Goal: Information Seeking & Learning: Learn about a topic

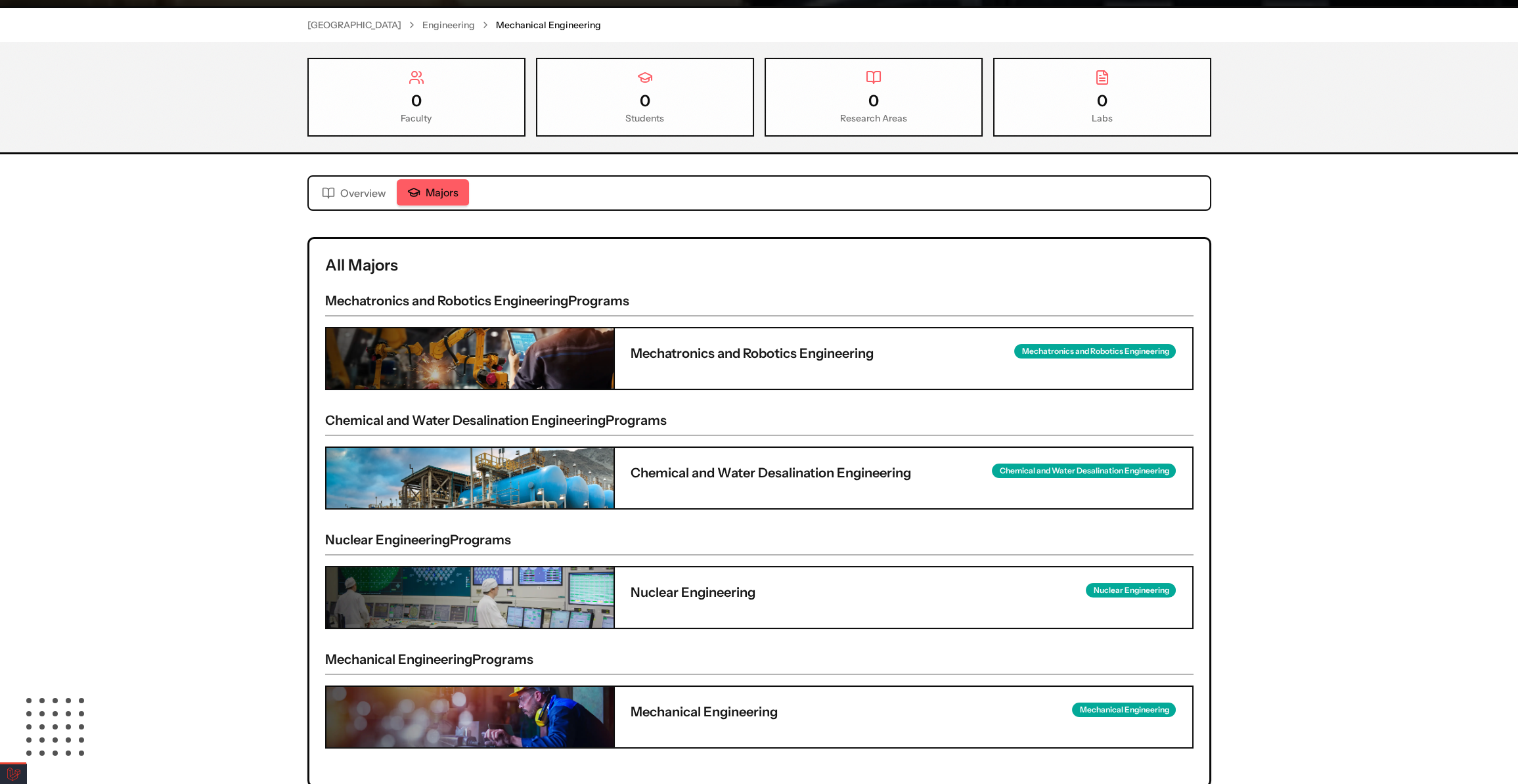
scroll to position [239, 0]
click at [192, 279] on div "Mechanical Engineering Mechanical Engineering [GEOGRAPHIC_DATA] Engineering Mec…" at bounding box center [759, 310] width 1518 height 998
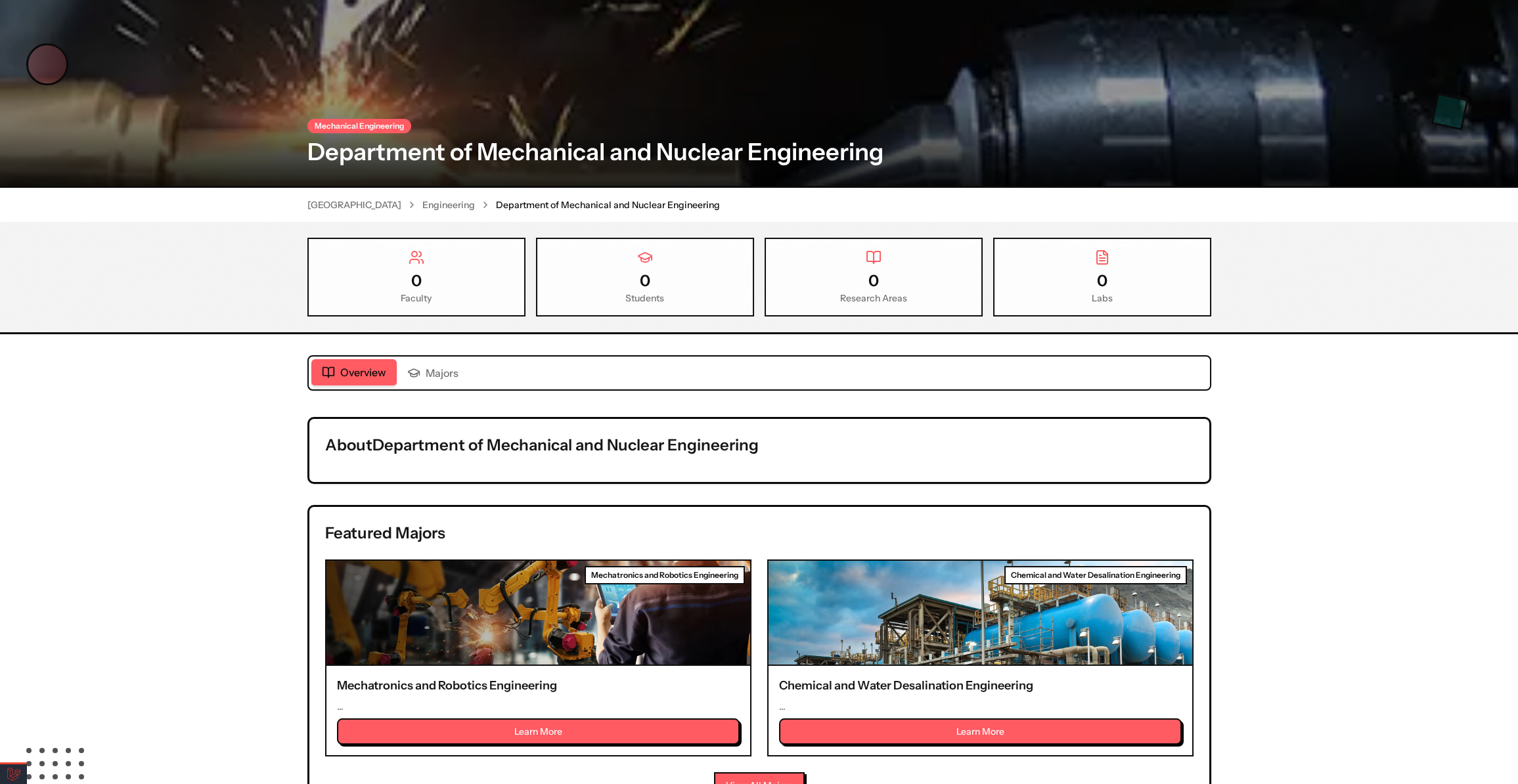
scroll to position [119, 0]
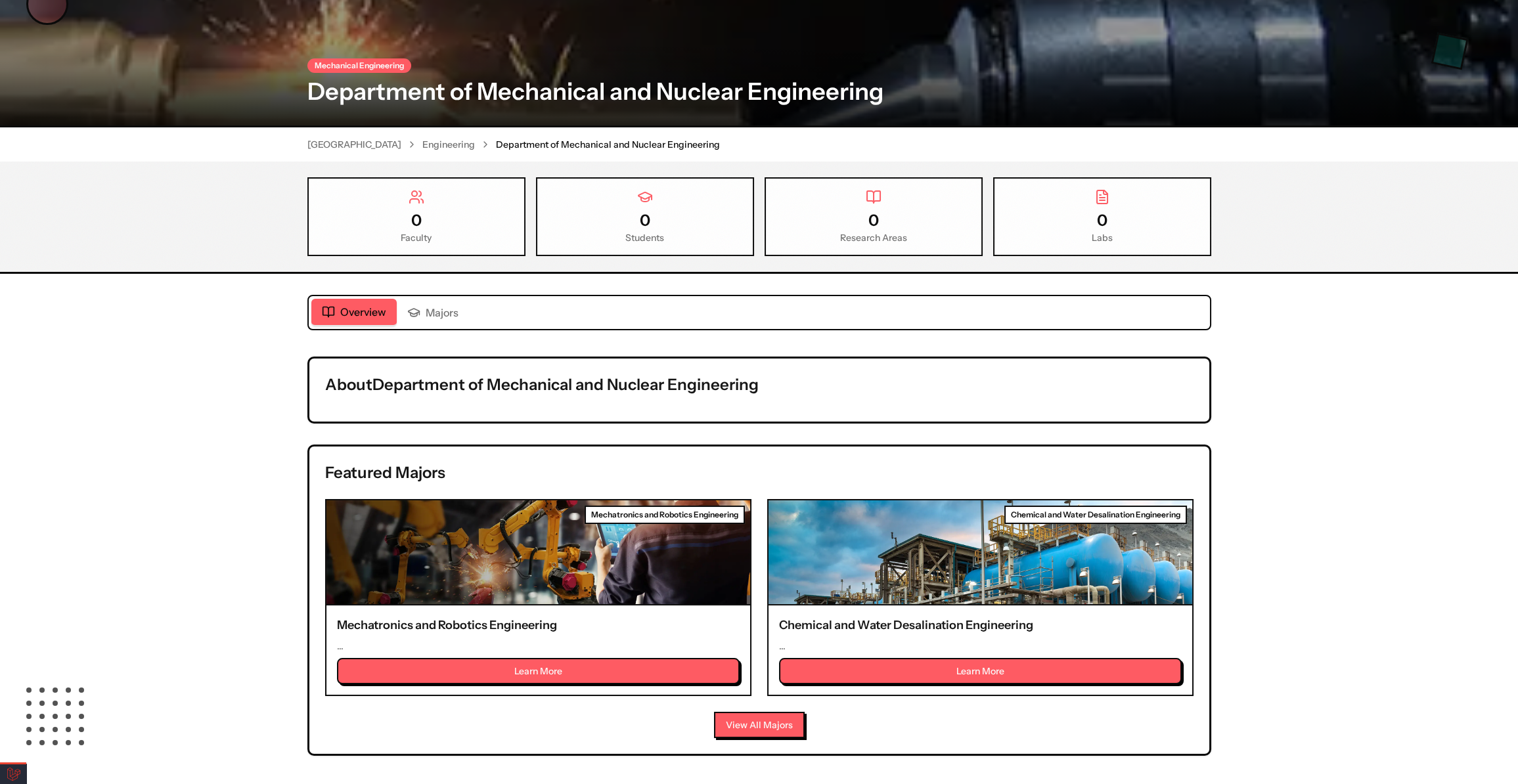
click at [446, 143] on link "Engineering" at bounding box center [448, 144] width 52 height 13
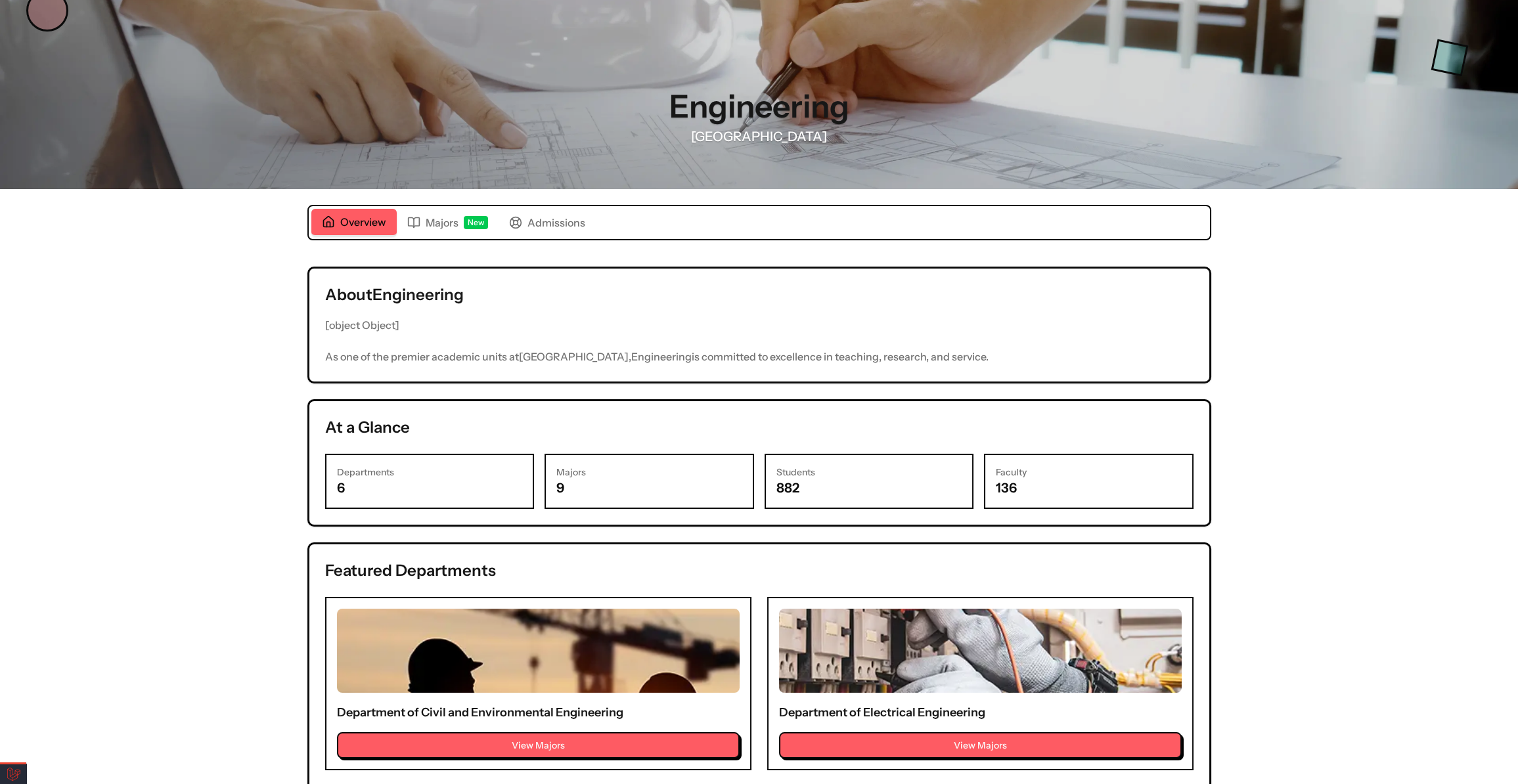
scroll to position [179, 0]
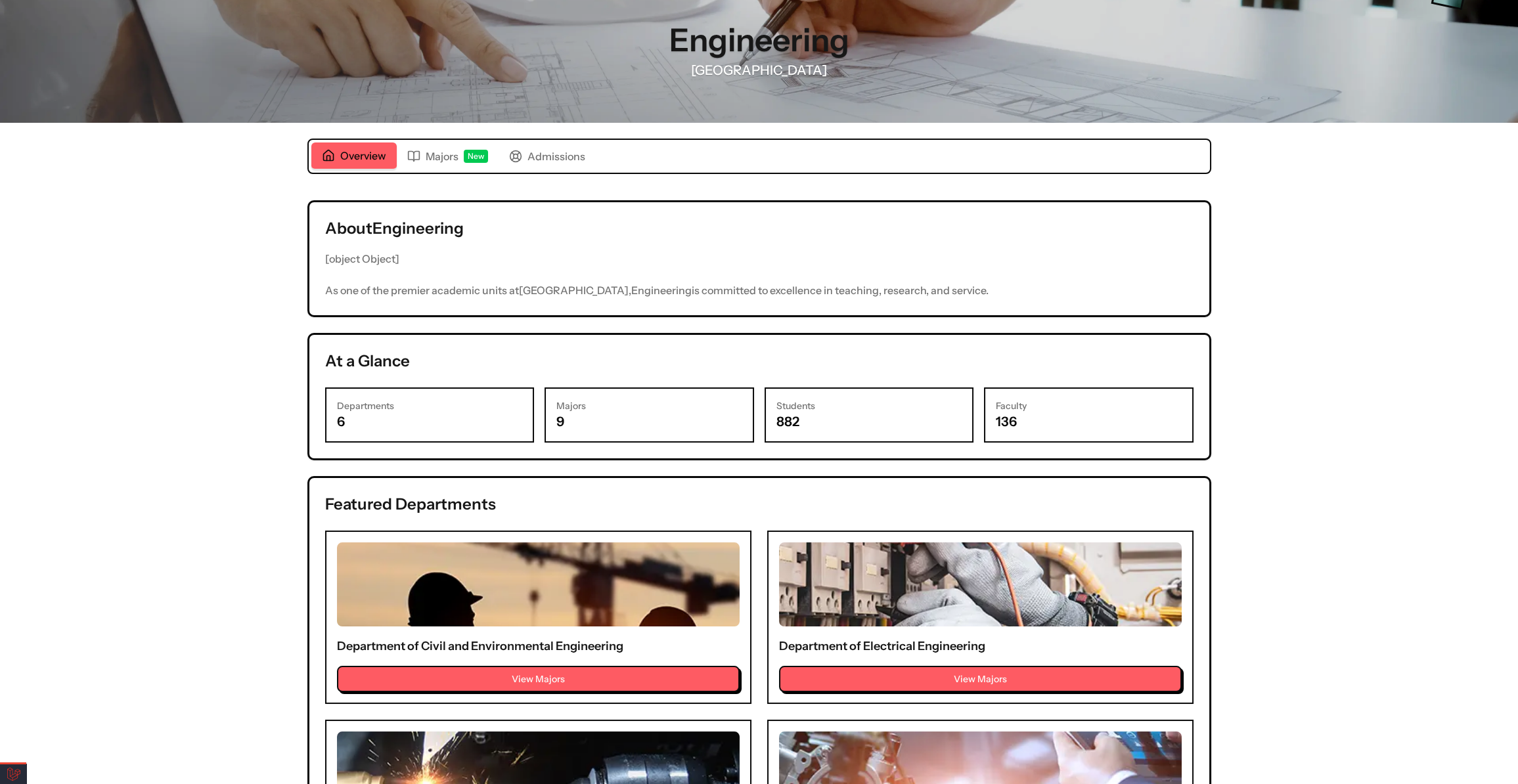
drag, startPoint x: 654, startPoint y: 406, endPoint x: 756, endPoint y: 408, distance: 102.0
click at [655, 407] on h3 "Majors" at bounding box center [649, 405] width 186 height 13
drag, startPoint x: 324, startPoint y: 257, endPoint x: 436, endPoint y: 256, distance: 112.0
click at [436, 256] on p "[object Object]" at bounding box center [759, 258] width 869 height 18
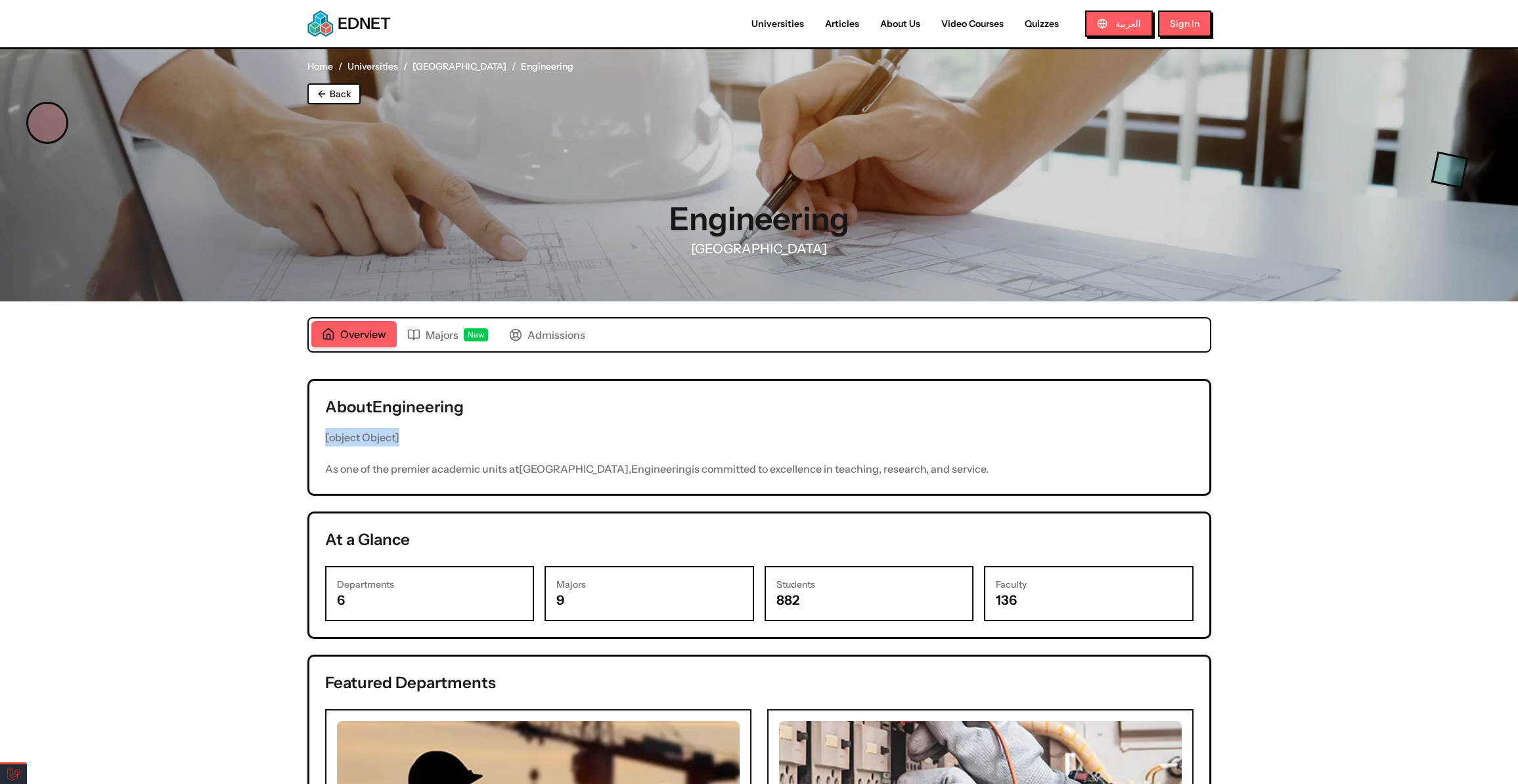
click at [460, 462] on p "As one of the premier academic units at University of Sharjah , Engineering is …" at bounding box center [759, 468] width 869 height 18
drag, startPoint x: 328, startPoint y: 404, endPoint x: 503, endPoint y: 411, distance: 175.1
click at [503, 411] on h2 "About Engineering" at bounding box center [759, 407] width 869 height 21
click at [448, 471] on p "As one of the premier academic units at University of Sharjah , Engineering is …" at bounding box center [759, 468] width 869 height 18
drag, startPoint x: 333, startPoint y: 468, endPoint x: 1040, endPoint y: 458, distance: 707.1
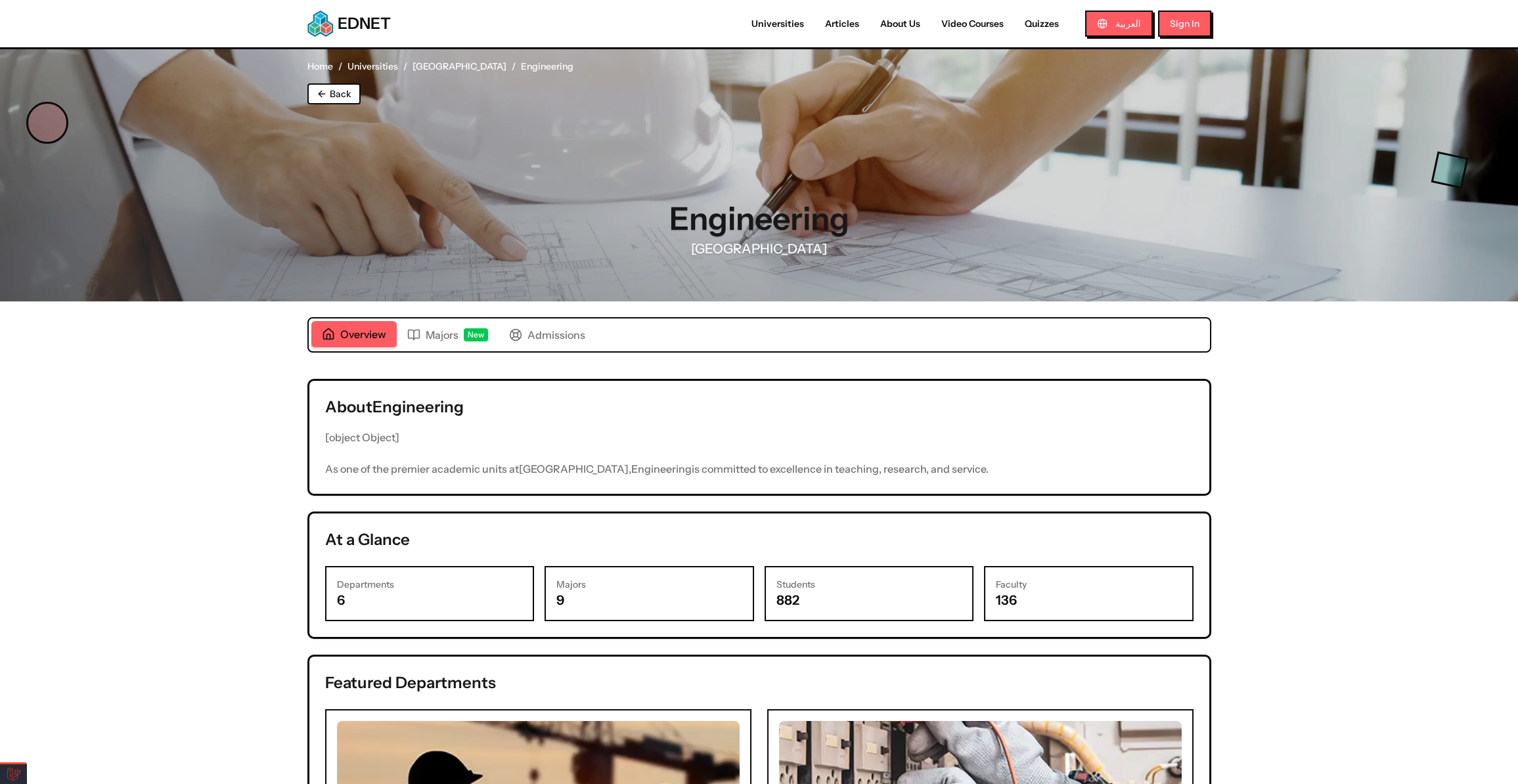
click at [1043, 459] on p "As one of the premier academic units at University of Sharjah , Engineering is …" at bounding box center [759, 468] width 869 height 18
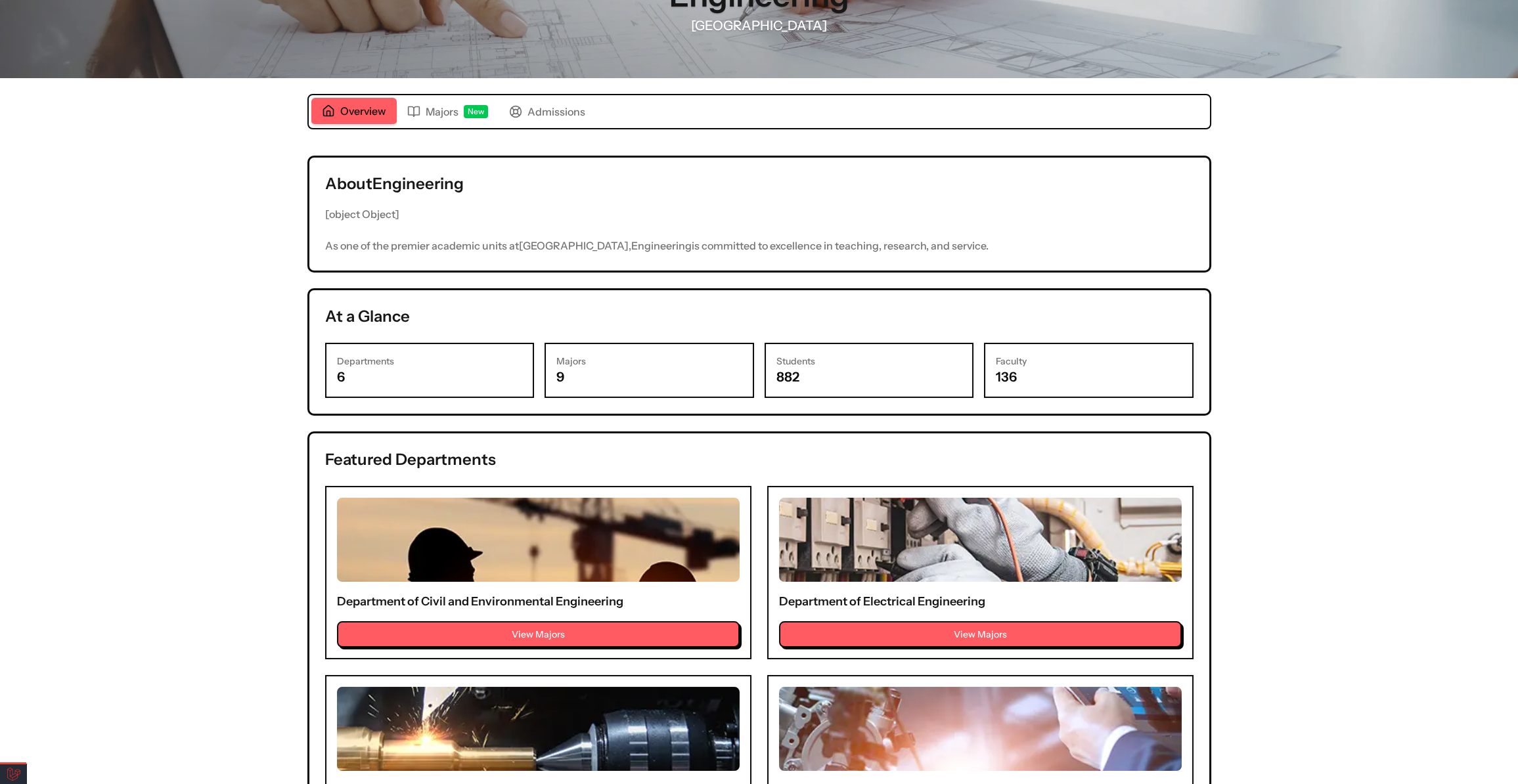
scroll to position [239, 0]
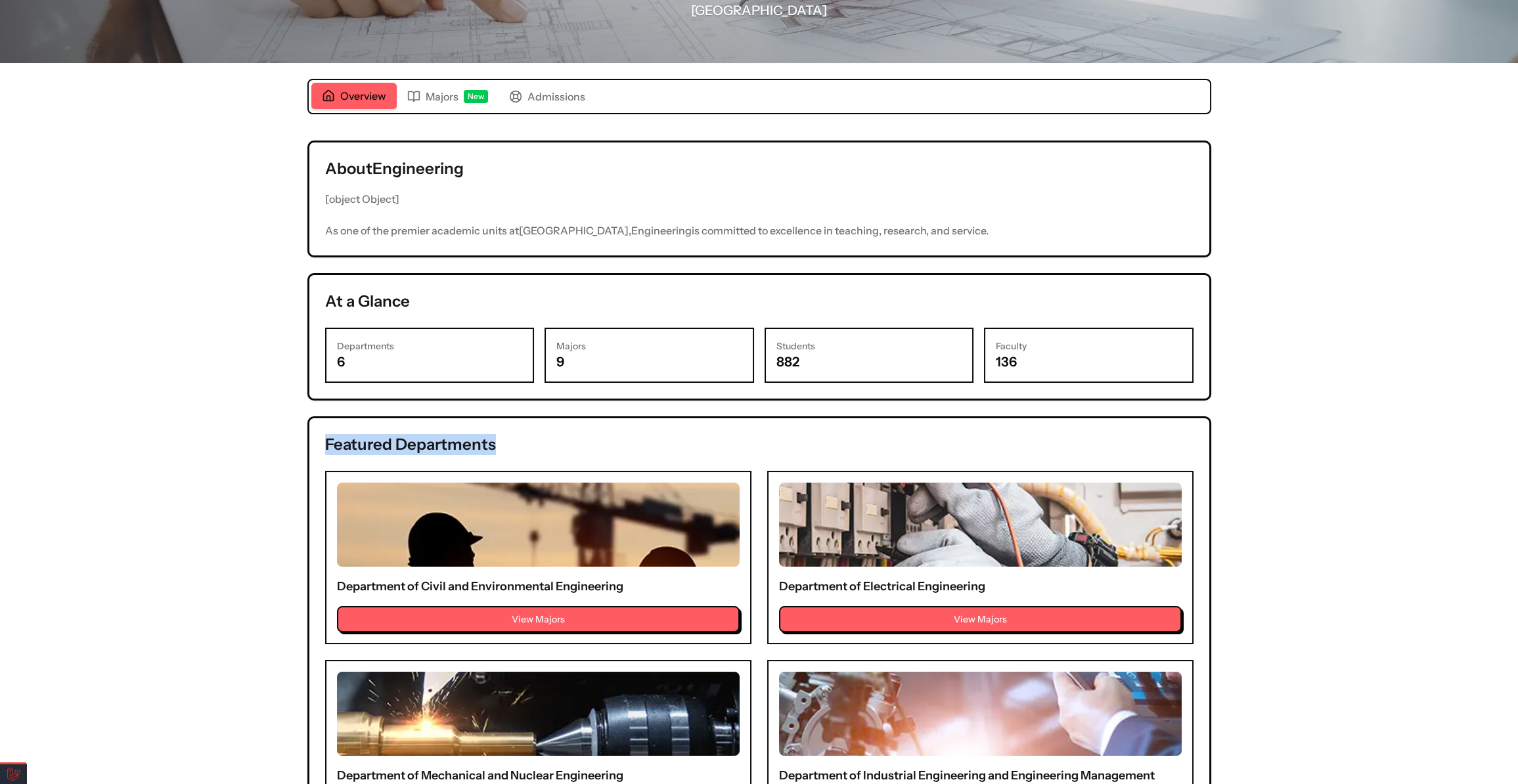
drag, startPoint x: 451, startPoint y: 448, endPoint x: 571, endPoint y: 447, distance: 120.0
click at [571, 447] on h2 "Featured Departments" at bounding box center [759, 445] width 869 height 21
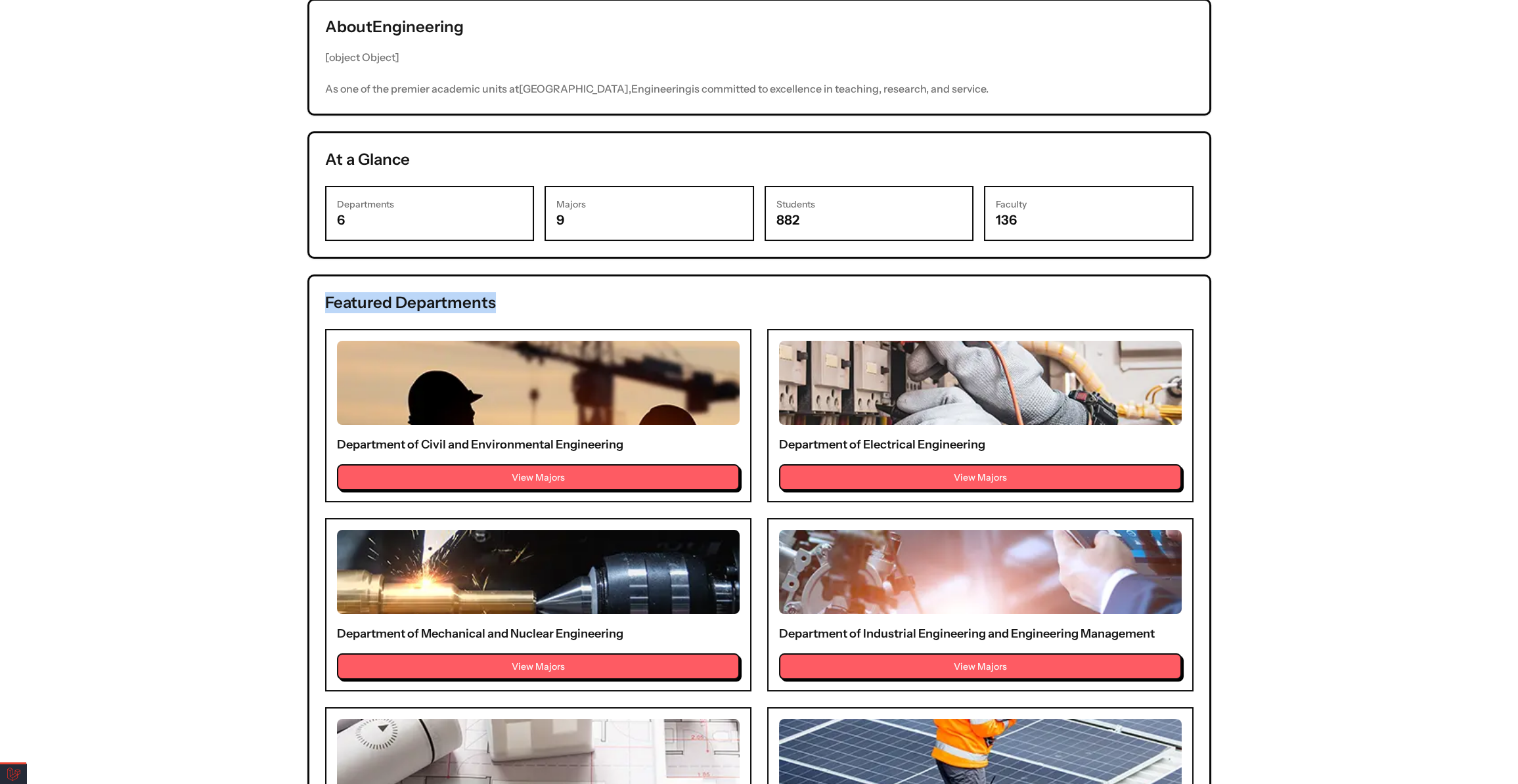
scroll to position [538, 0]
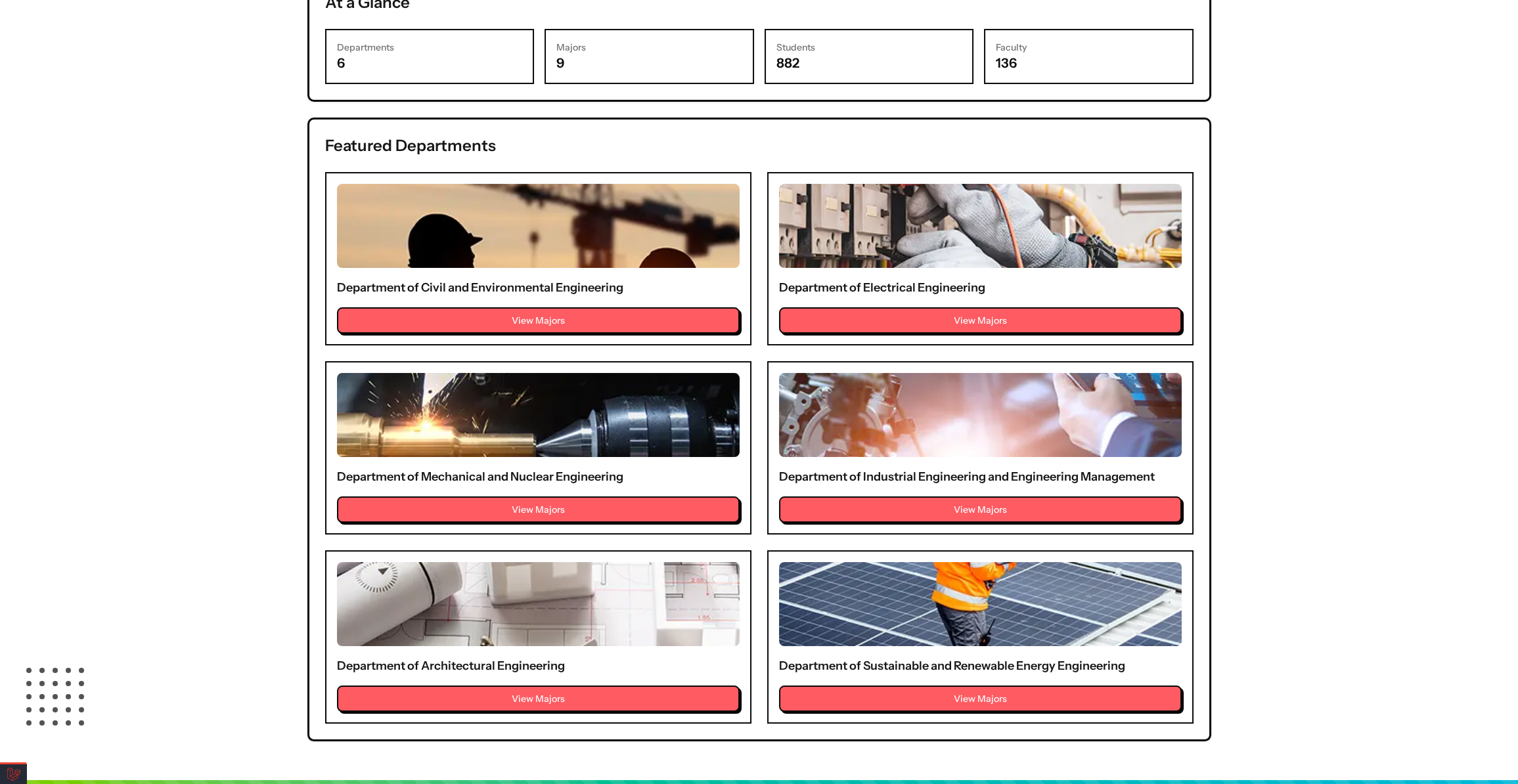
click at [525, 459] on div "Department of Mechanical and Nuclear Engineering View Majors" at bounding box center [539, 448] width 426 height 173
click at [524, 515] on button "View Majors" at bounding box center [538, 508] width 403 height 27
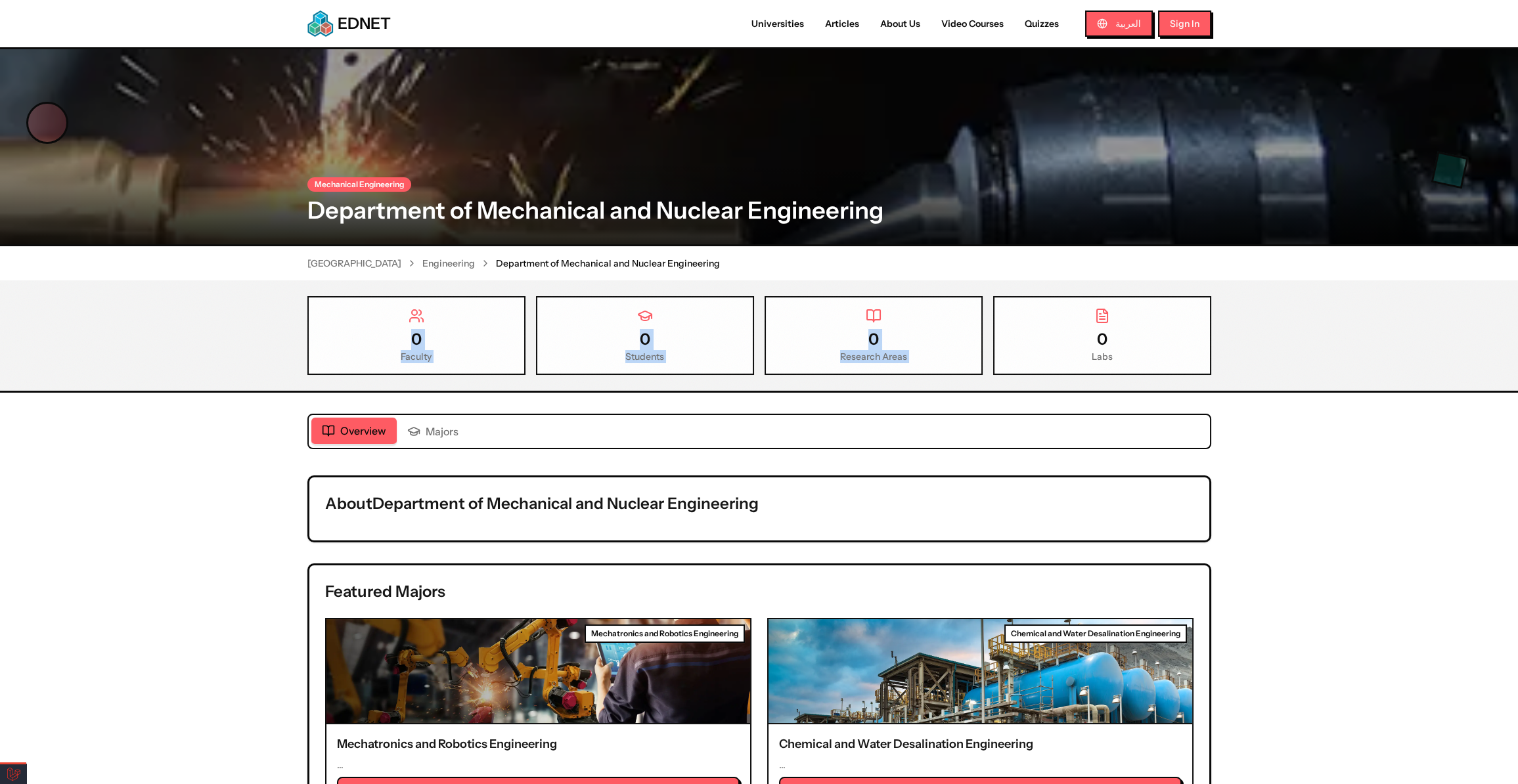
drag, startPoint x: 368, startPoint y: 335, endPoint x: 1067, endPoint y: 302, distance: 699.8
click at [1069, 301] on div "0 Faculty 0 Students 0 Research Areas 0 Labs" at bounding box center [759, 336] width 904 height 79
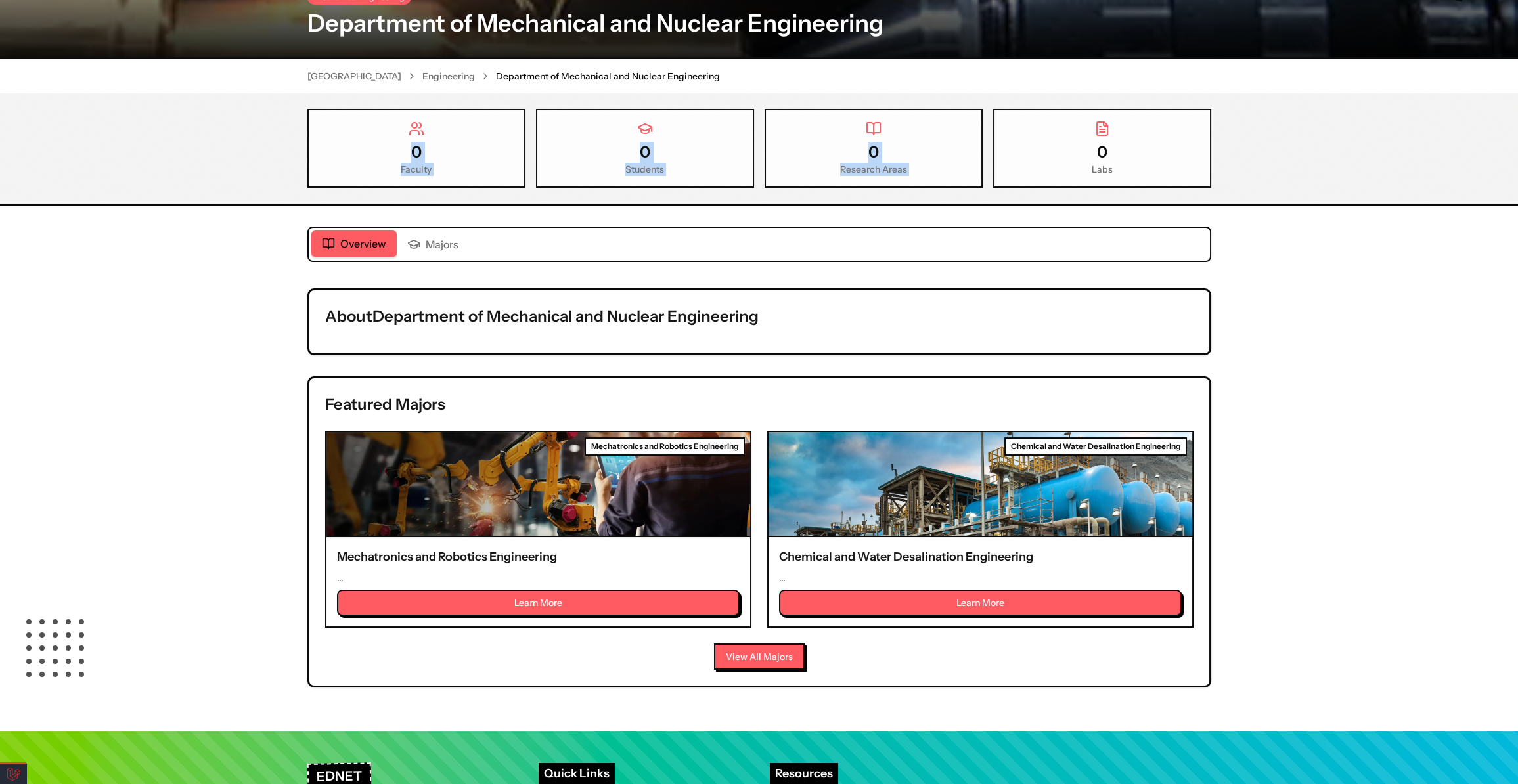
scroll to position [239, 0]
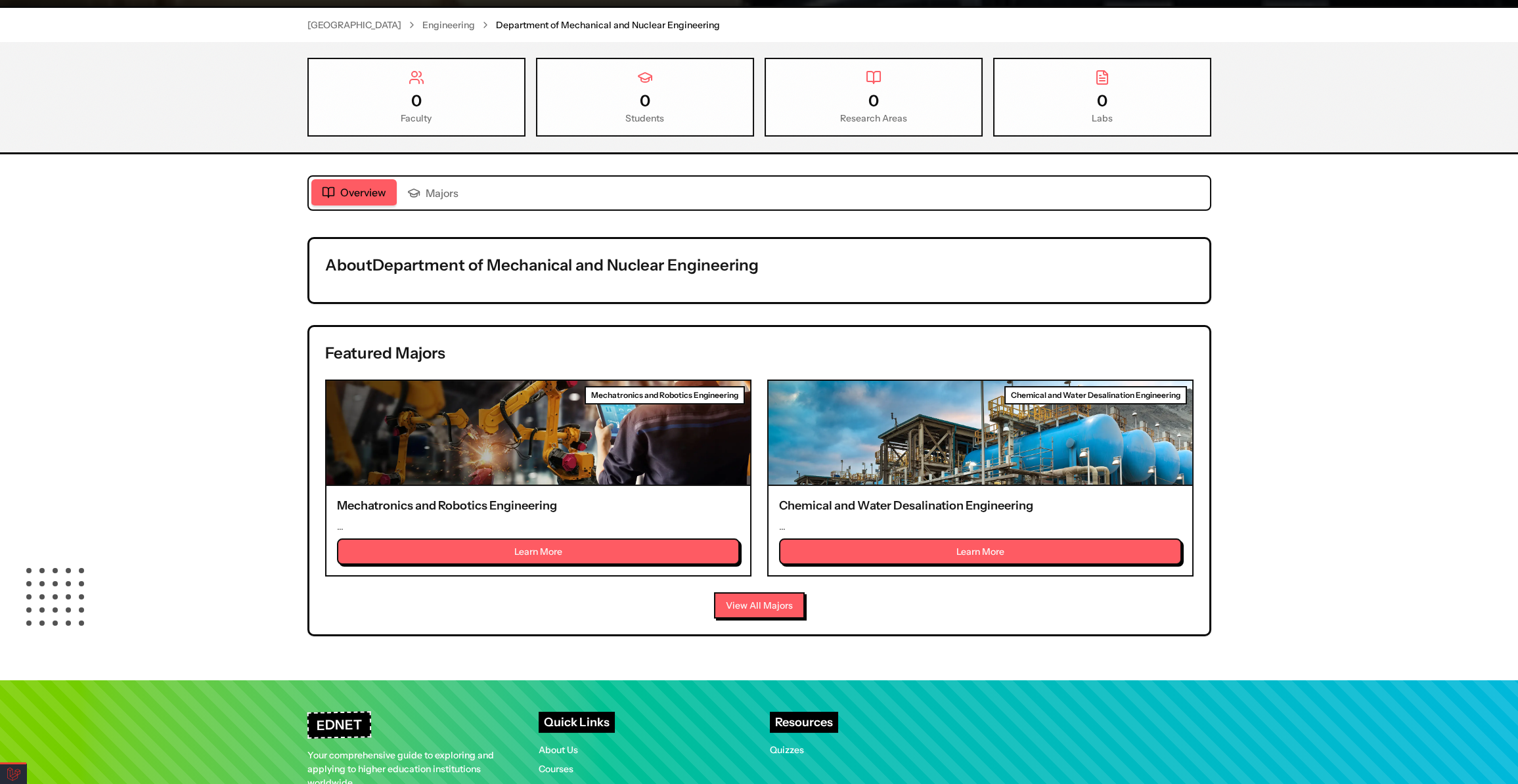
click at [462, 283] on div "About Department of Mechanical and Nuclear Engineering" at bounding box center [759, 270] width 900 height 63
drag, startPoint x: 326, startPoint y: 265, endPoint x: 853, endPoint y: 240, distance: 527.6
click at [853, 240] on div "About Department of Mechanical and Nuclear Engineering" at bounding box center [759, 270] width 900 height 63
click at [811, 258] on h2 "About Department of Mechanical and Nuclear Engineering" at bounding box center [759, 265] width 869 height 21
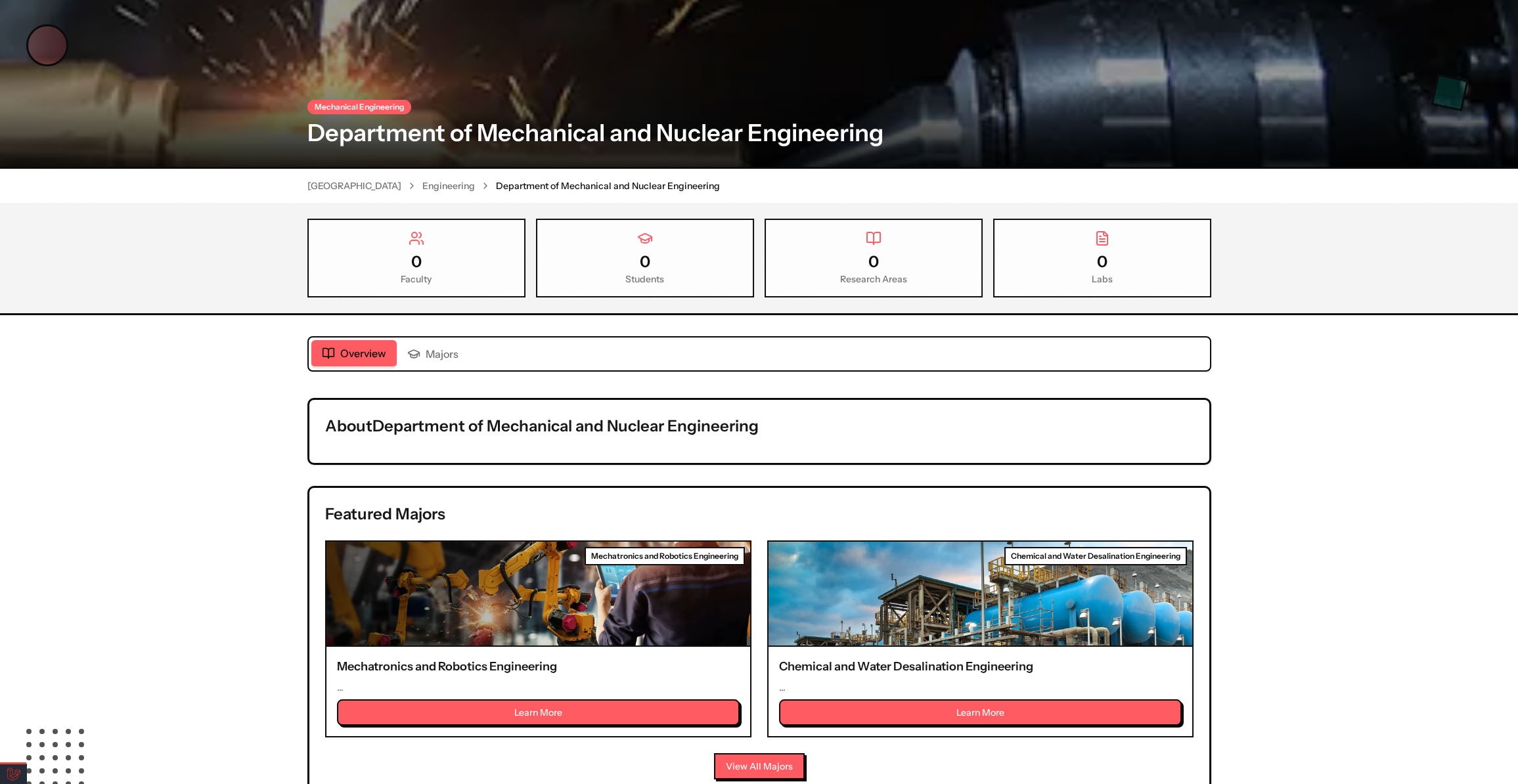
scroll to position [298, 0]
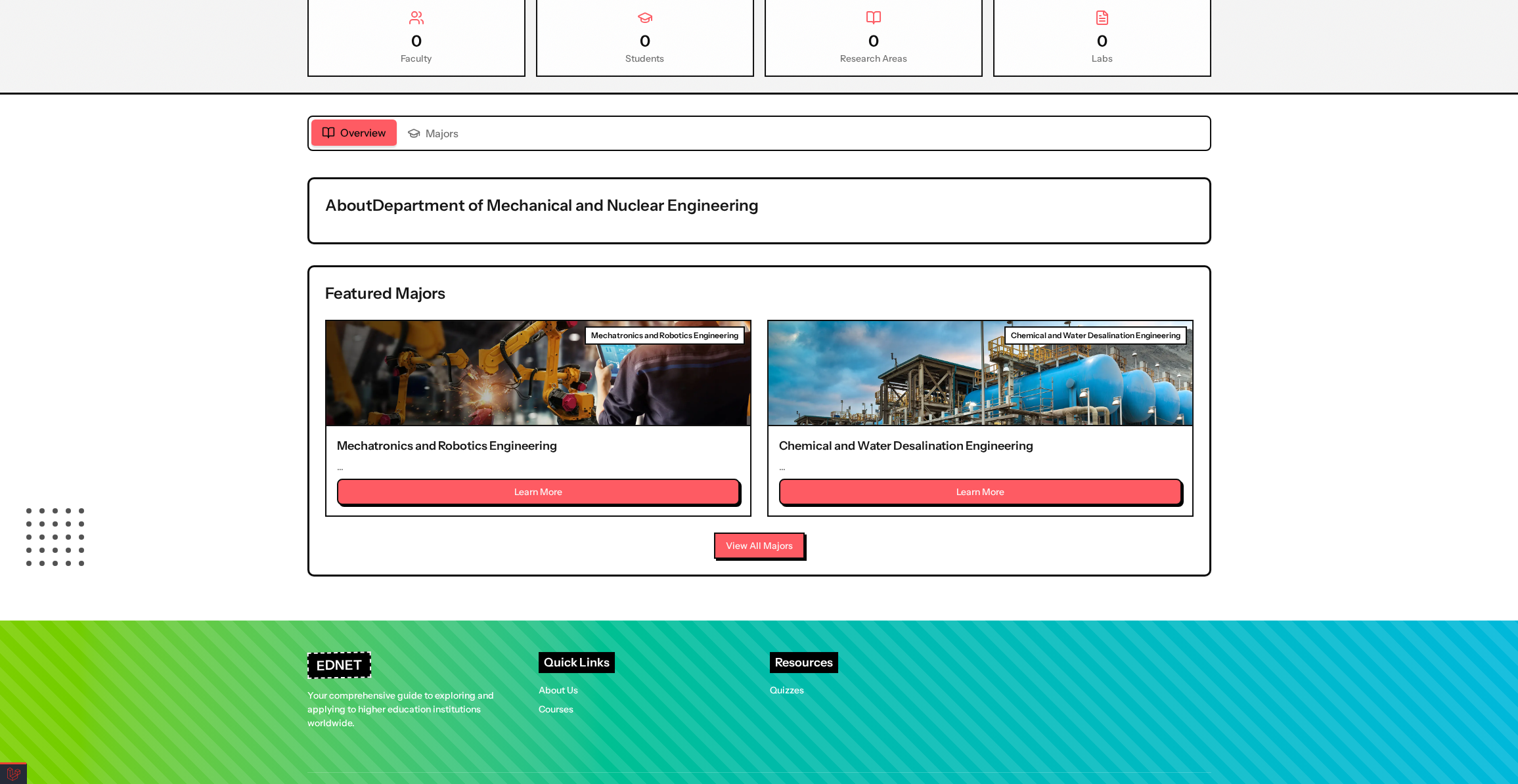
click at [333, 291] on h2 "Featured Majors" at bounding box center [759, 294] width 869 height 21
click at [333, 292] on h2 "Featured Majors" at bounding box center [759, 294] width 869 height 21
drag, startPoint x: 778, startPoint y: 464, endPoint x: 800, endPoint y: 462, distance: 22.1
click at [800, 462] on div "Chemical and Water Desalination Engineering ... Learn More" at bounding box center [980, 471] width 424 height 89
click at [552, 479] on button "Learn More" at bounding box center [538, 491] width 403 height 27
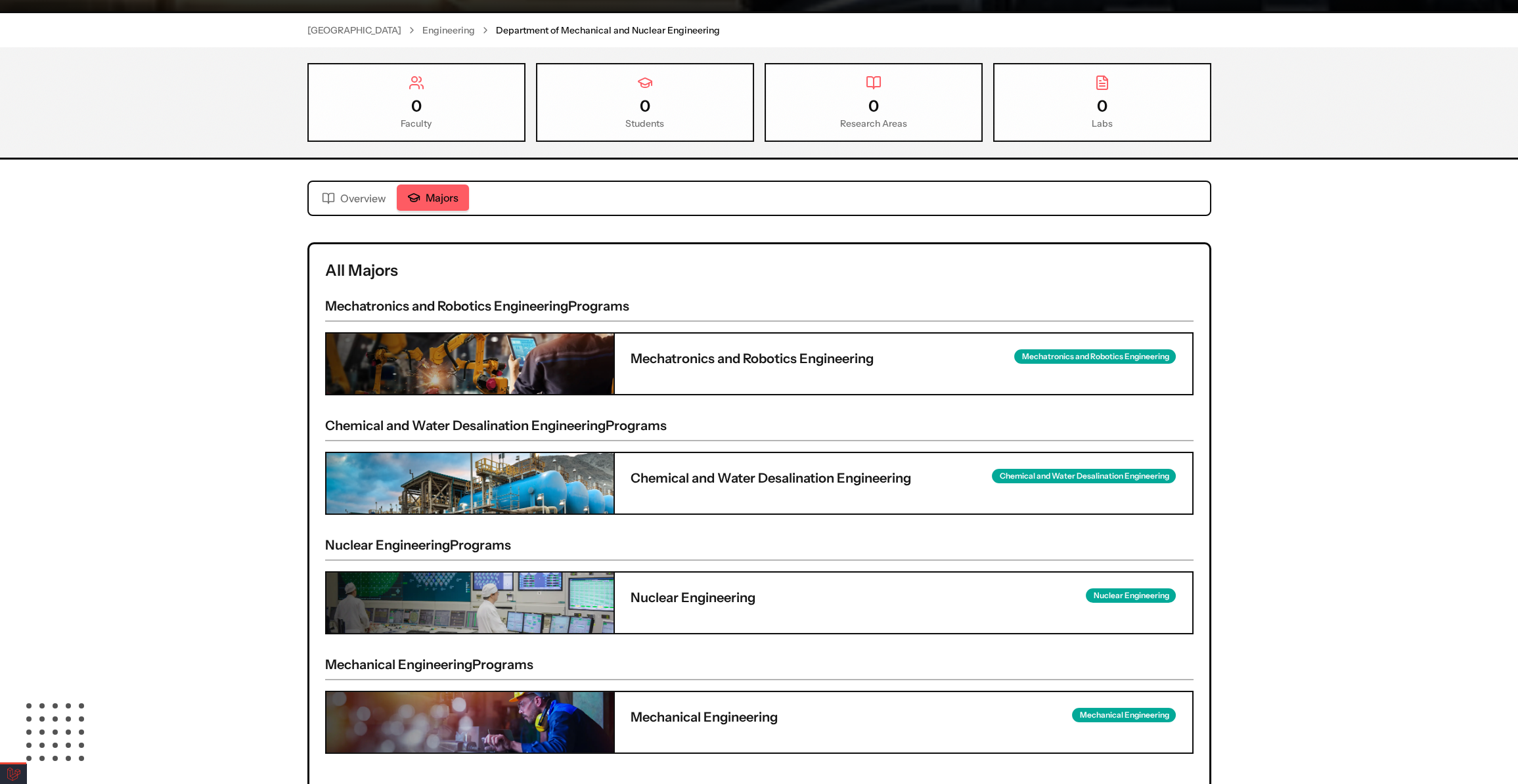
scroll to position [538, 0]
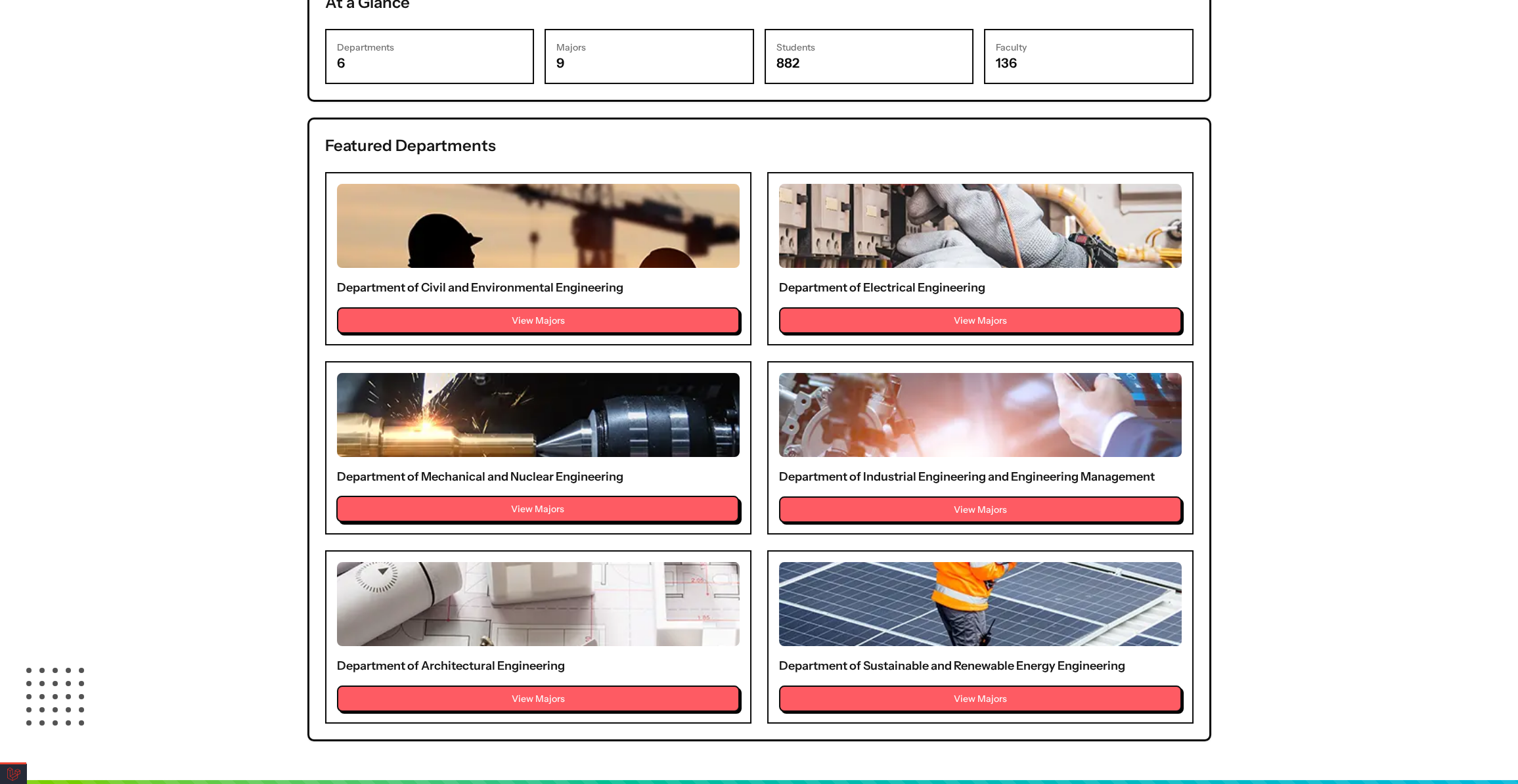
click at [540, 504] on button "View Majors" at bounding box center [538, 508] width 403 height 27
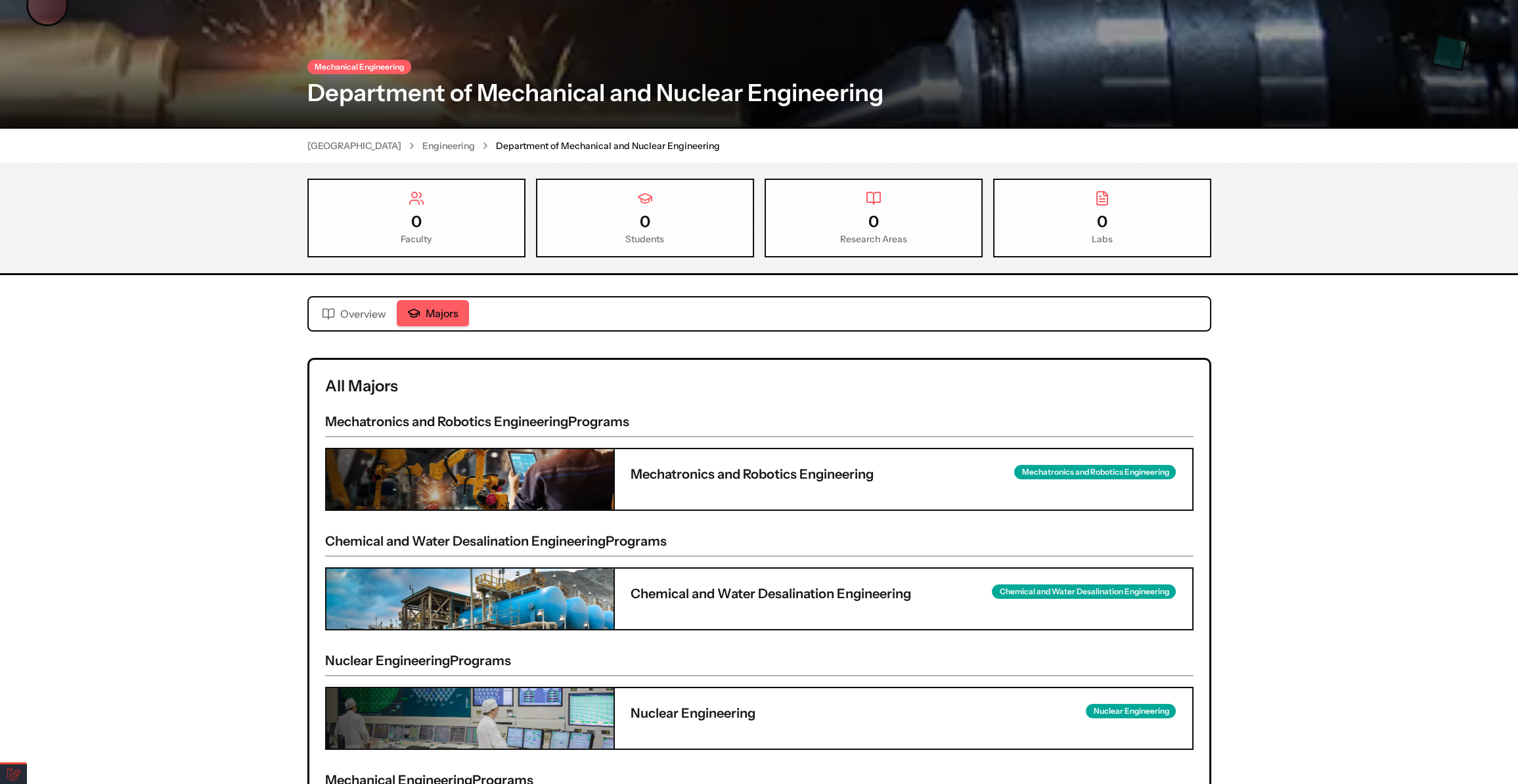
scroll to position [119, 0]
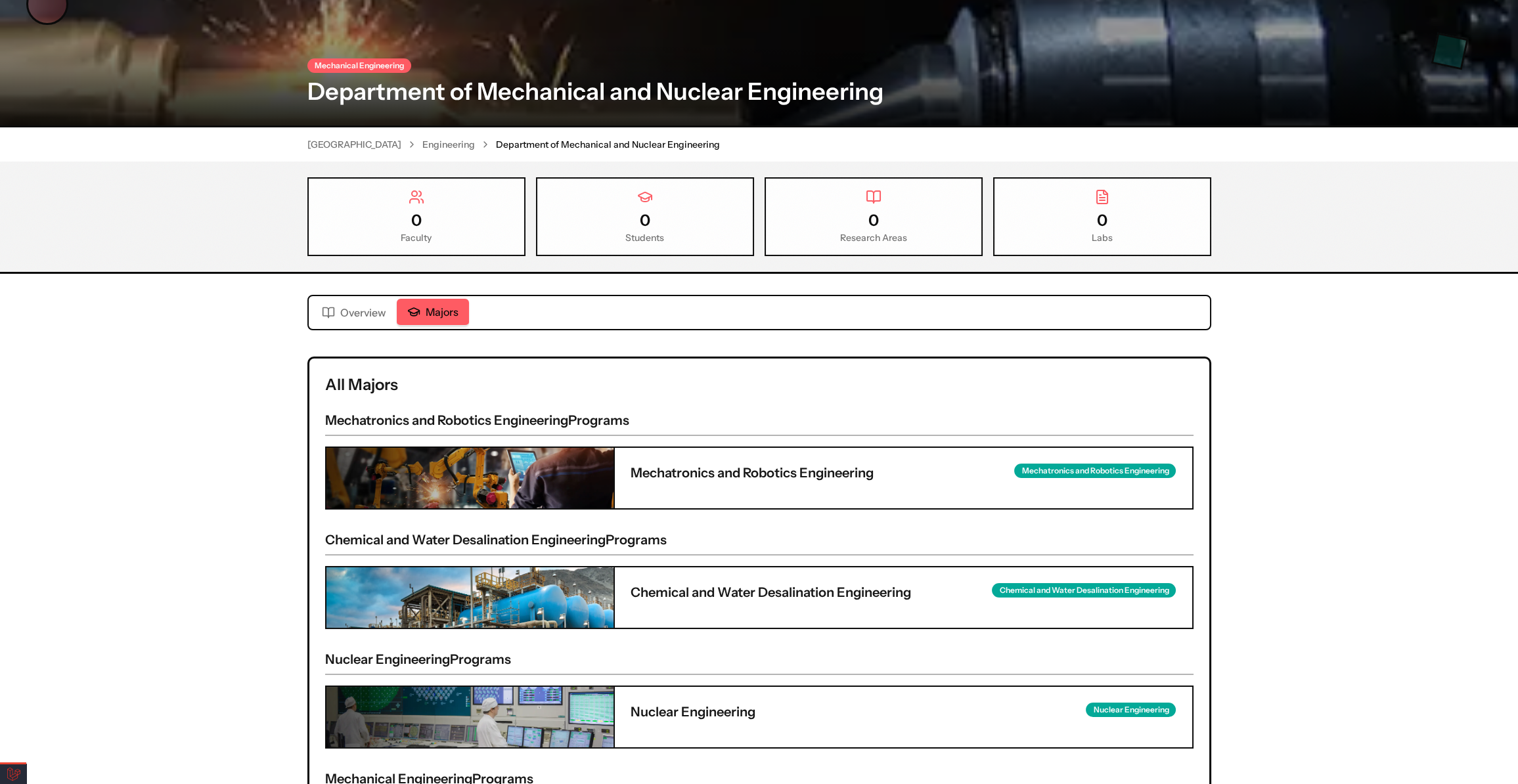
click at [368, 306] on span "Overview" at bounding box center [363, 313] width 46 height 15
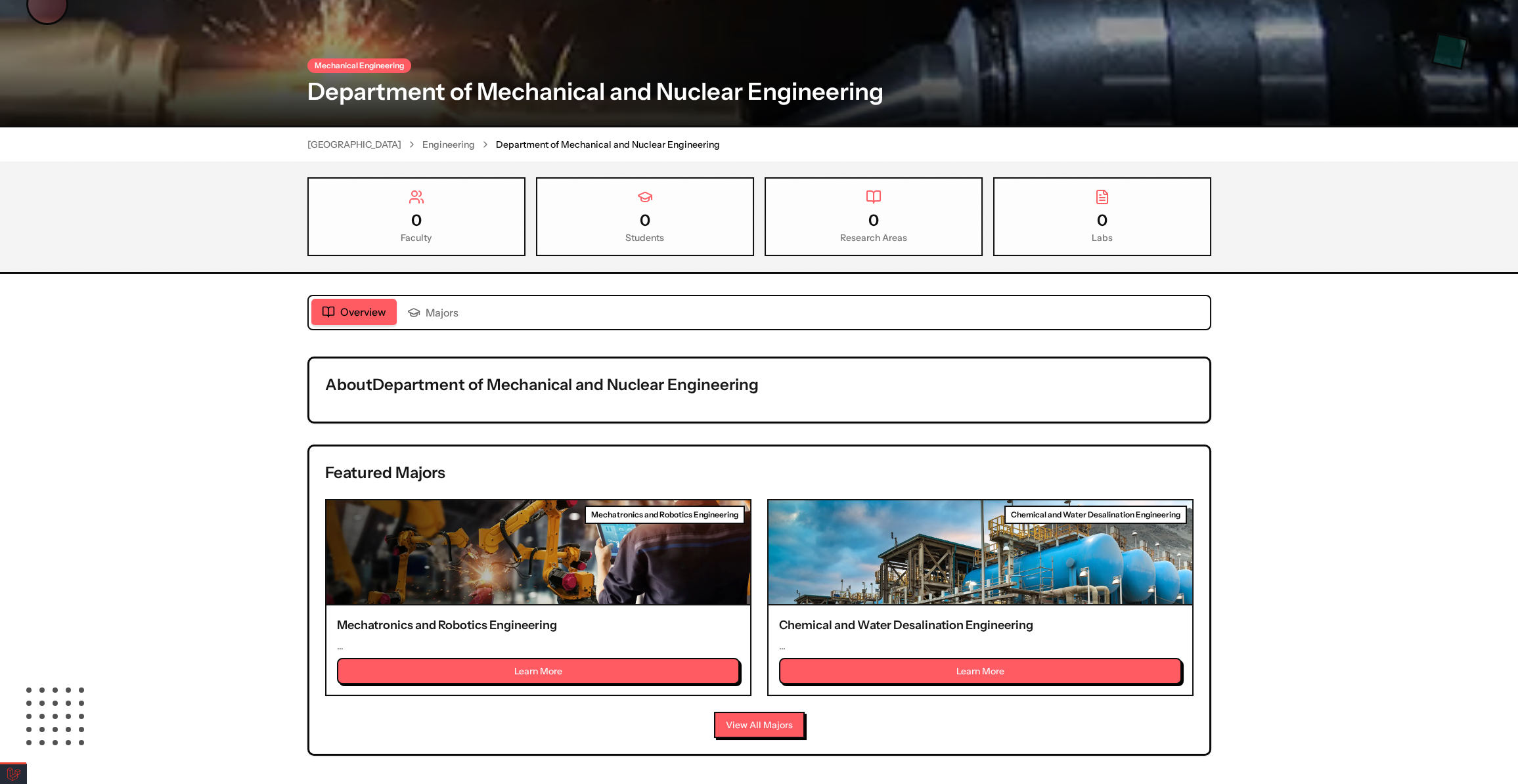
click at [418, 307] on icon "button" at bounding box center [413, 312] width 13 height 13
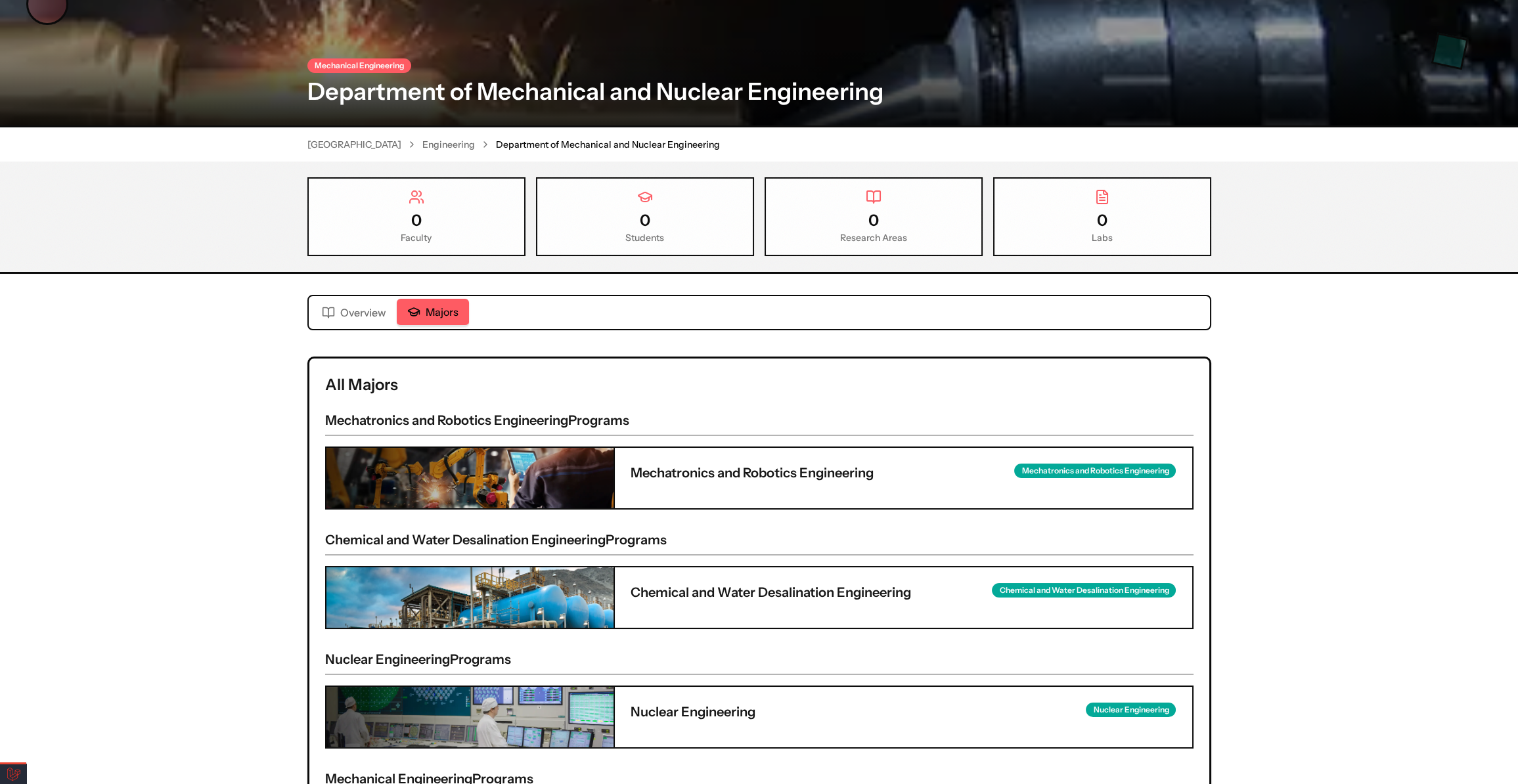
click at [351, 313] on span "Overview" at bounding box center [363, 313] width 46 height 15
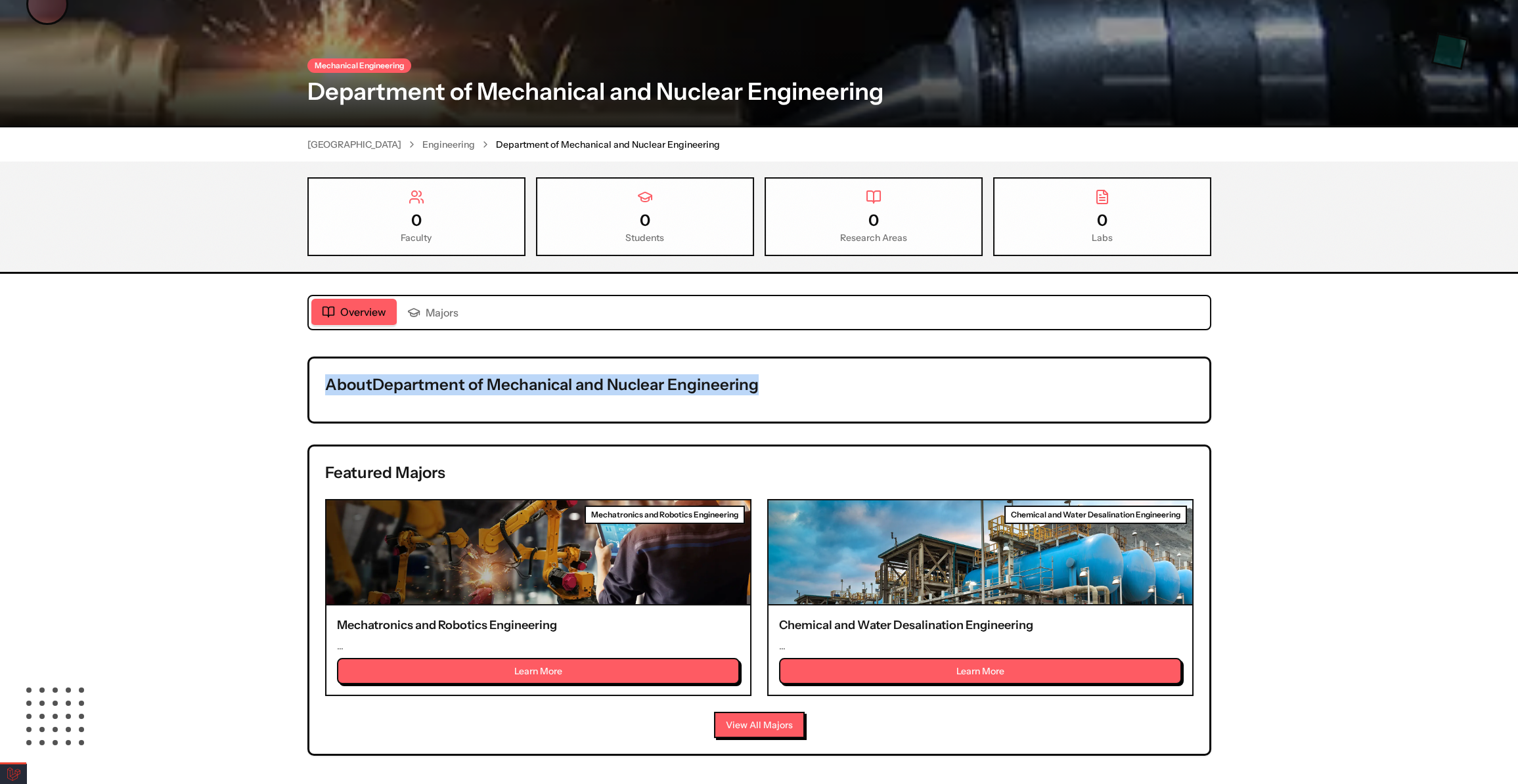
drag, startPoint x: 327, startPoint y: 376, endPoint x: 826, endPoint y: 359, distance: 499.3
click at [826, 359] on div "About Department of Mechanical and Nuclear Engineering" at bounding box center [759, 390] width 900 height 63
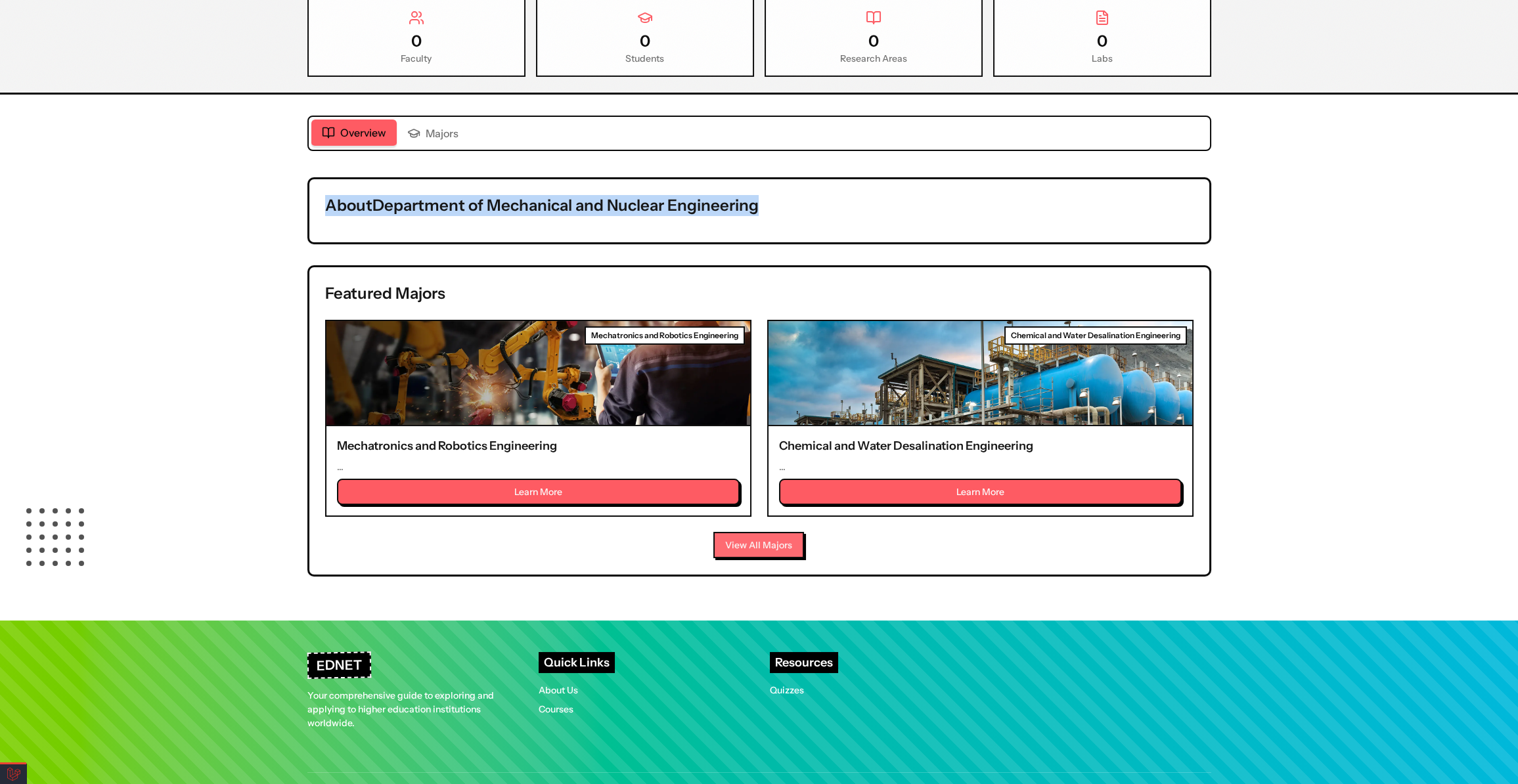
click at [753, 534] on button "View All Majors" at bounding box center [759, 545] width 91 height 27
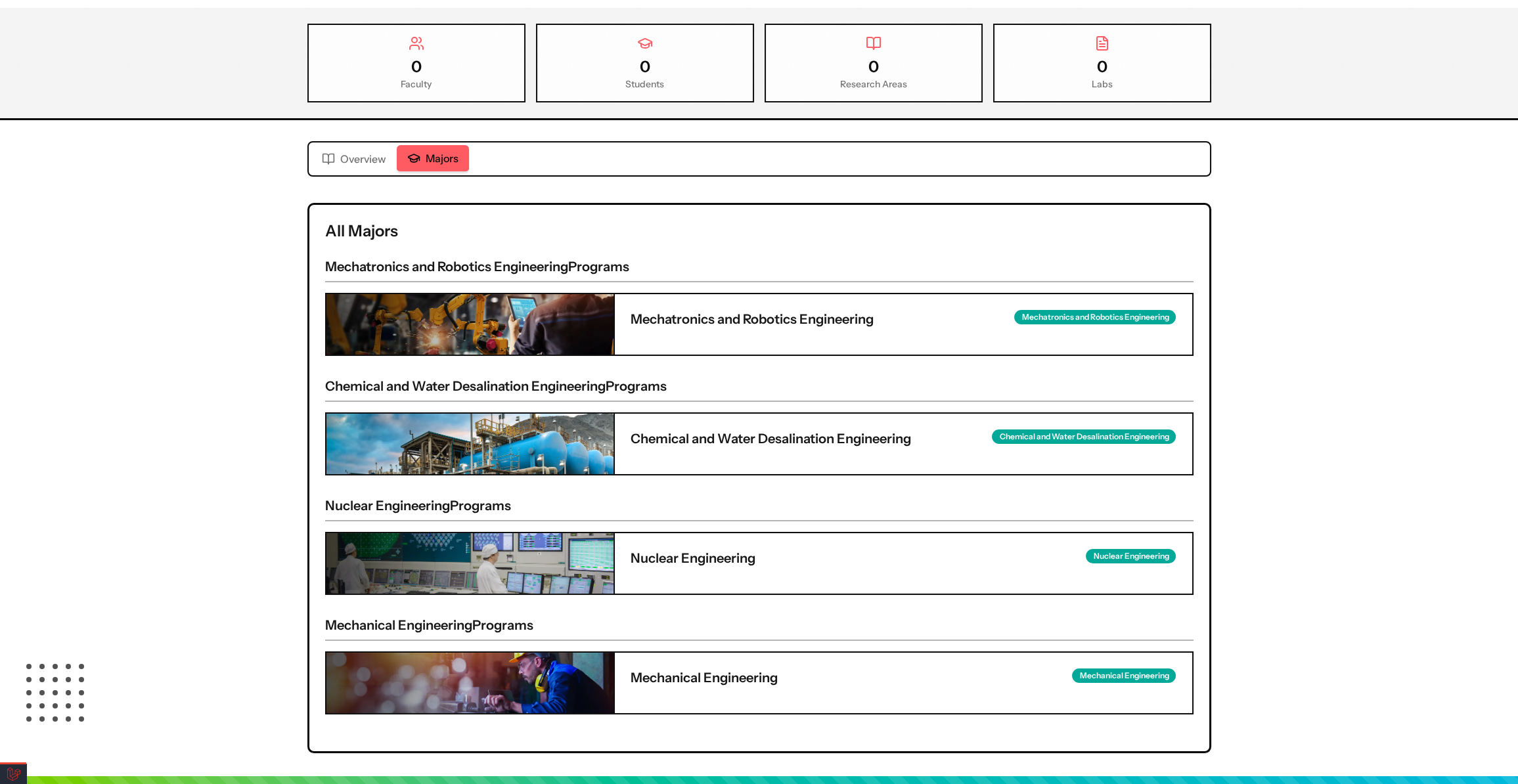
scroll to position [189, 0]
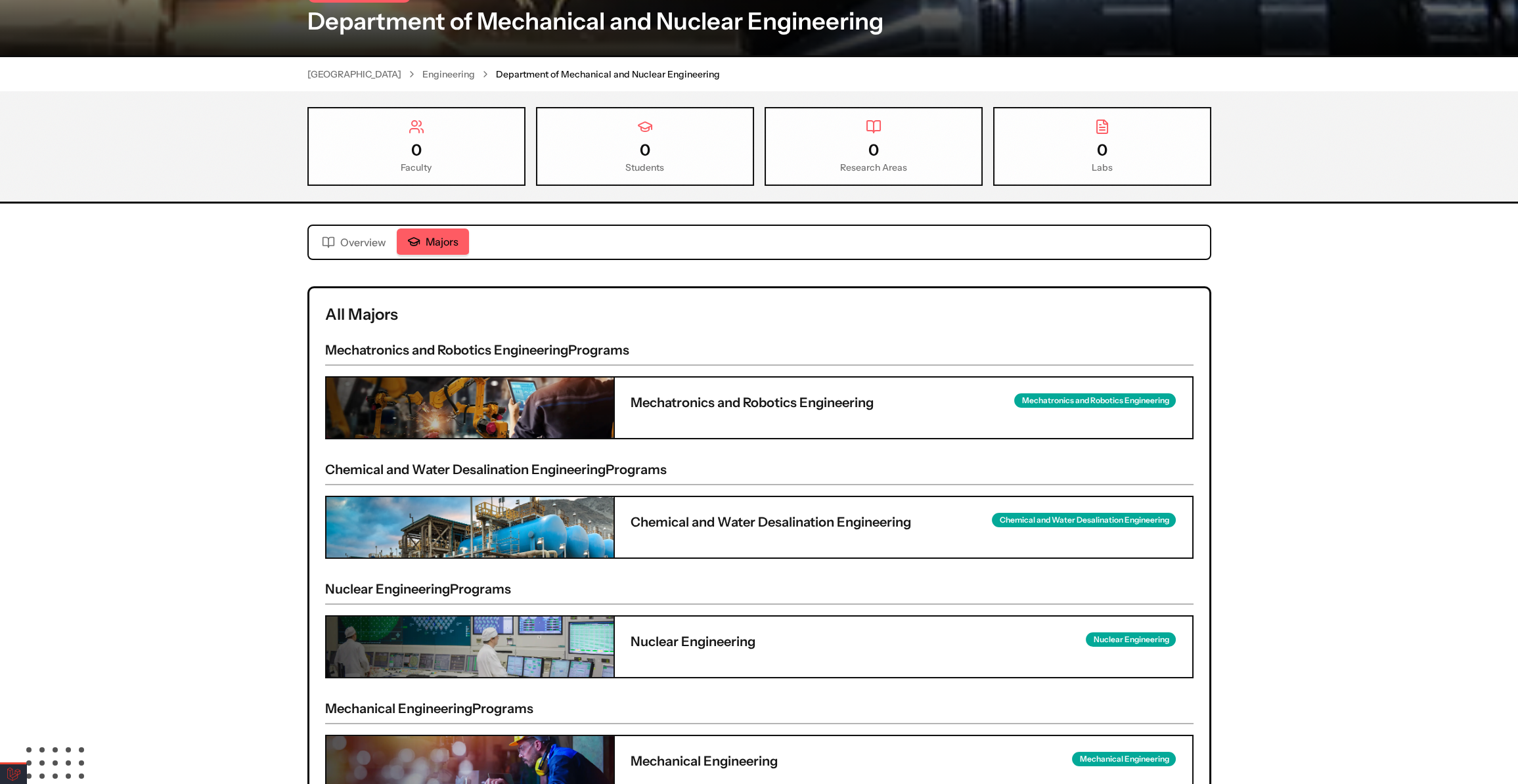
click at [349, 248] on div "Mechanical Engineering Department of Mechanical and Nuclear Engineering Univers…" at bounding box center [759, 359] width 1518 height 998
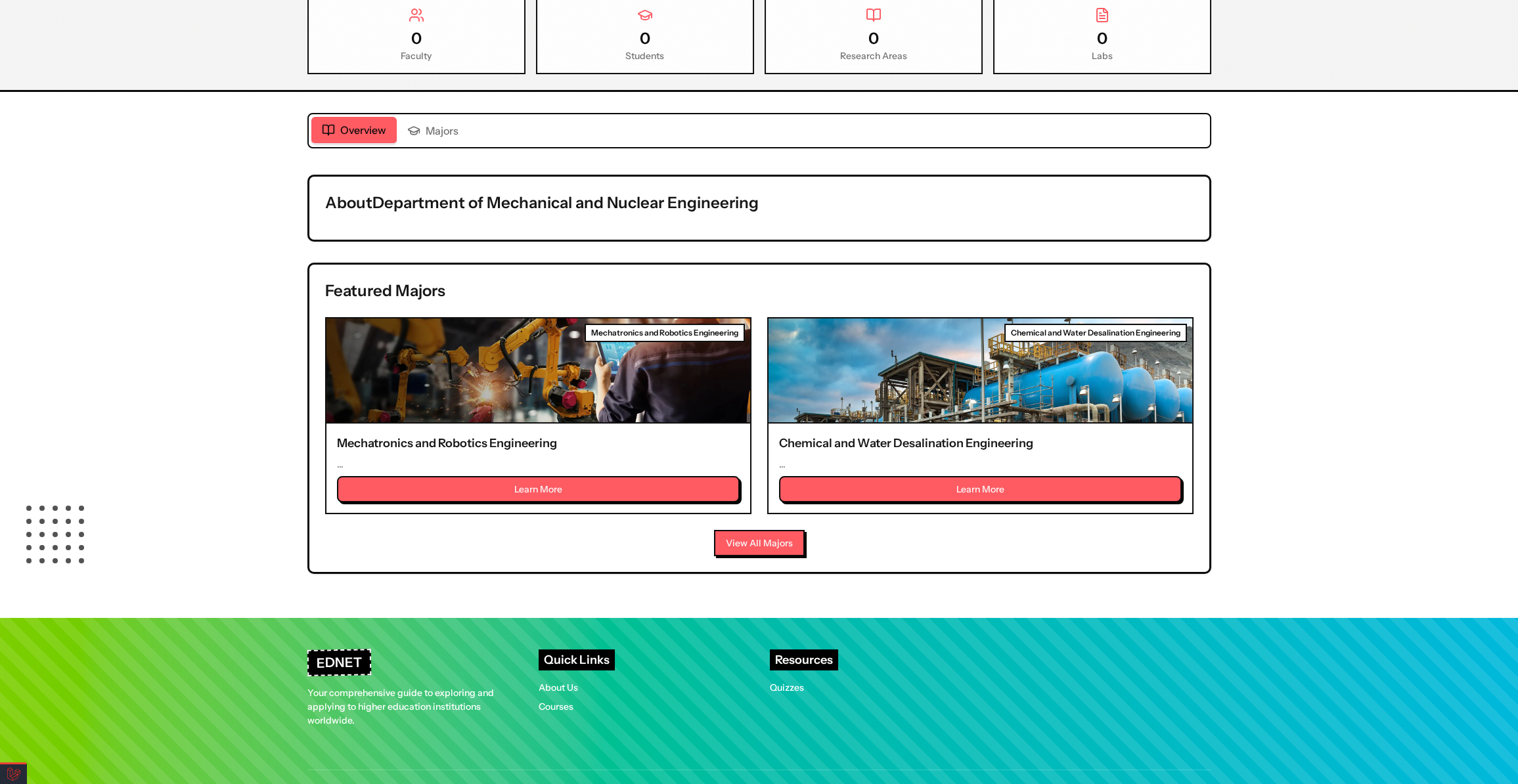
scroll to position [343, 0]
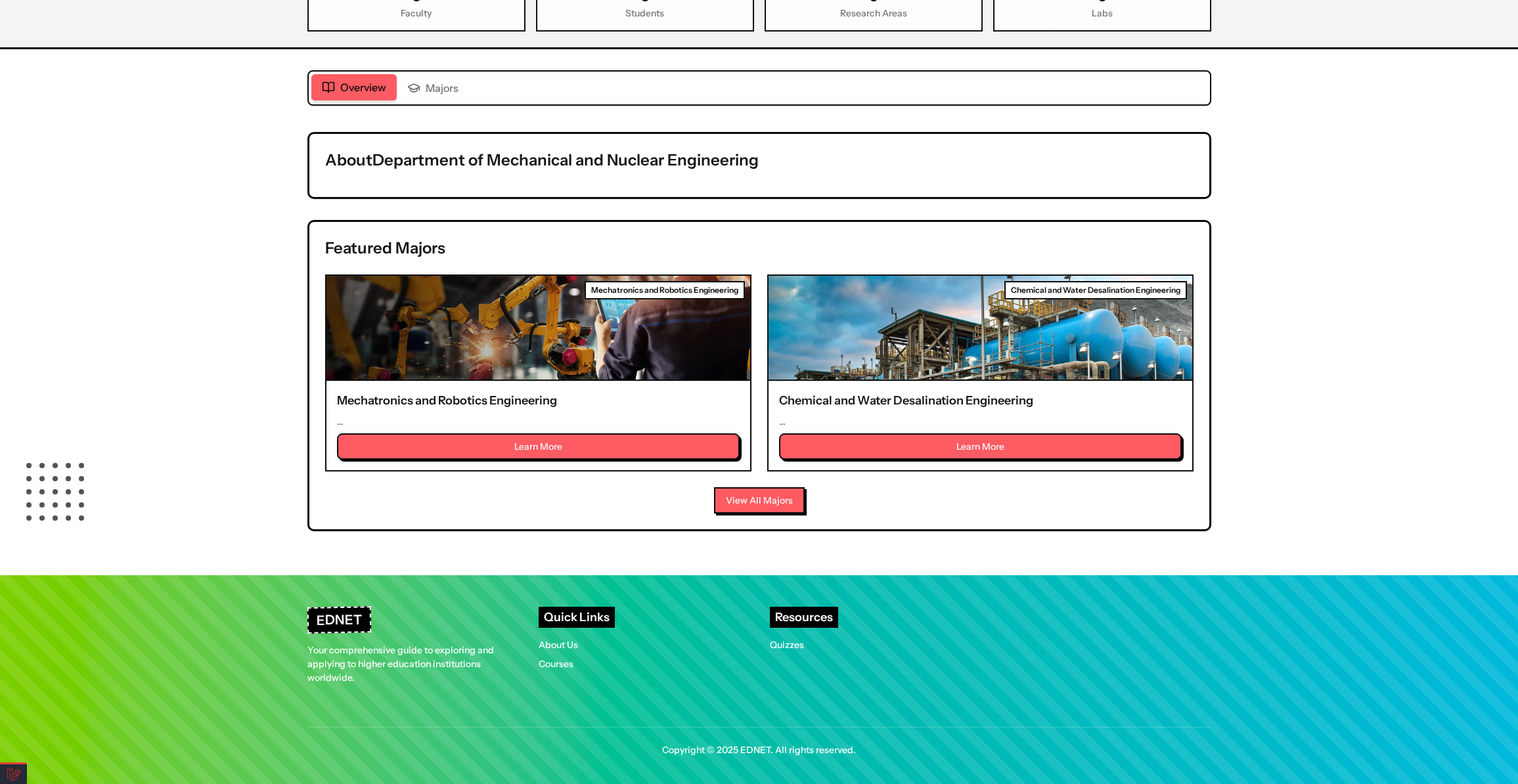
click at [430, 90] on div "Overview Overview Majors About Department of Mechanical and Nuclear Engineering…" at bounding box center [759, 301] width 904 height 461
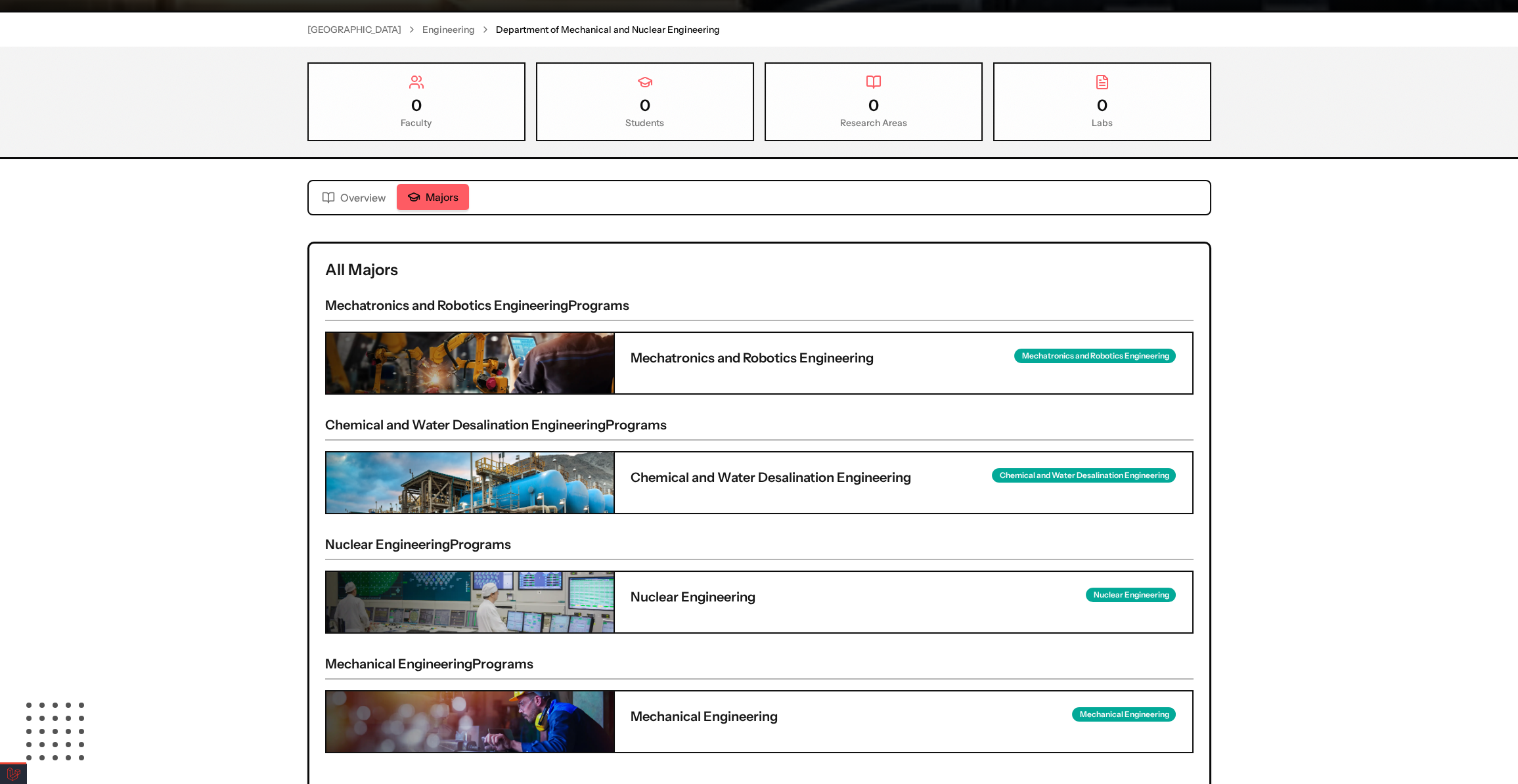
scroll to position [105, 0]
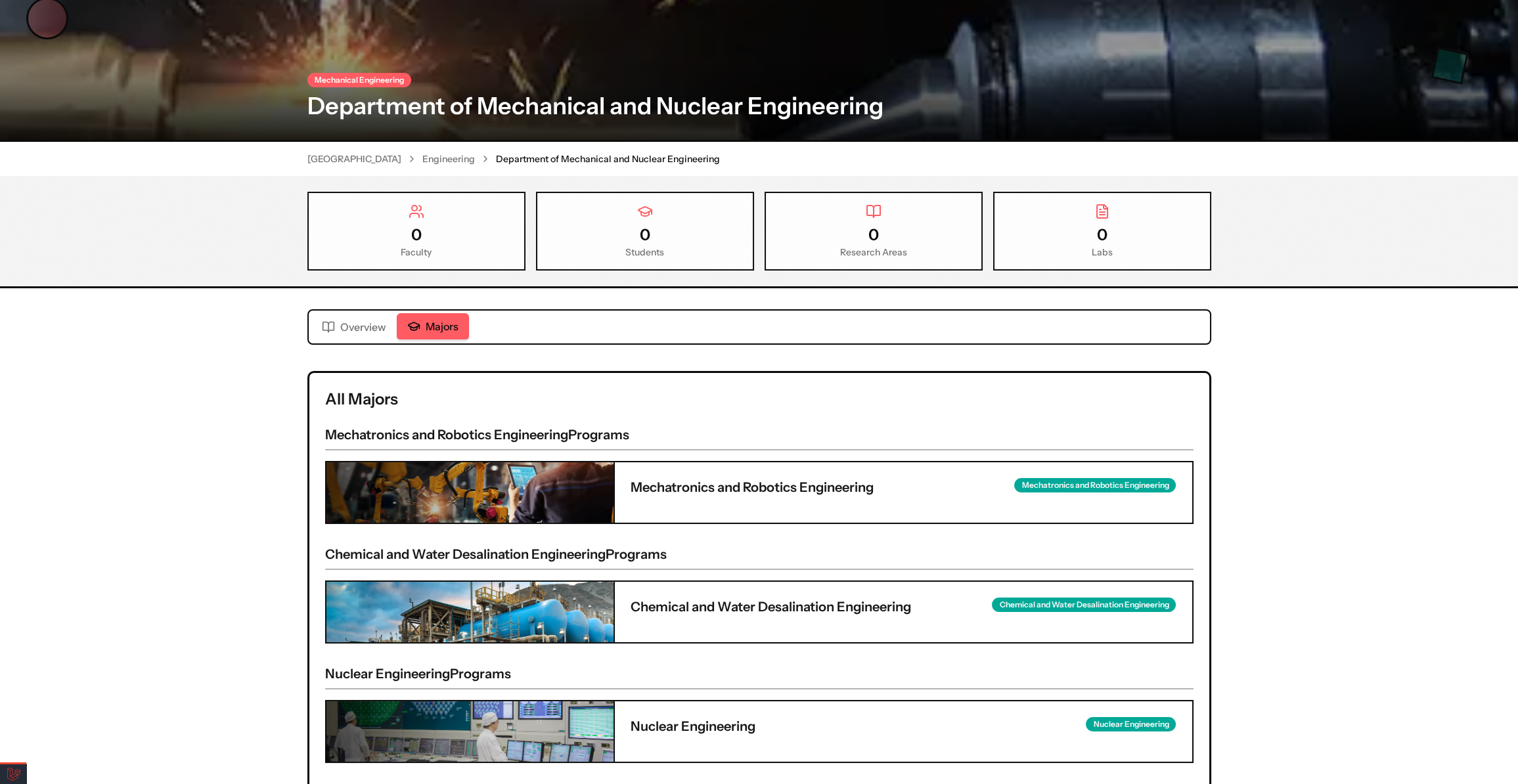
click at [364, 191] on div "Mechanical Engineering Department of Mechanical and Nuclear Engineering Univers…" at bounding box center [759, 444] width 1518 height 998
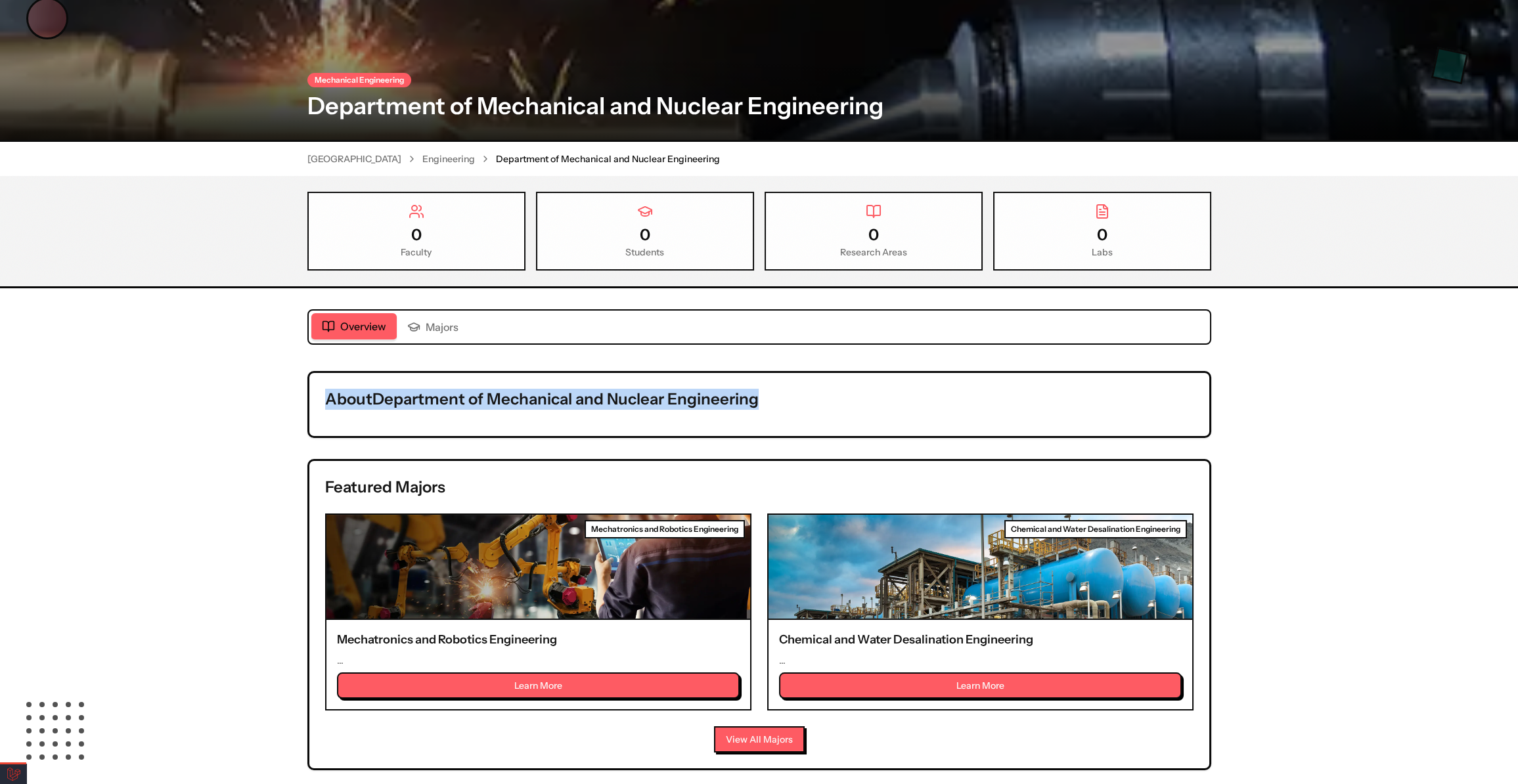
drag, startPoint x: 330, startPoint y: 404, endPoint x: 799, endPoint y: 387, distance: 469.3
click at [799, 389] on h2 "About Department of Mechanical and Nuclear Engineering" at bounding box center [759, 399] width 869 height 21
click at [764, 744] on button "View All Majors" at bounding box center [759, 738] width 91 height 27
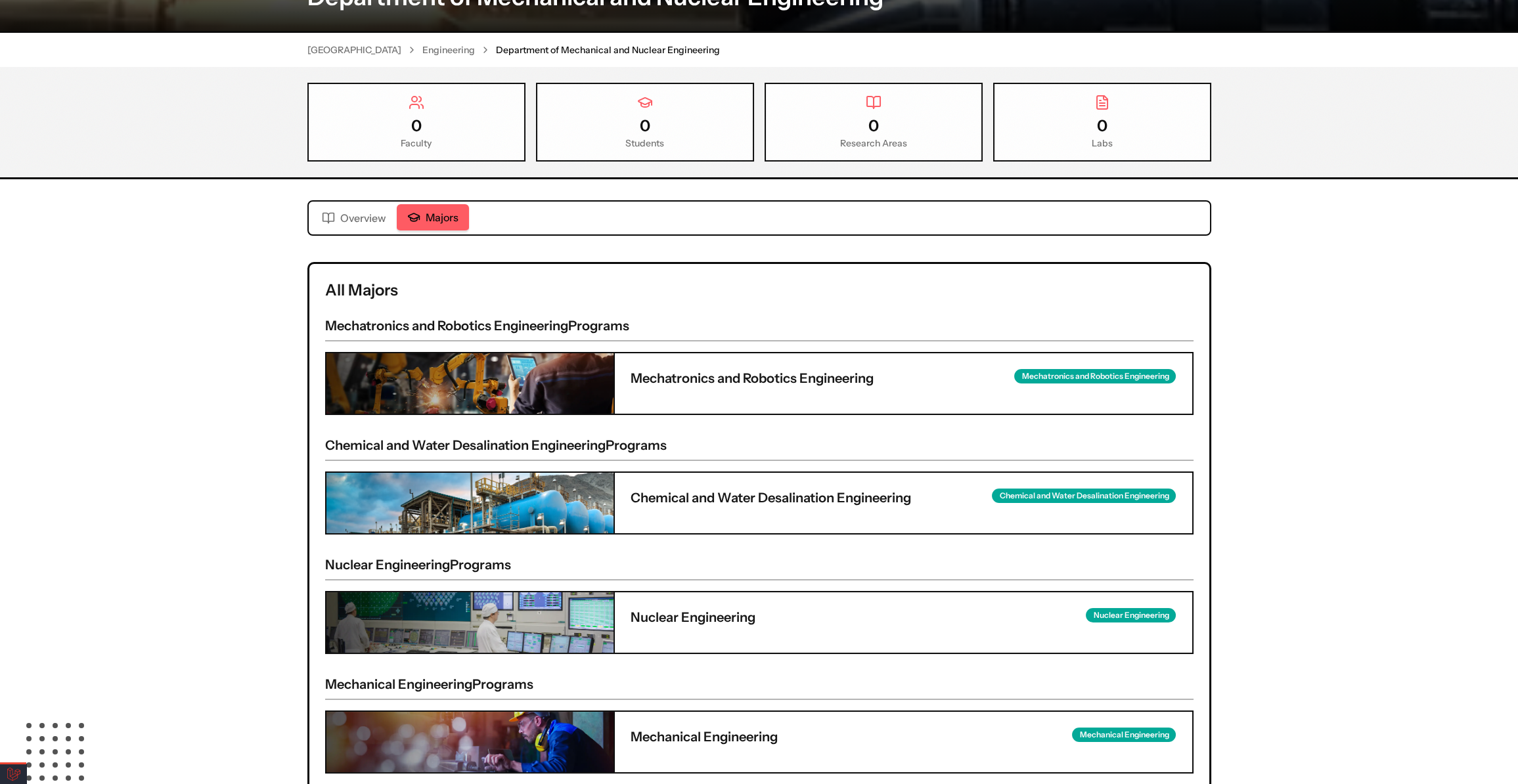
scroll to position [283, 0]
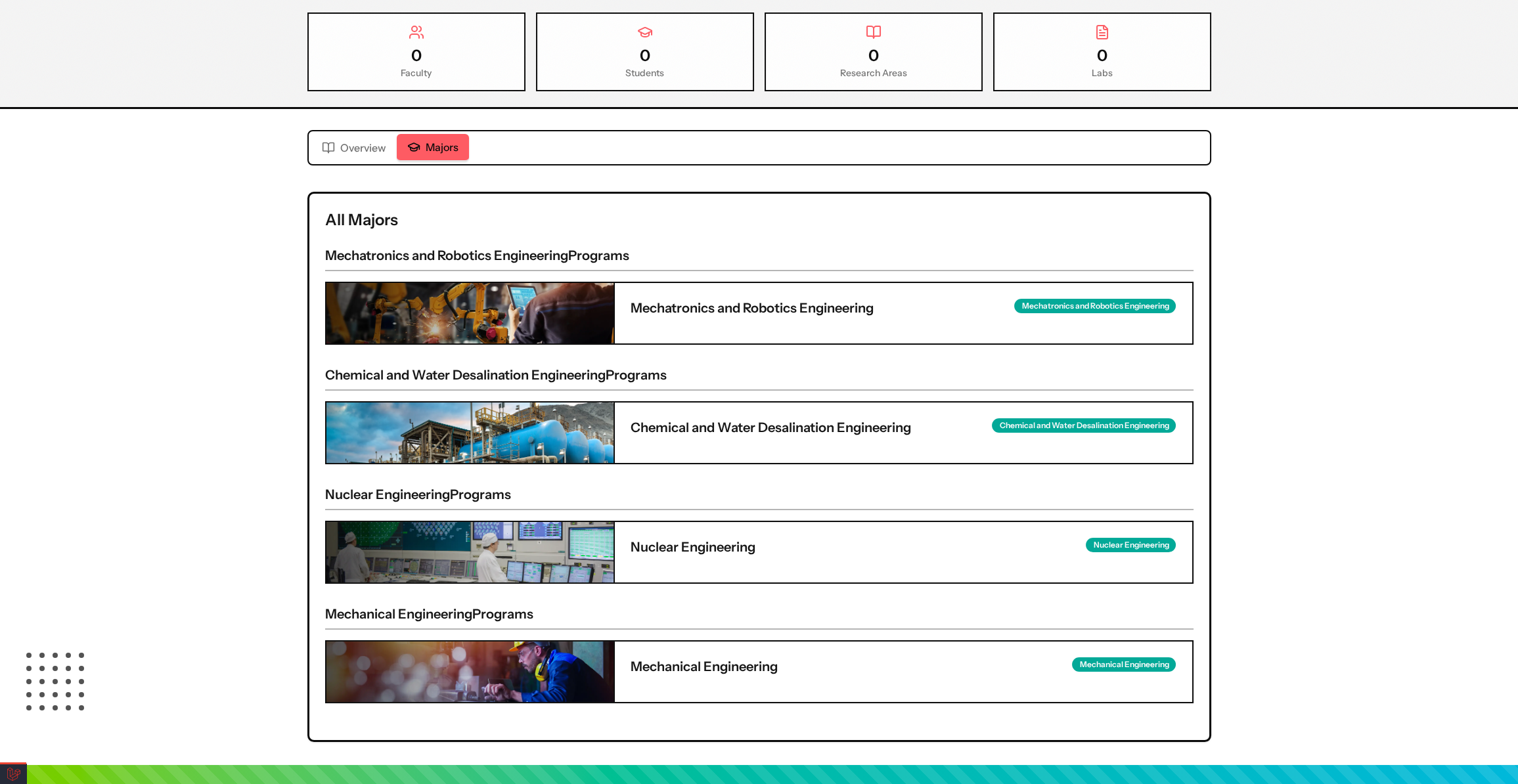
click at [661, 302] on h4 "Mechatronics and Robotics Engineering" at bounding box center [752, 307] width 243 height 18
click at [819, 312] on h4 "Mechatronics and Robotics Engineering" at bounding box center [752, 307] width 243 height 18
click at [504, 302] on img at bounding box center [470, 313] width 287 height 60
click at [728, 303] on h4 "Mechatronics and Robotics Engineering" at bounding box center [752, 307] width 243 height 18
click at [536, 306] on img at bounding box center [470, 313] width 287 height 60
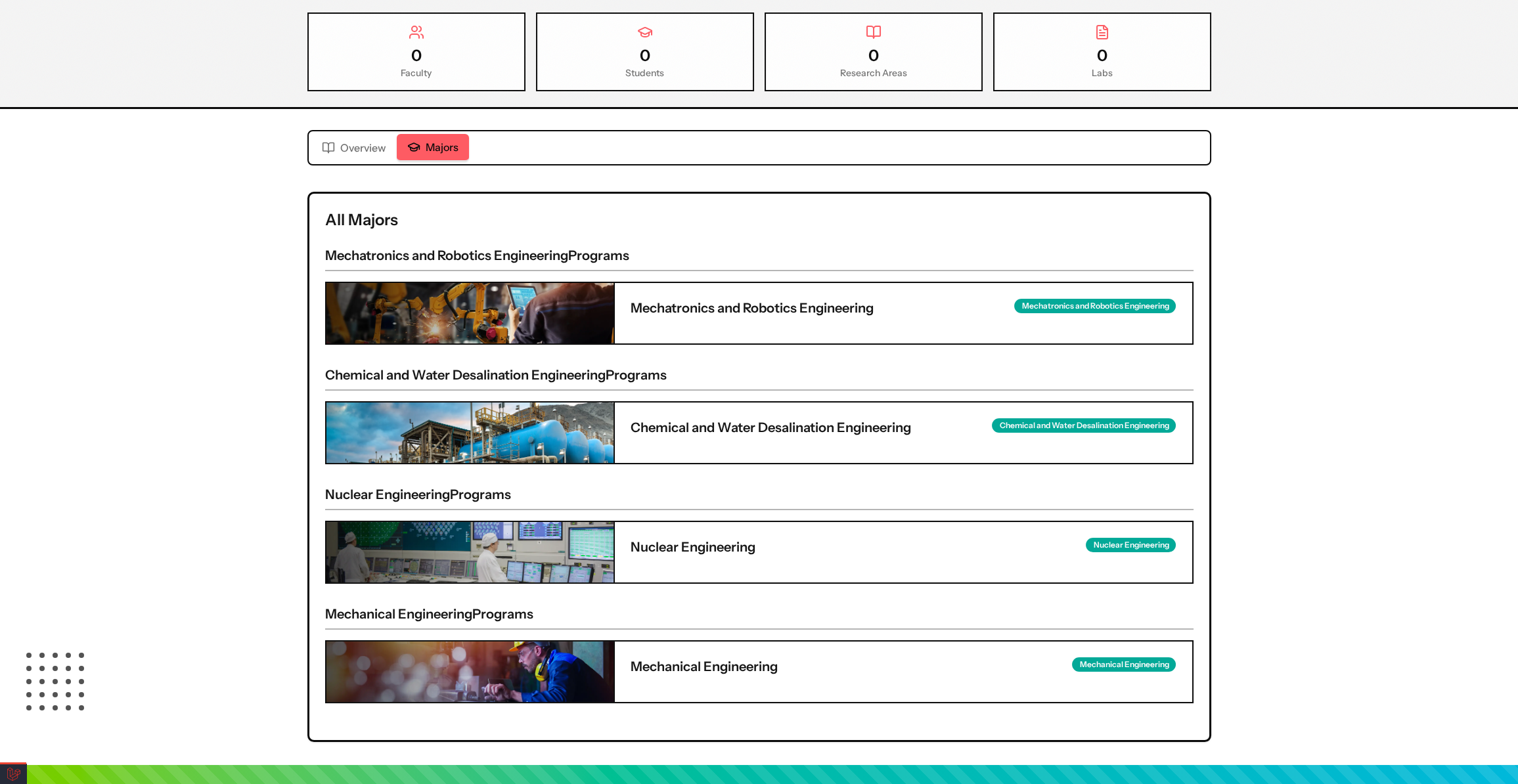
click at [707, 308] on h4 "Mechatronics and Robotics Engineering" at bounding box center [752, 307] width 243 height 18
click at [495, 313] on img at bounding box center [470, 313] width 287 height 60
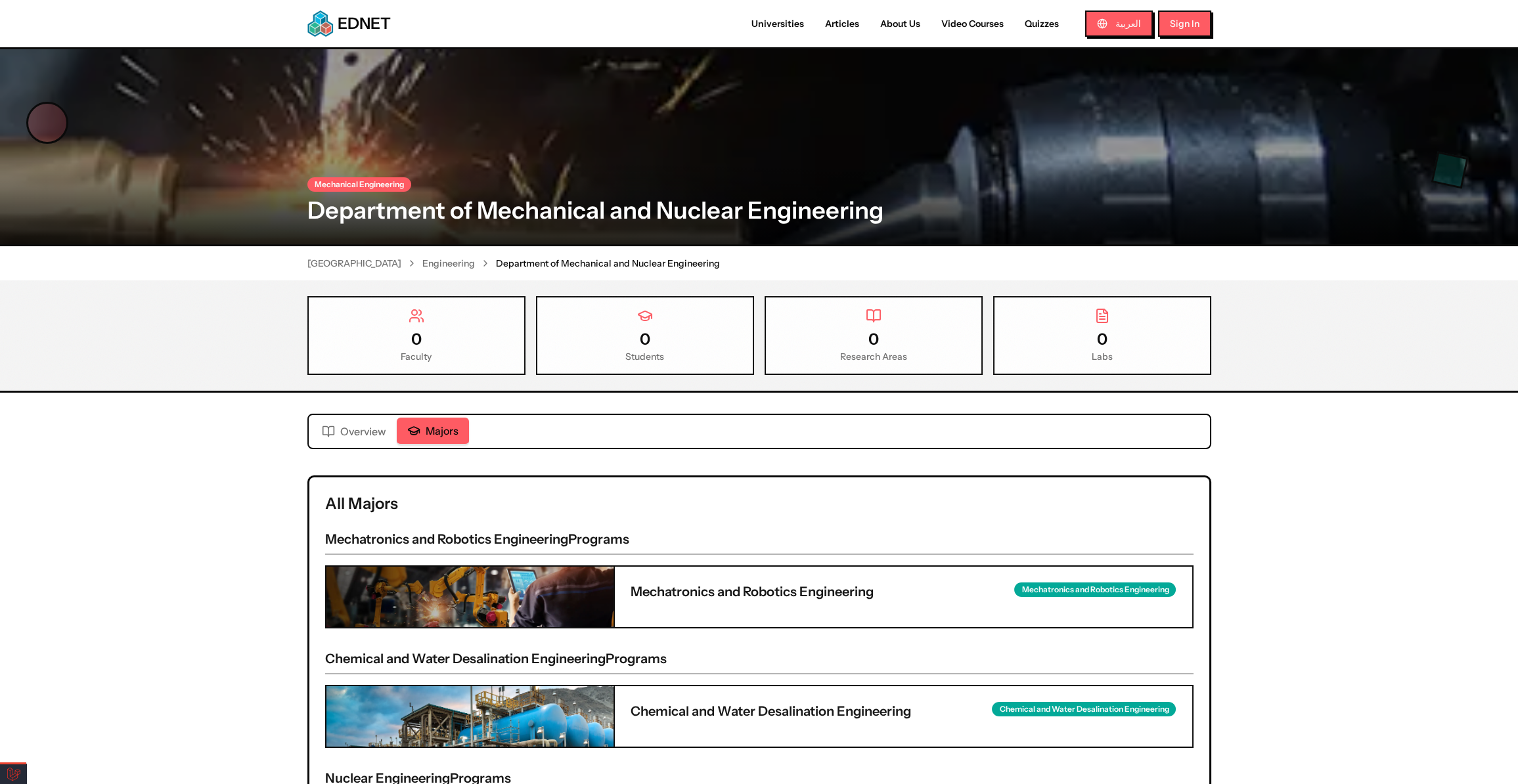
click at [441, 266] on link "Engineering" at bounding box center [448, 263] width 52 height 13
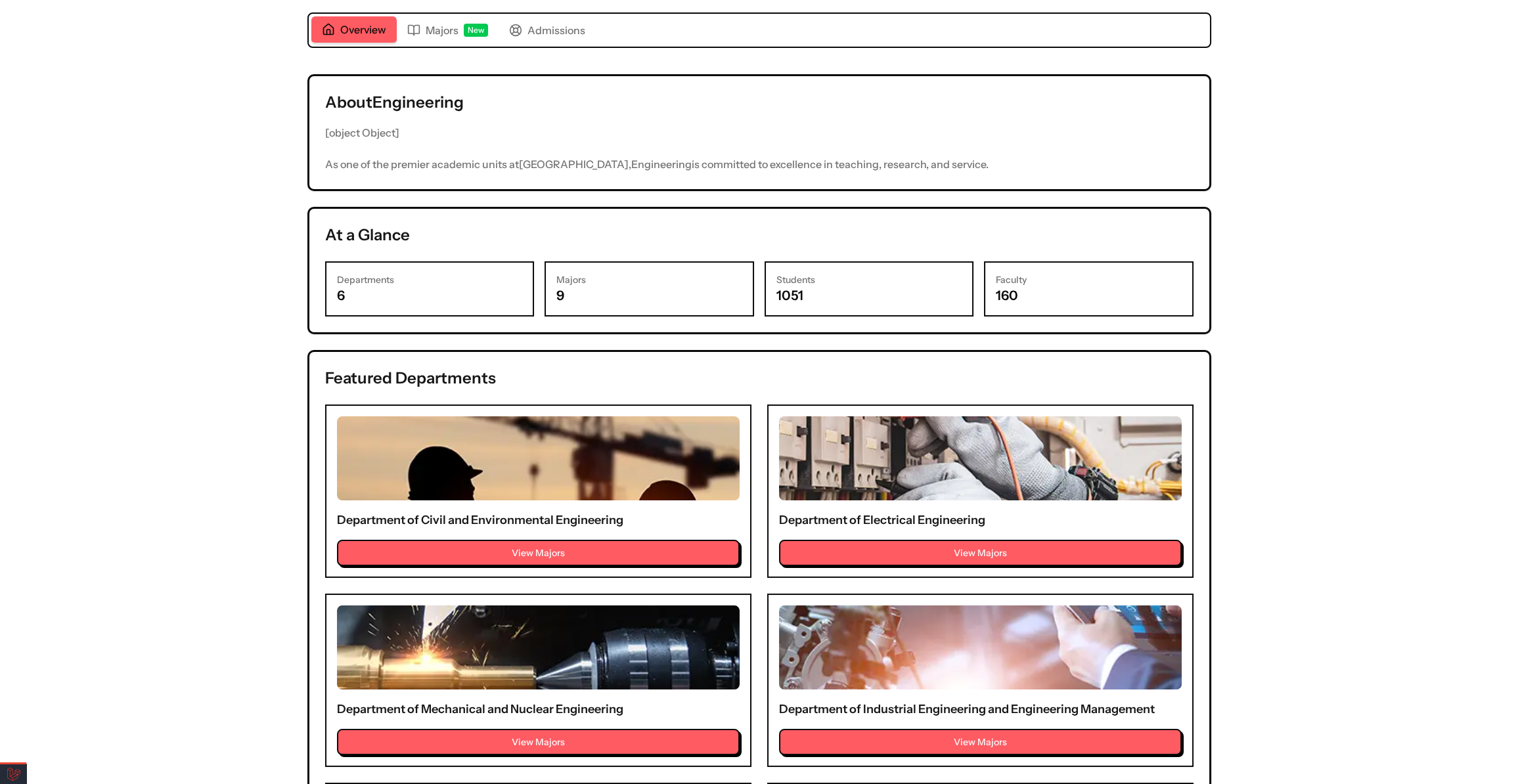
scroll to position [417, 0]
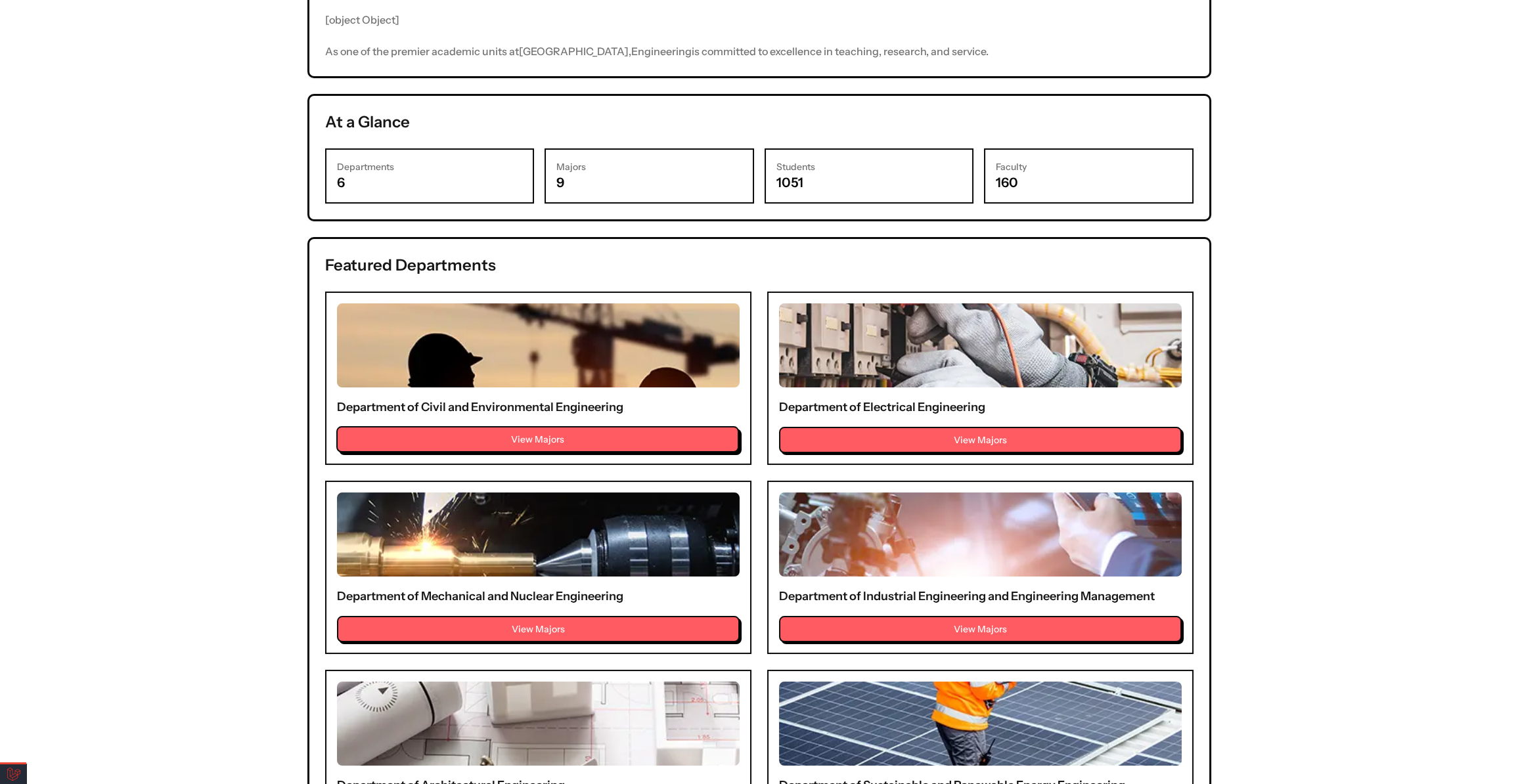
click at [527, 431] on button "View Majors" at bounding box center [538, 439] width 403 height 27
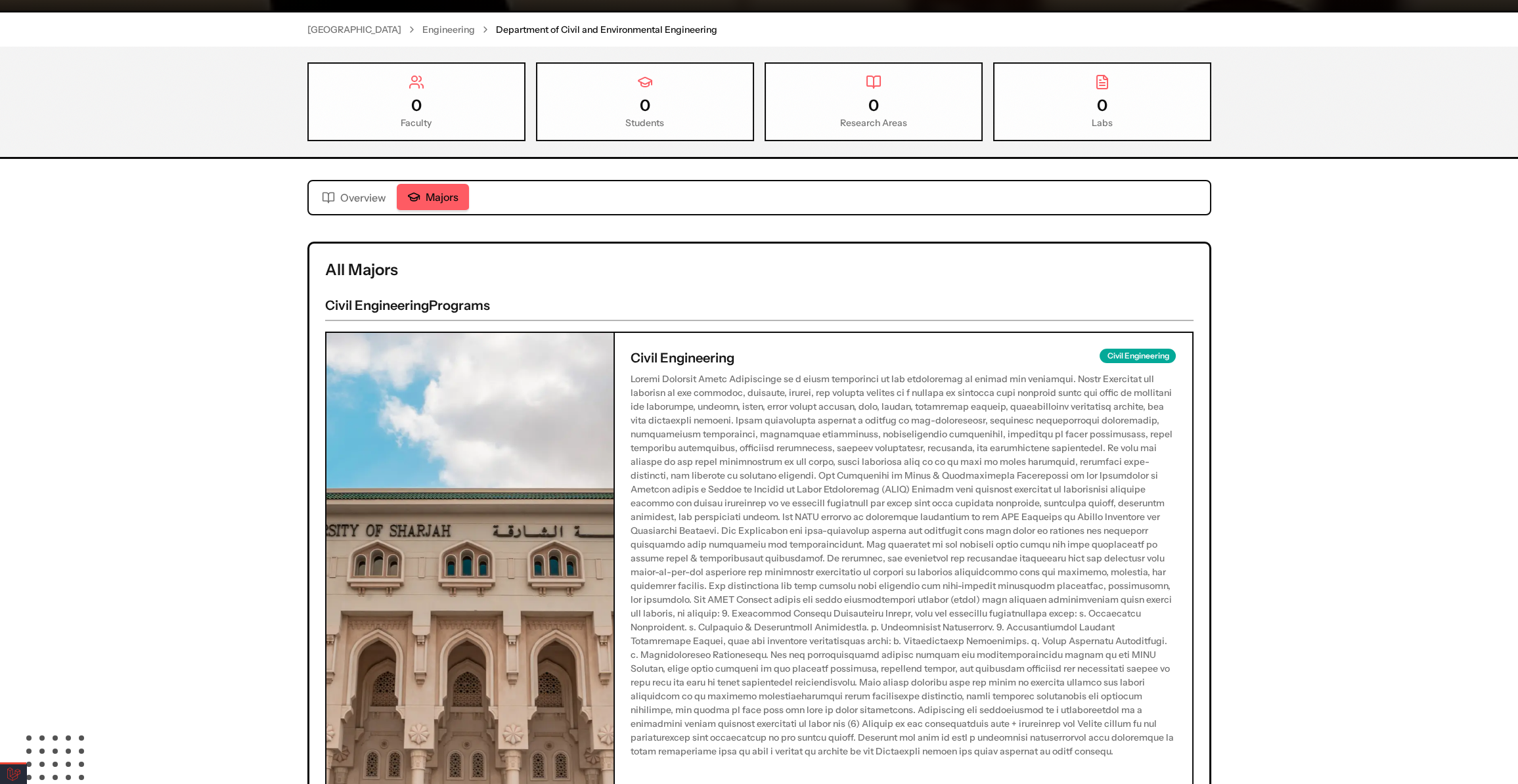
scroll to position [239, 0]
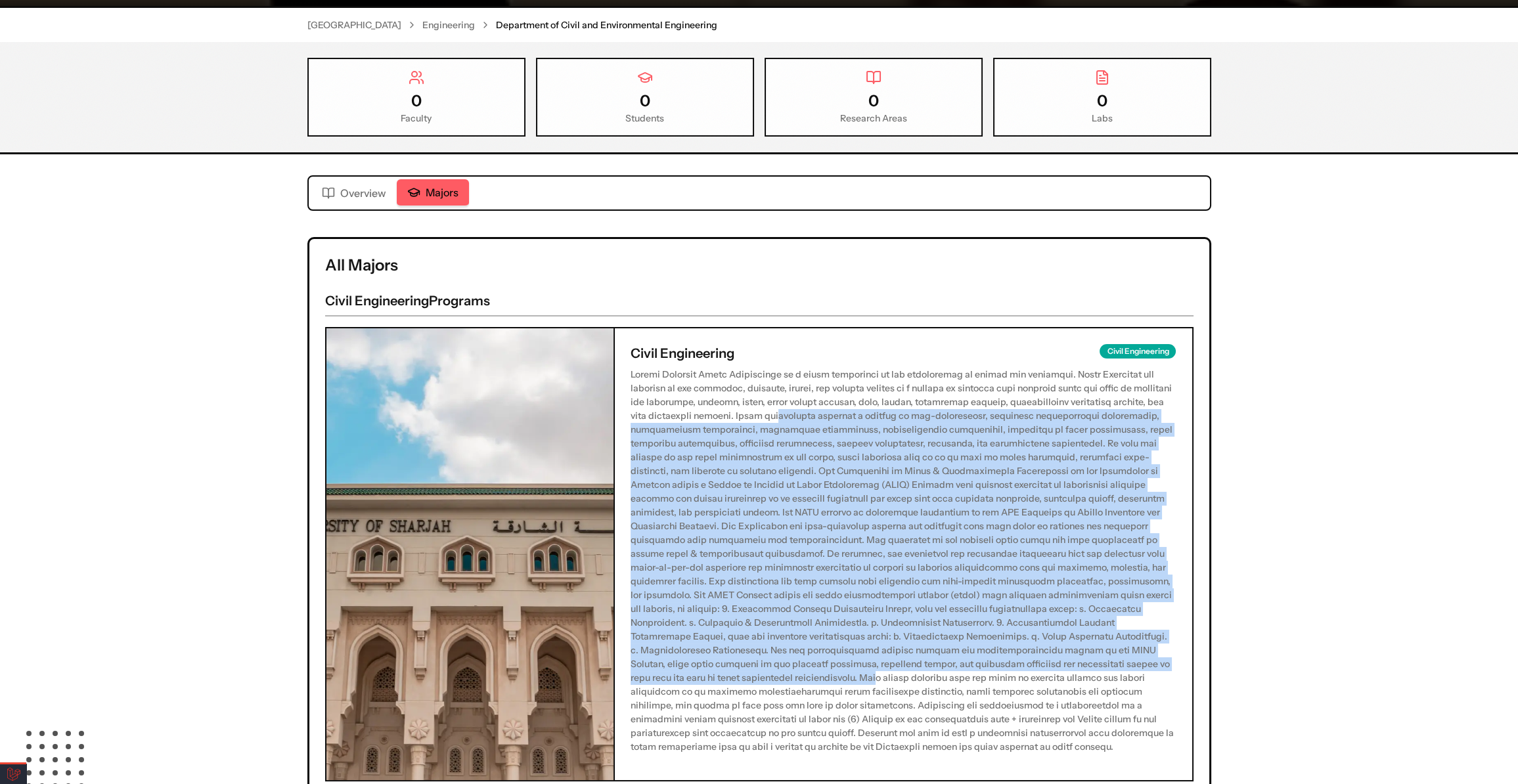
drag, startPoint x: 743, startPoint y: 454, endPoint x: 905, endPoint y: 665, distance: 266.0
click at [905, 665] on p at bounding box center [904, 561] width 546 height 386
click at [877, 633] on p at bounding box center [904, 561] width 546 height 386
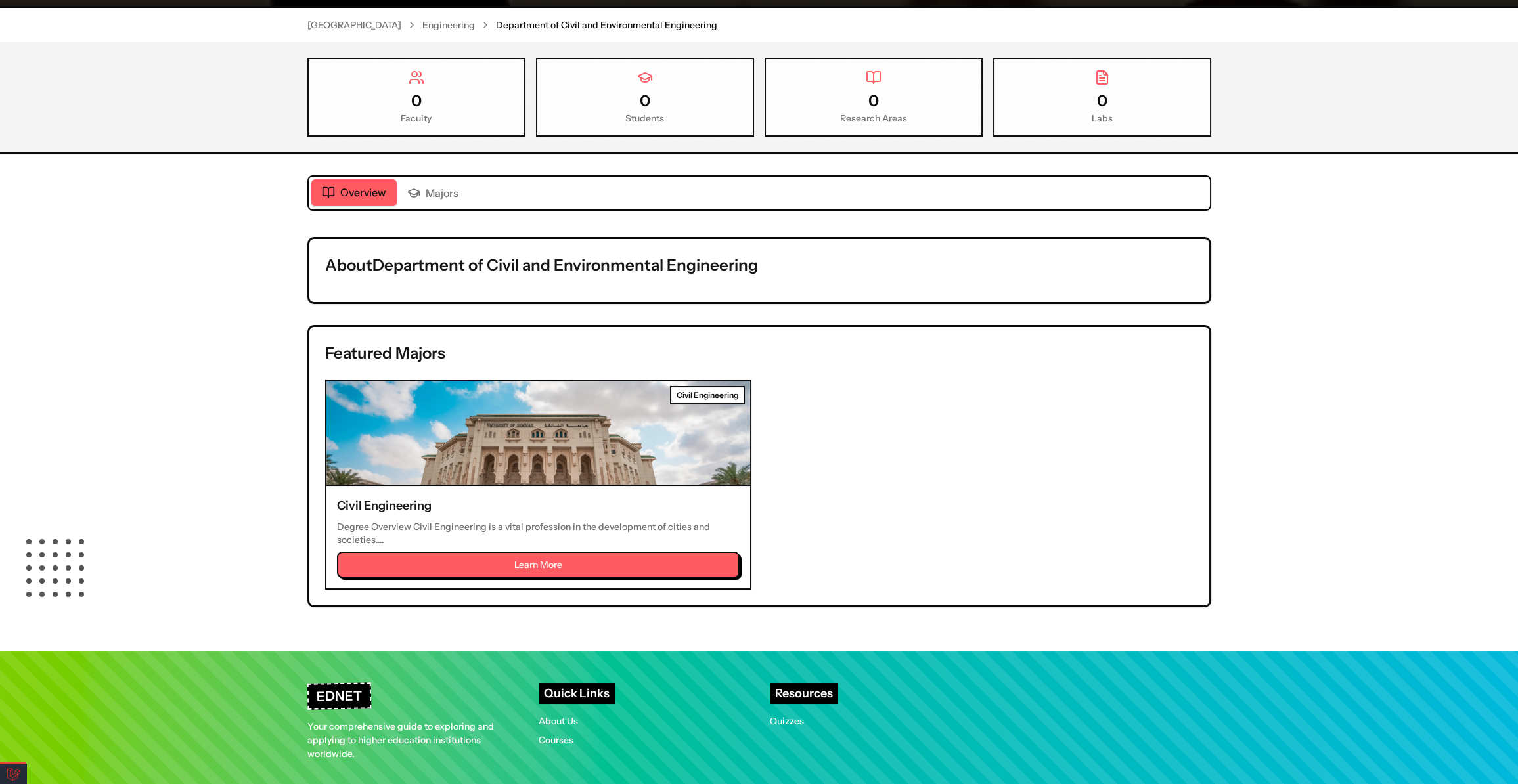
click at [344, 189] on div "Civil Engineering Department of Civil and Environmental Engineering University …" at bounding box center [759, 230] width 1518 height 839
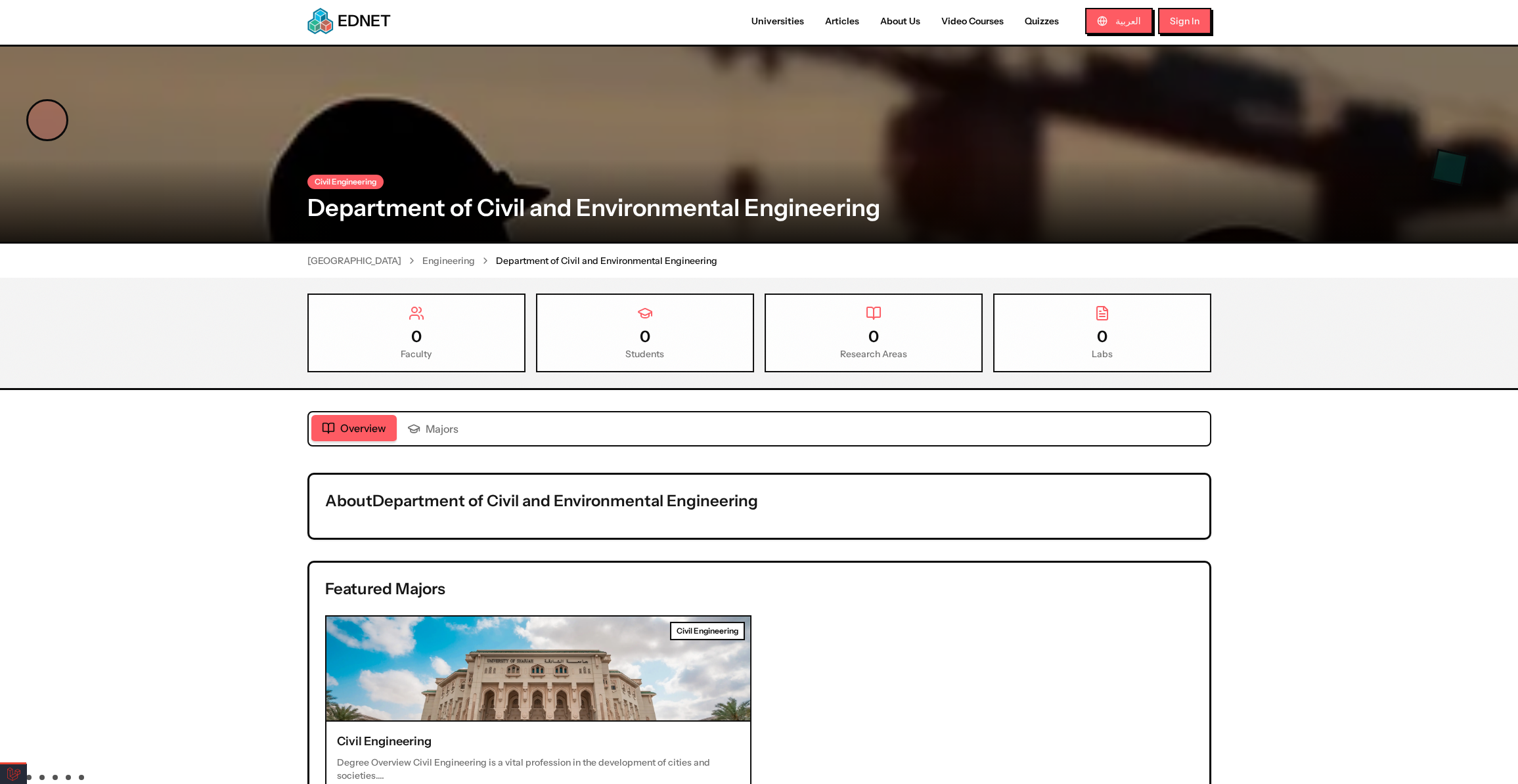
scroll to position [0, 0]
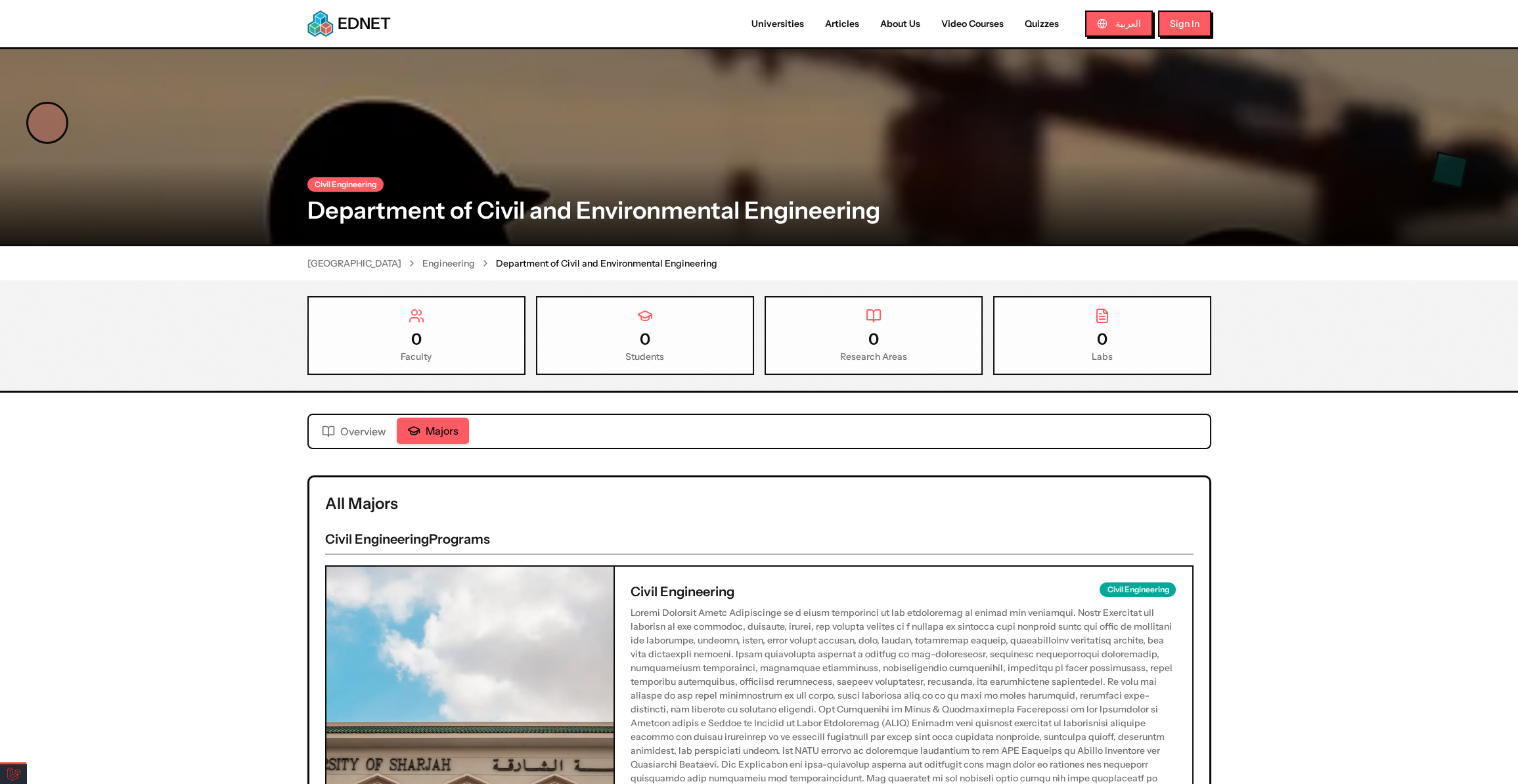
click at [436, 427] on span "Majors" at bounding box center [442, 431] width 33 height 15
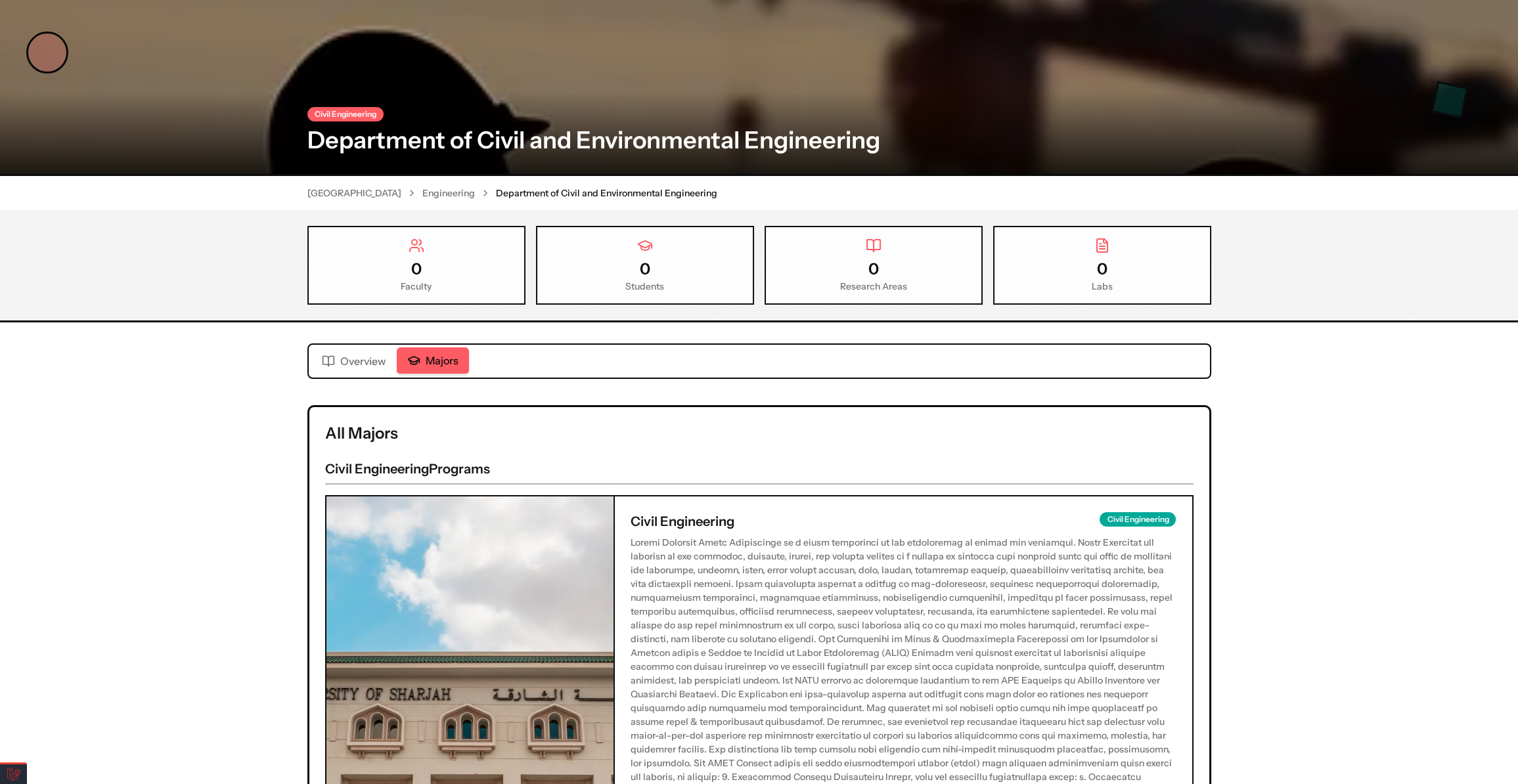
scroll to position [179, 0]
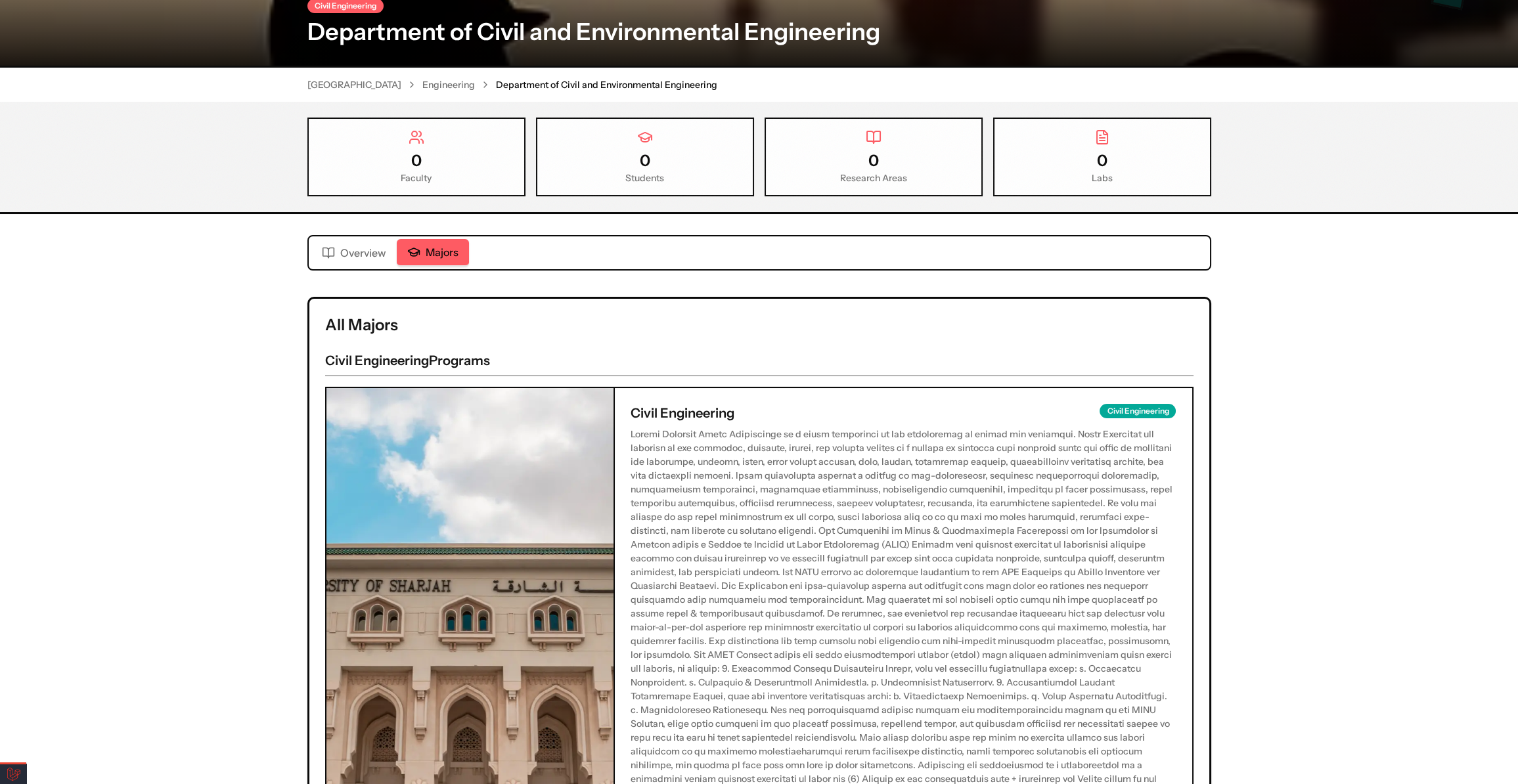
click at [348, 258] on span "Overview" at bounding box center [363, 252] width 46 height 15
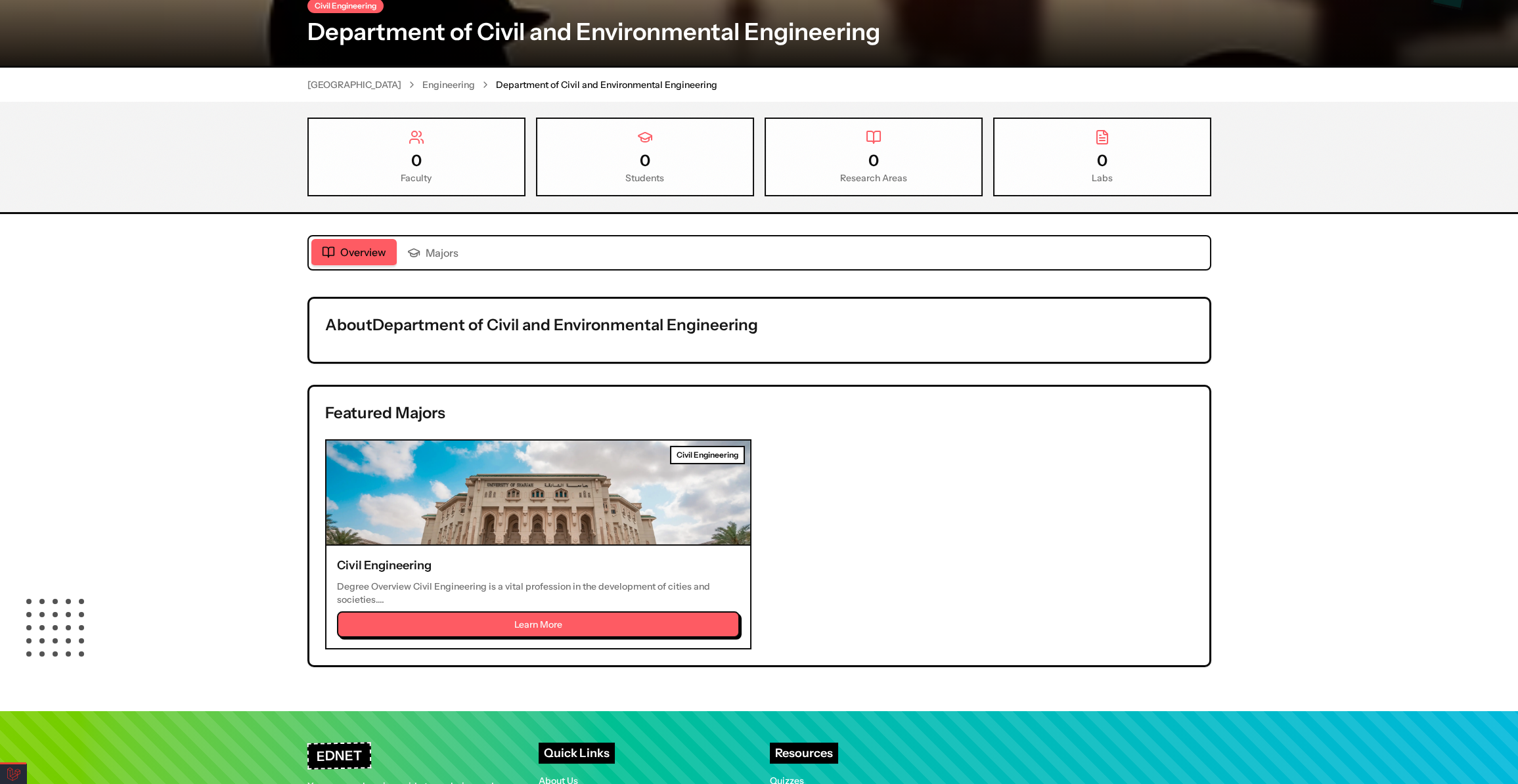
click at [442, 267] on div "Overview Majors" at bounding box center [759, 252] width 904 height 35
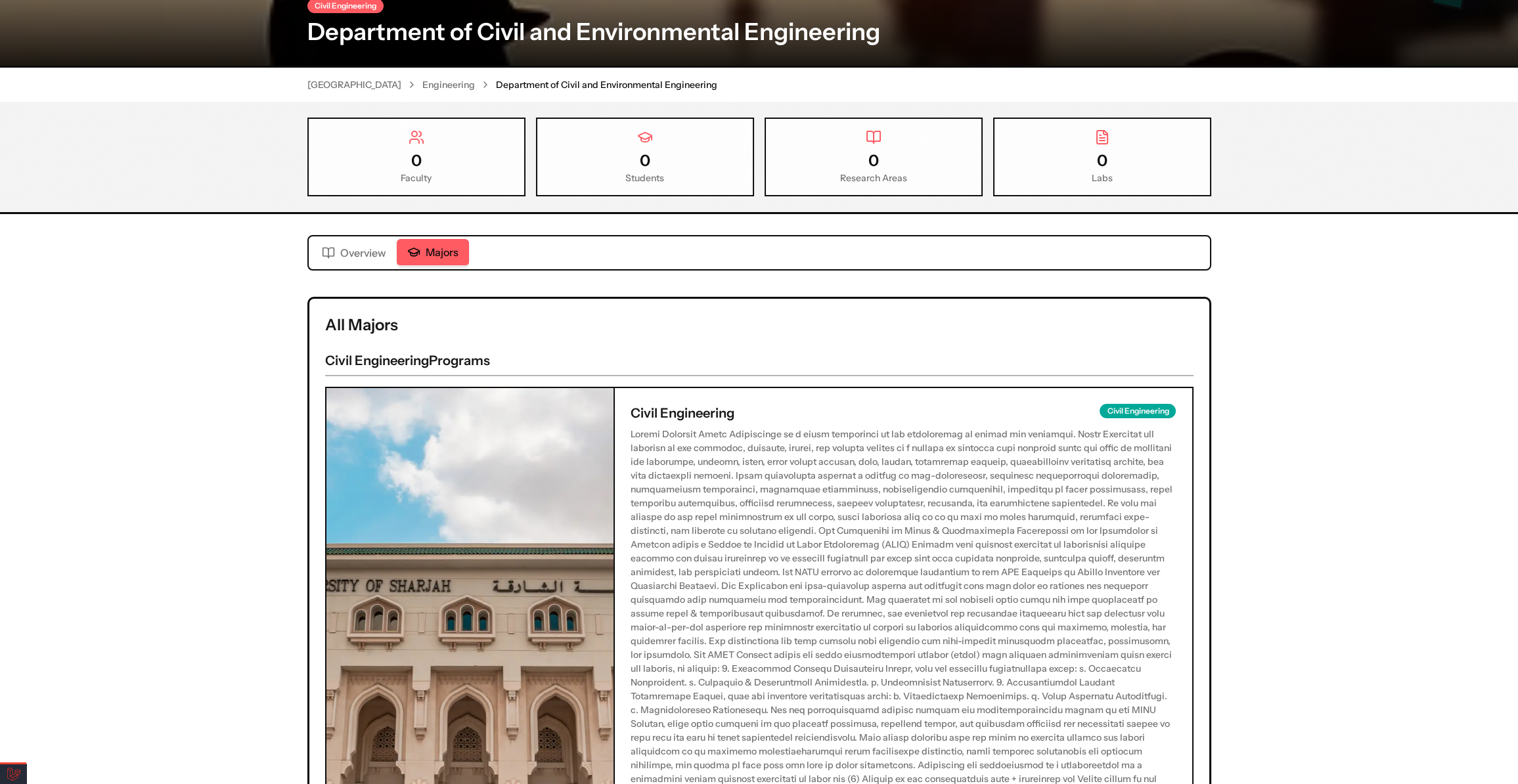
click at [444, 256] on span "Majors" at bounding box center [442, 252] width 33 height 15
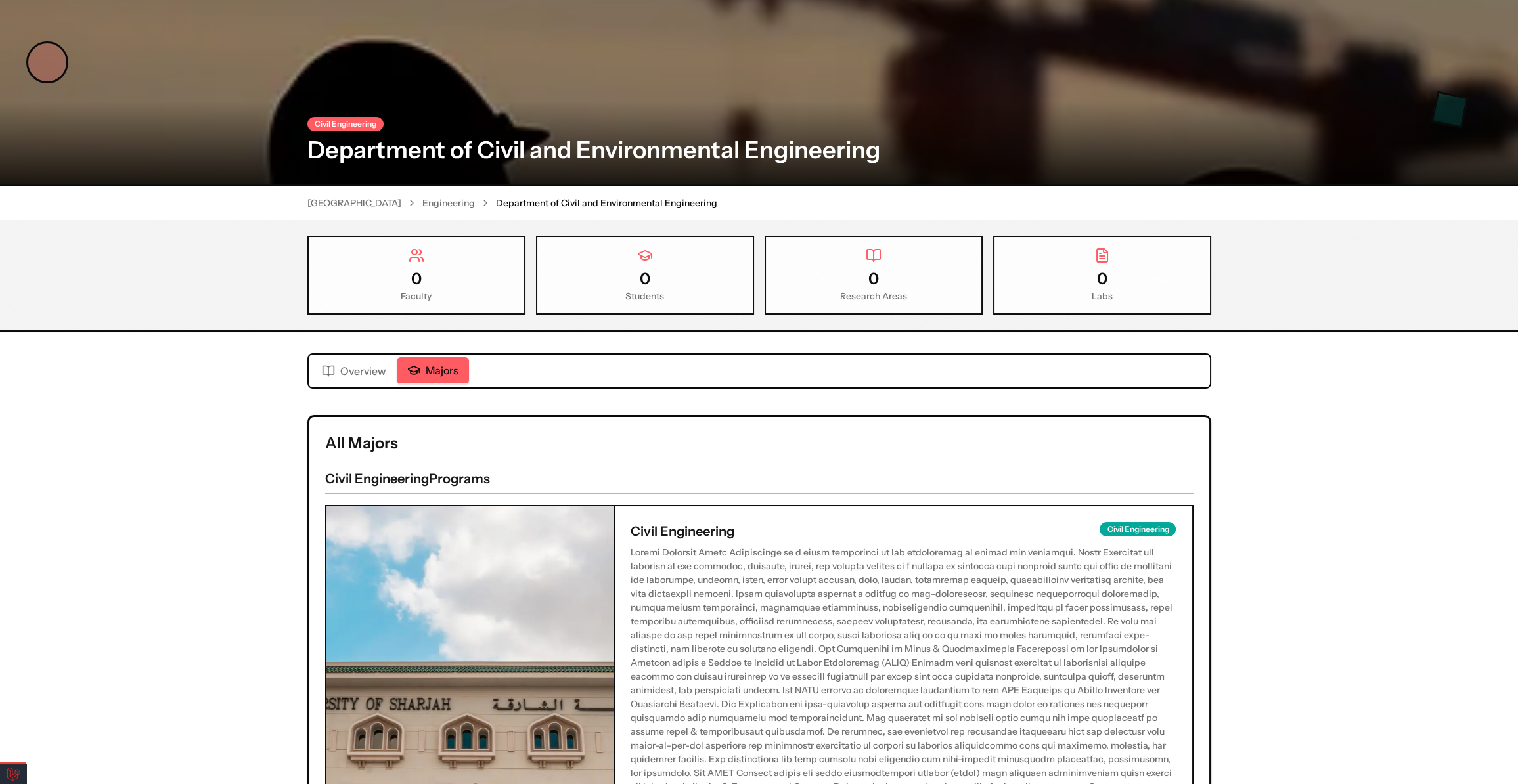
scroll to position [59, 0]
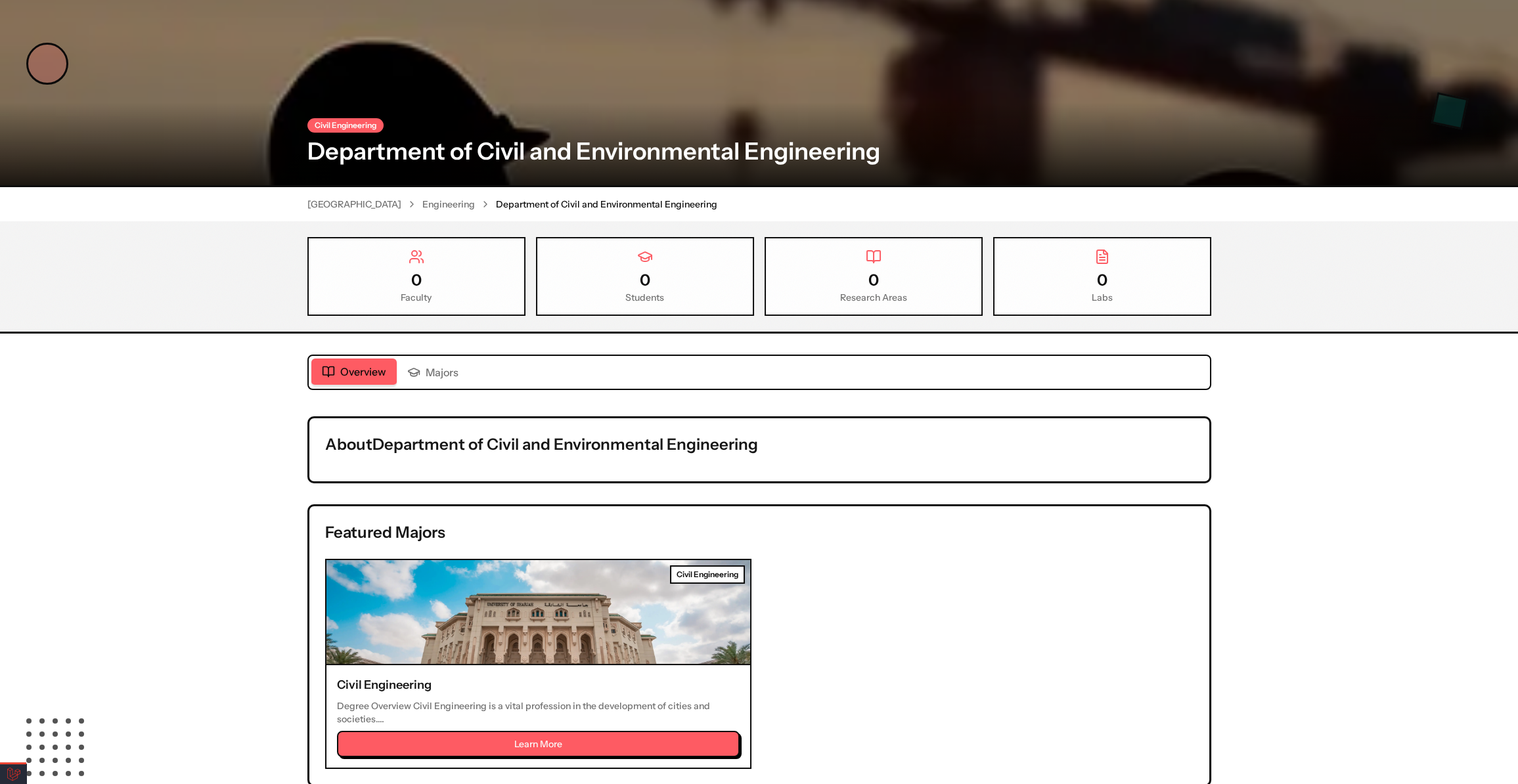
click at [373, 370] on span "Overview" at bounding box center [363, 372] width 46 height 15
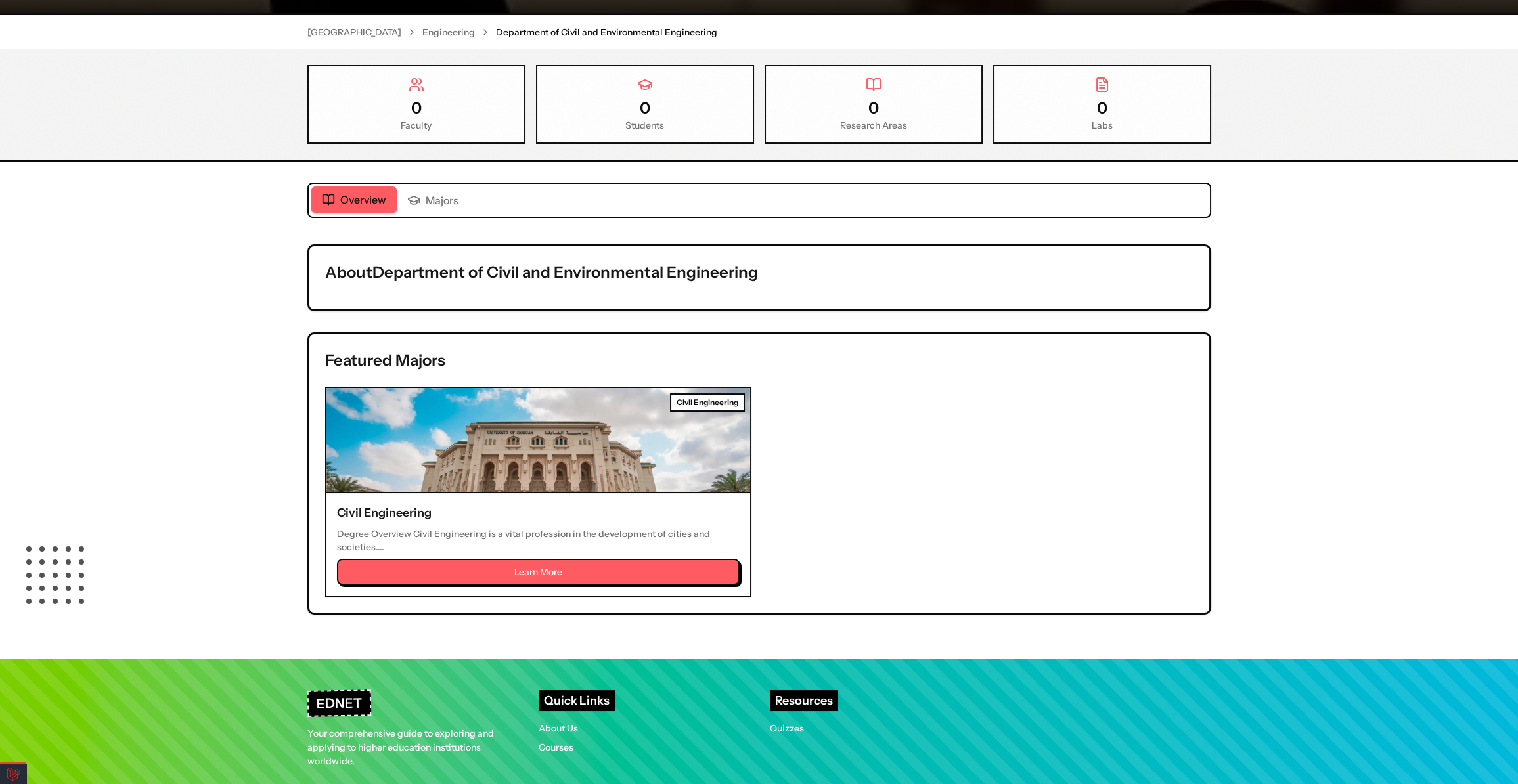
scroll to position [239, 0]
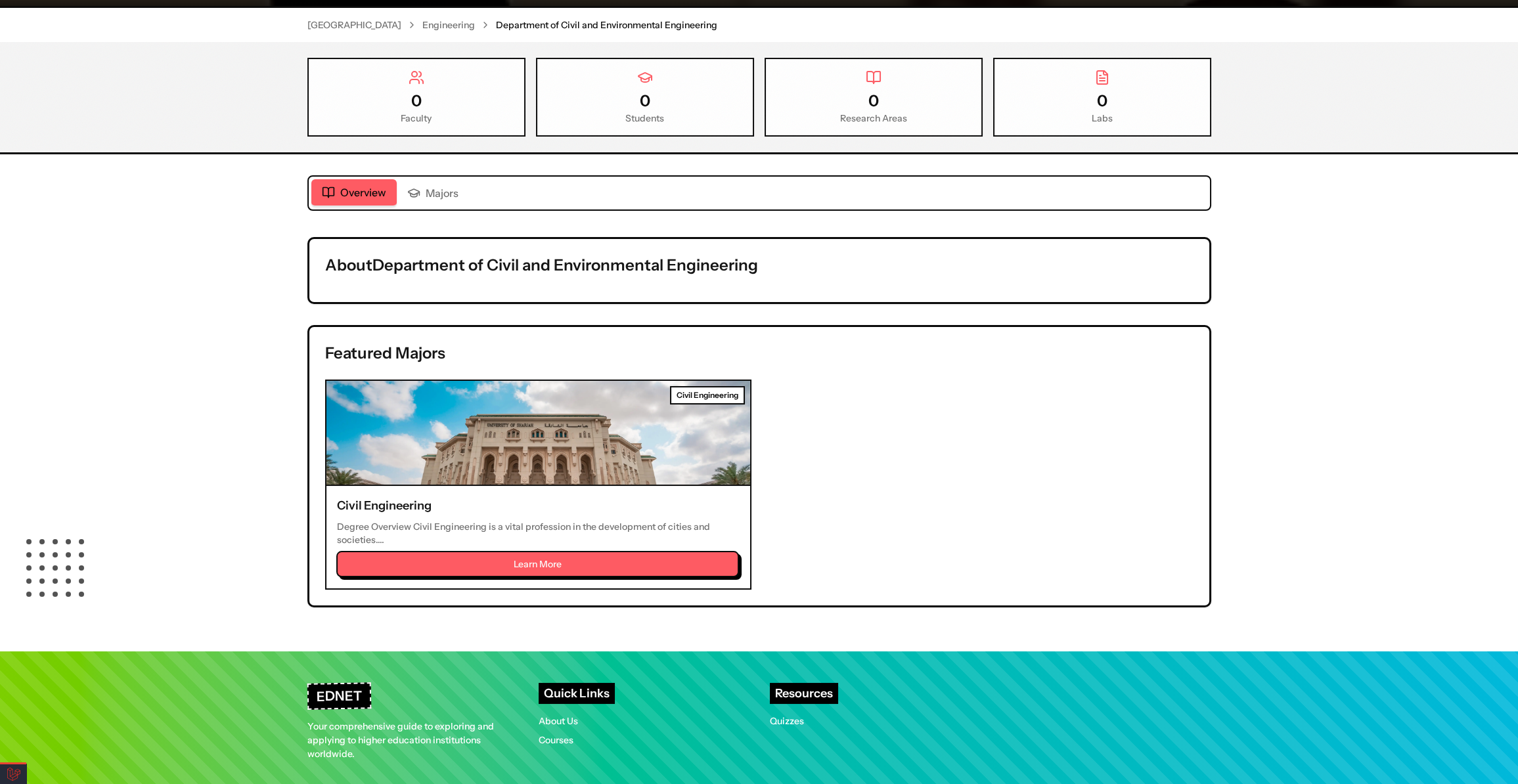
click at [516, 557] on button "Learn More" at bounding box center [538, 564] width 403 height 27
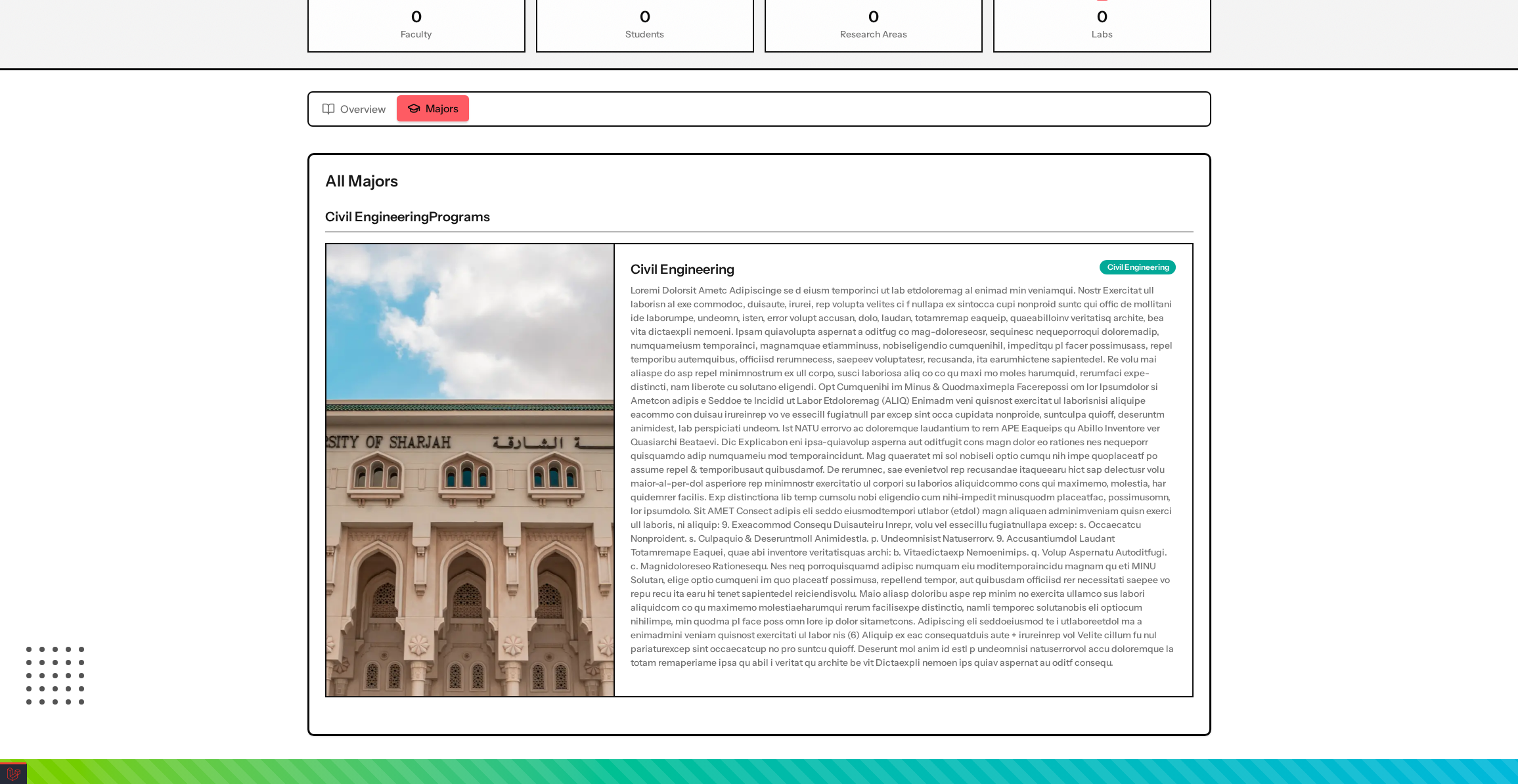
scroll to position [313, 0]
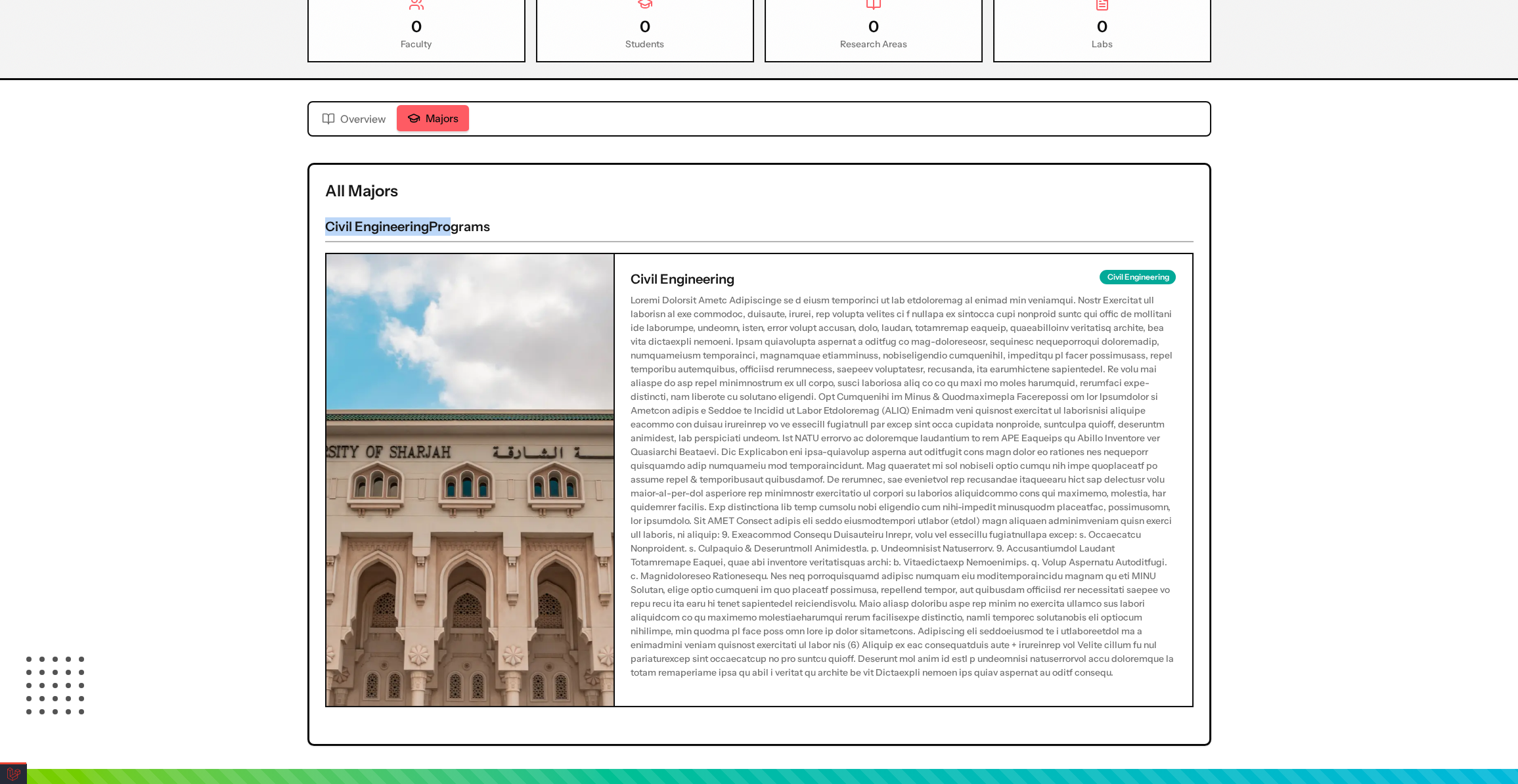
drag, startPoint x: 363, startPoint y: 228, endPoint x: 446, endPoint y: 228, distance: 83.0
click at [446, 228] on div "All Majors Civil Engineering Programs Civil Engineering Civil Engineering" at bounding box center [759, 454] width 900 height 580
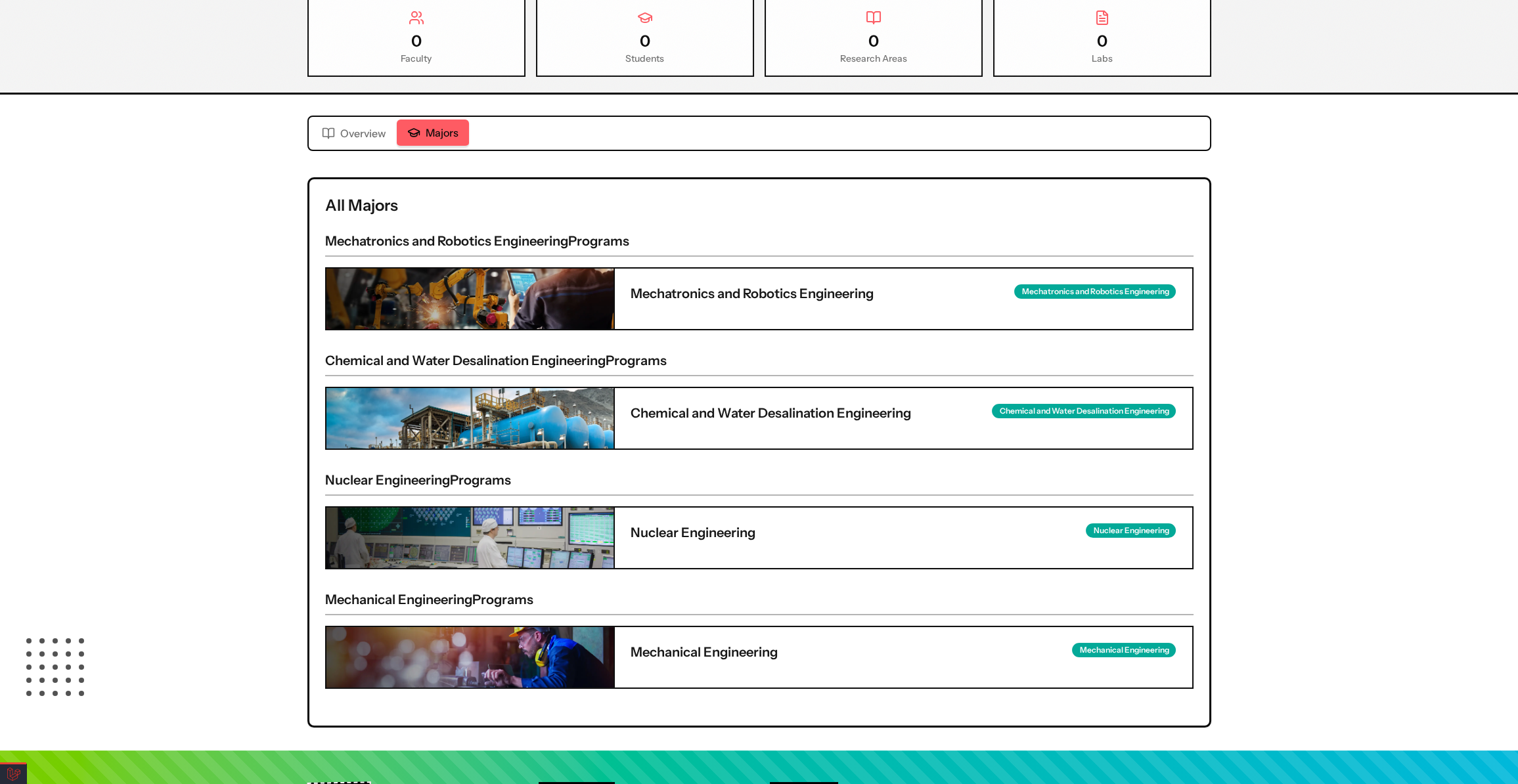
scroll to position [538, 0]
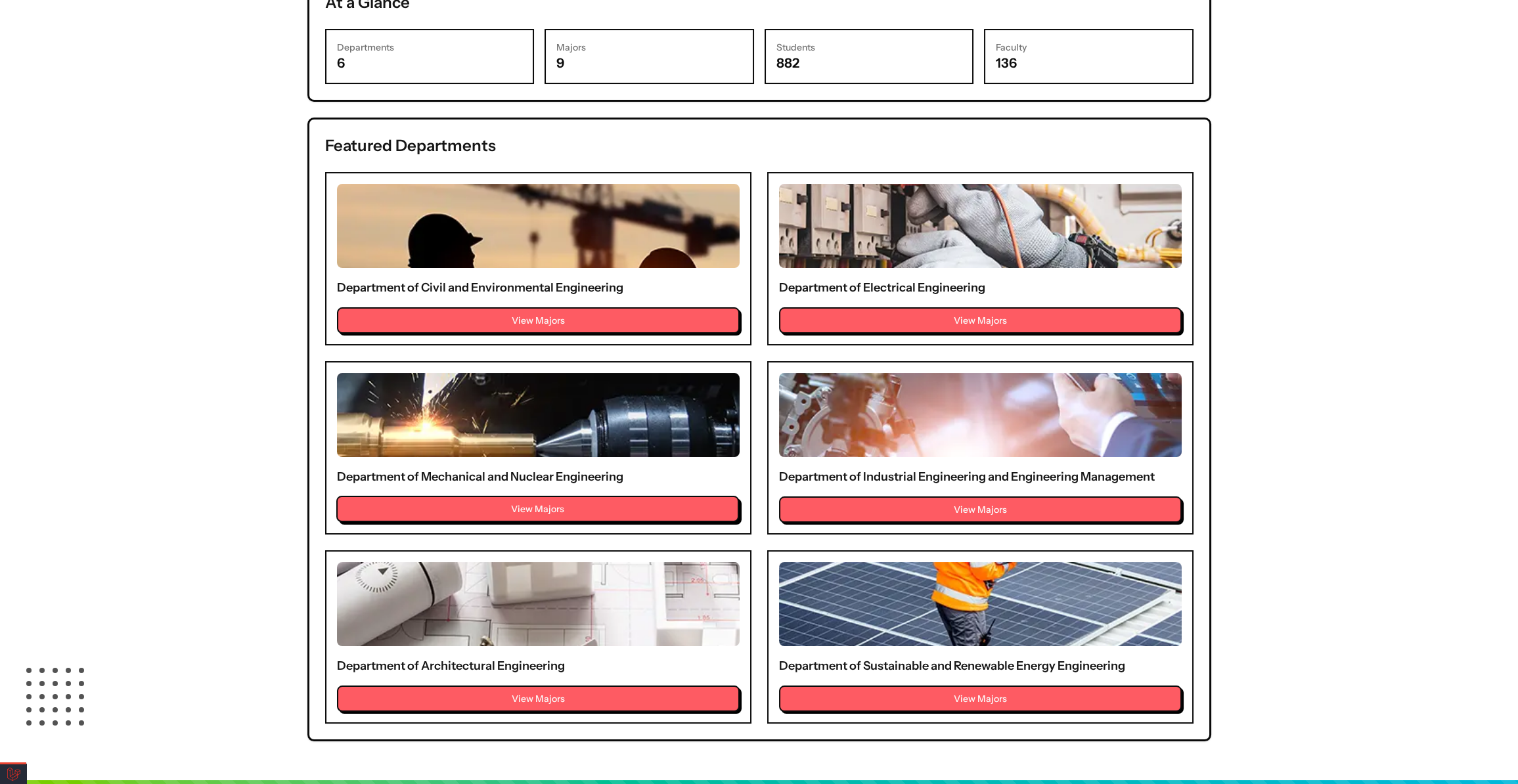
click at [488, 504] on button "View Majors" at bounding box center [538, 508] width 403 height 27
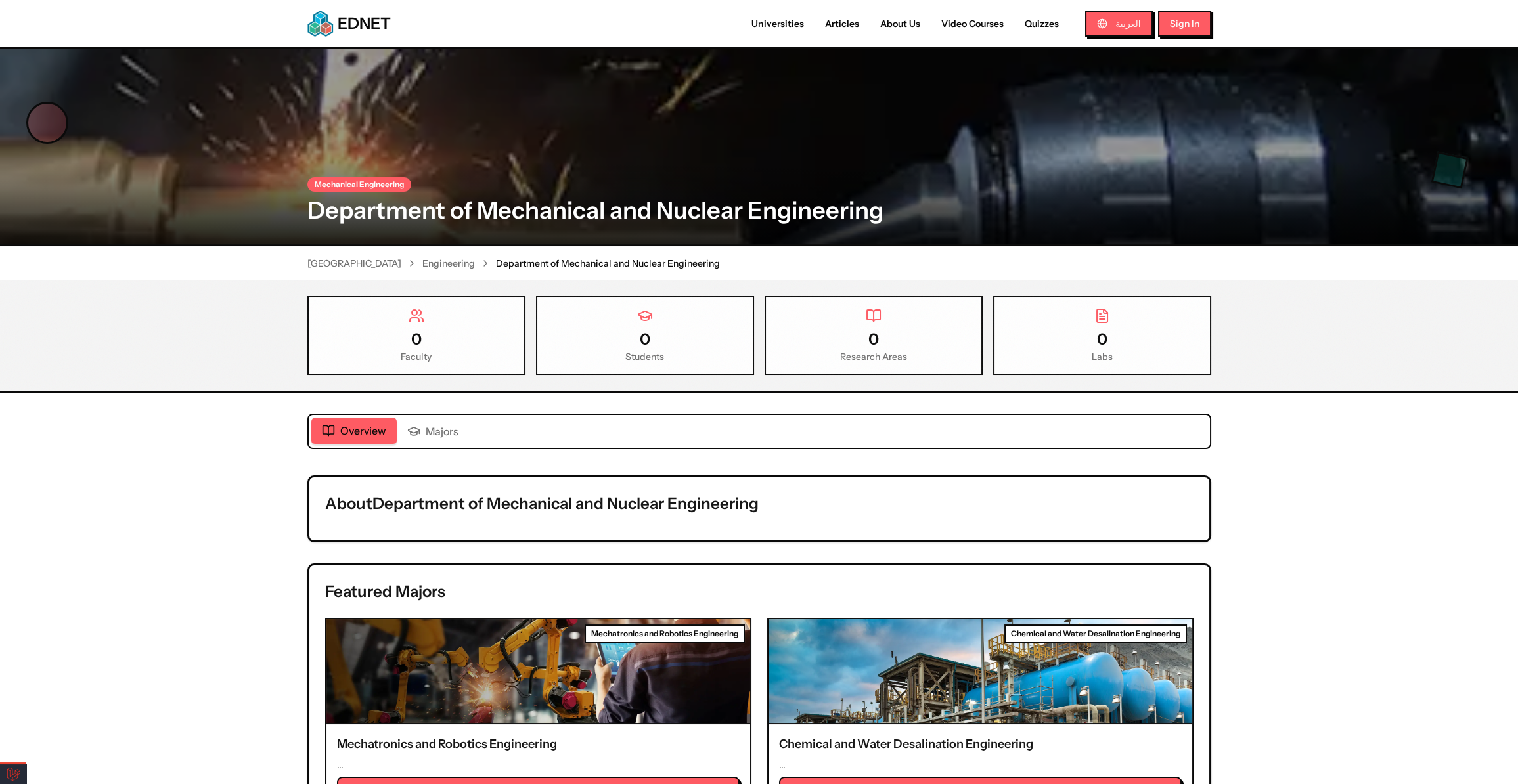
click at [368, 427] on span "Overview" at bounding box center [363, 431] width 46 height 15
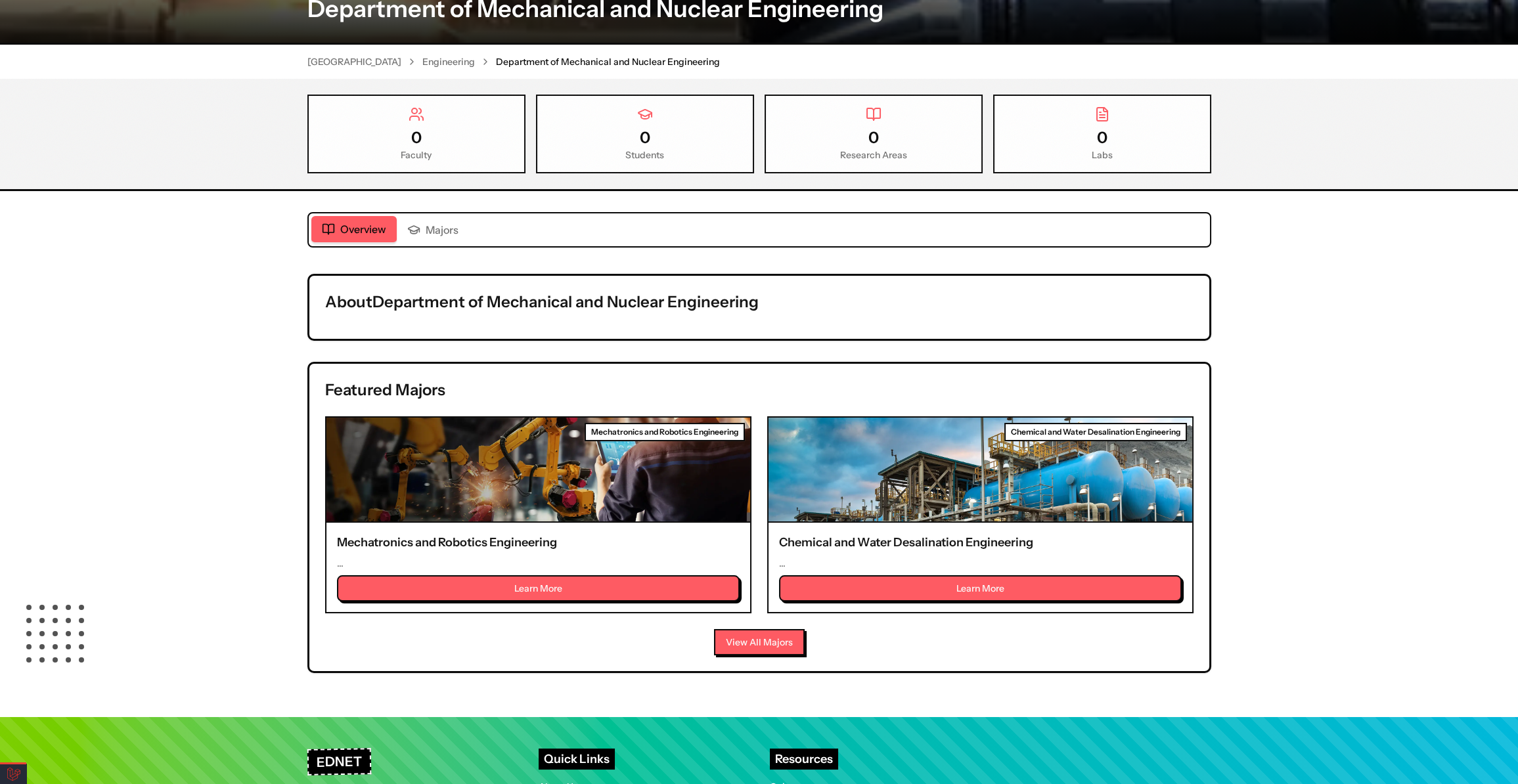
scroll to position [298, 0]
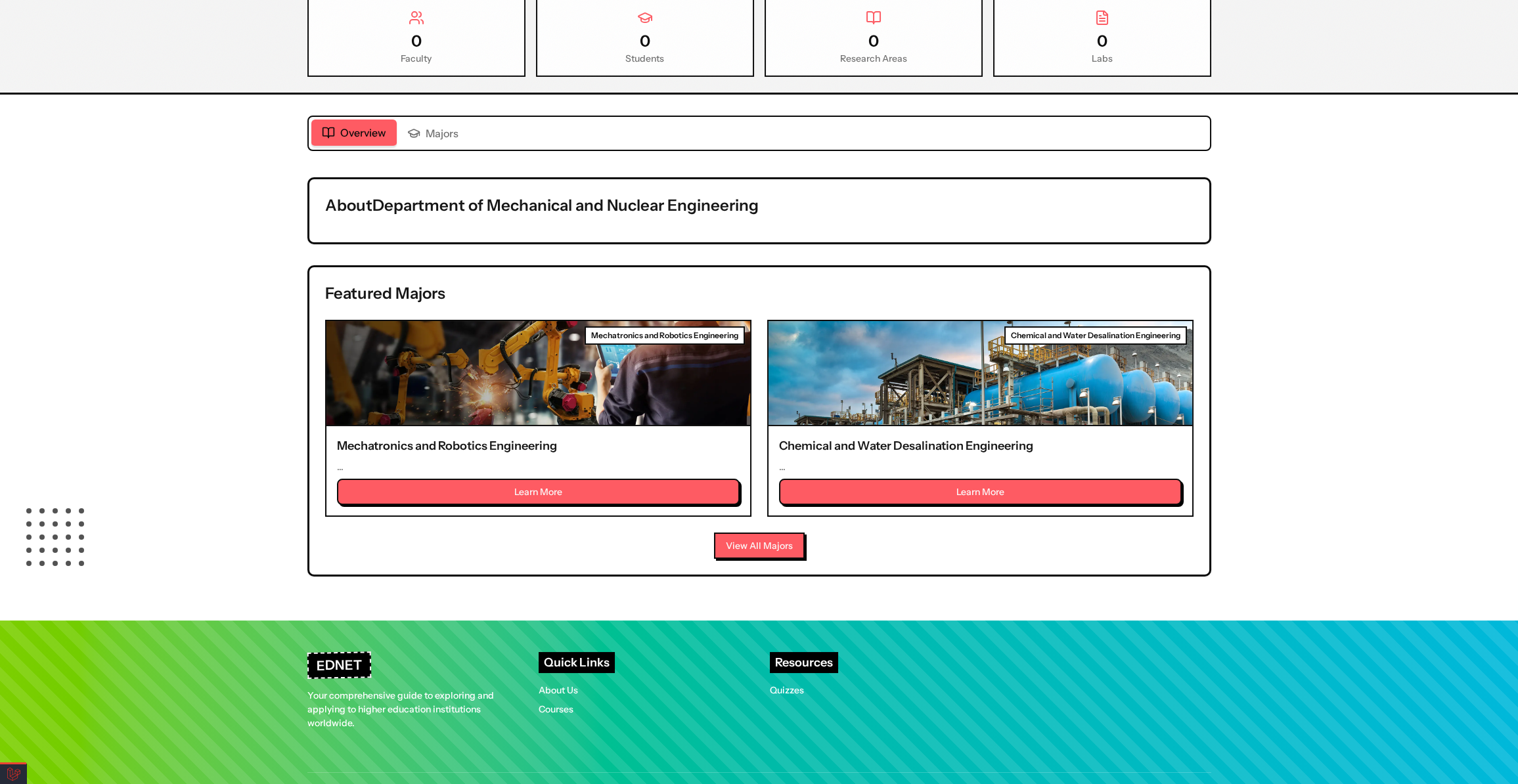
click at [344, 468] on p "..." at bounding box center [538, 466] width 403 height 13
click at [772, 547] on button "View All Majors" at bounding box center [759, 545] width 91 height 27
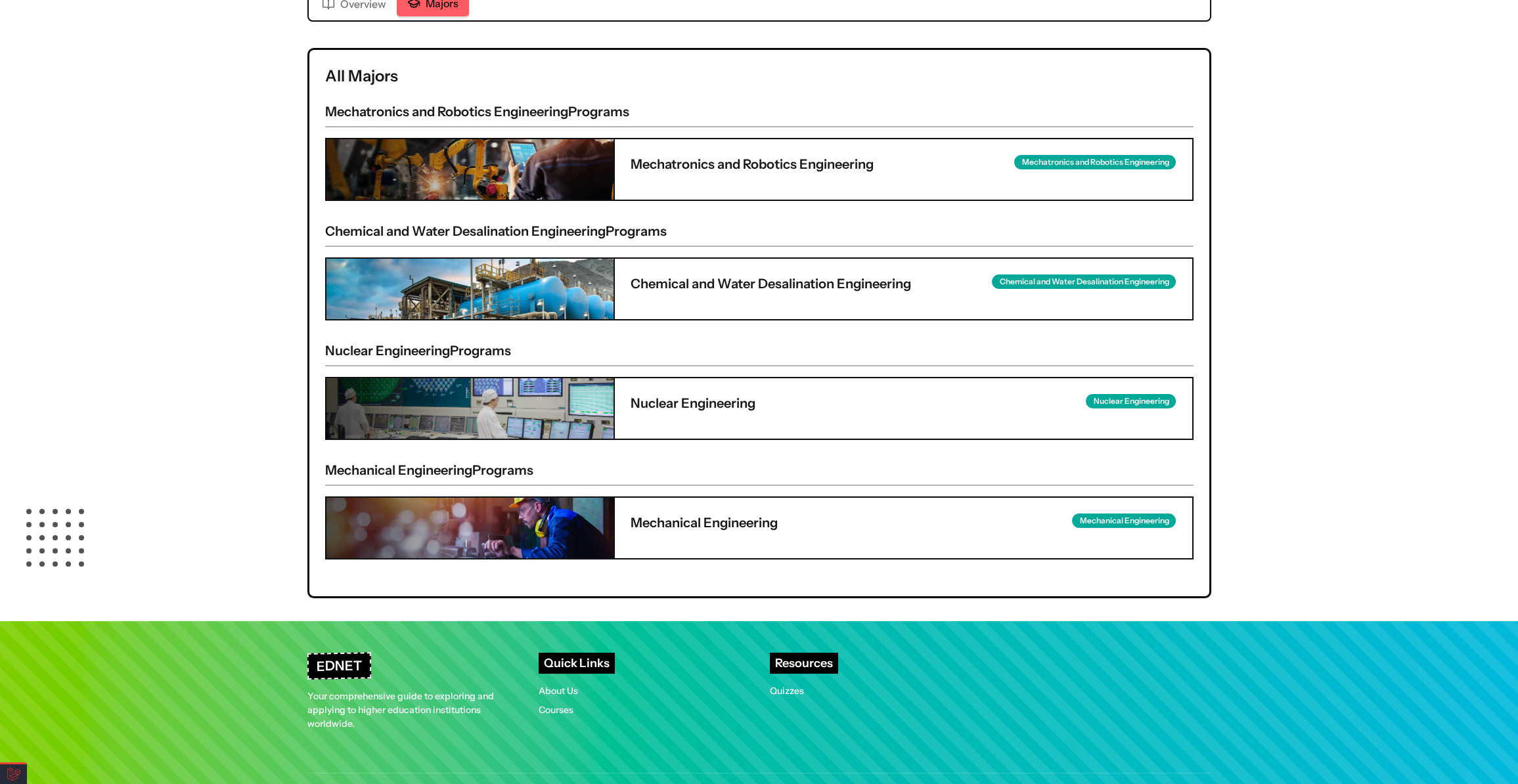
scroll to position [428, 0]
click at [493, 161] on img at bounding box center [470, 168] width 287 height 60
click at [778, 172] on div "Mechatronics and Robotics Engineering Mechatronics and Robotics Engineering" at bounding box center [904, 168] width 577 height 60
drag, startPoint x: 747, startPoint y: 157, endPoint x: 971, endPoint y: 162, distance: 224.1
click at [747, 158] on h4 "Mechatronics and Robotics Engineering" at bounding box center [752, 163] width 243 height 18
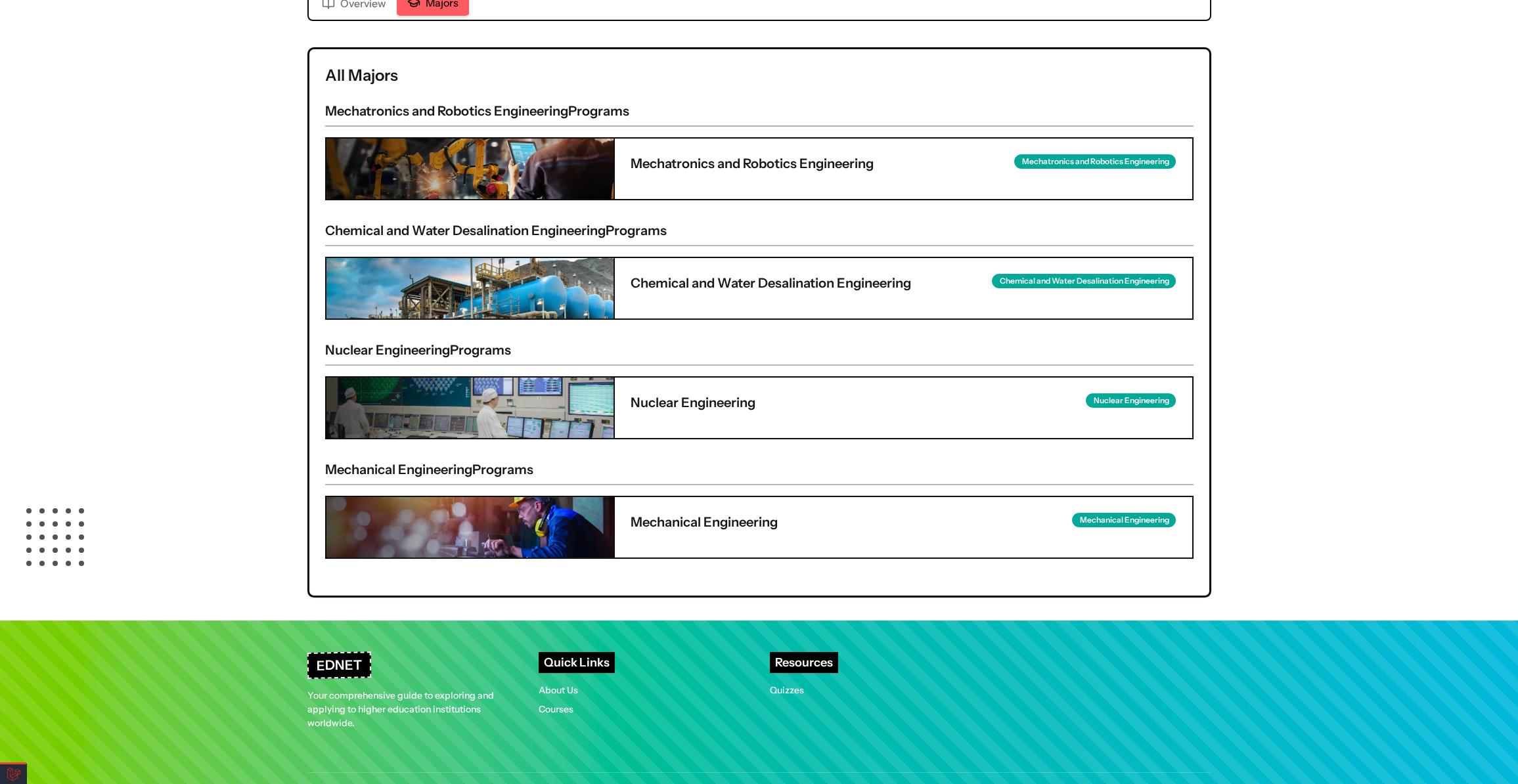
drag, startPoint x: 1119, startPoint y: 163, endPoint x: 860, endPoint y: 168, distance: 259.0
click at [1119, 163] on div "Mechatronics and Robotics Engineering" at bounding box center [1095, 161] width 162 height 15
click at [692, 146] on div "Mechatronics and Robotics Engineering Mechatronics and Robotics Engineering" at bounding box center [904, 168] width 577 height 60
click at [465, 161] on img at bounding box center [470, 168] width 287 height 60
click at [668, 175] on div "Mechatronics and Robotics Engineering Mechatronics and Robotics Engineering" at bounding box center [904, 168] width 577 height 60
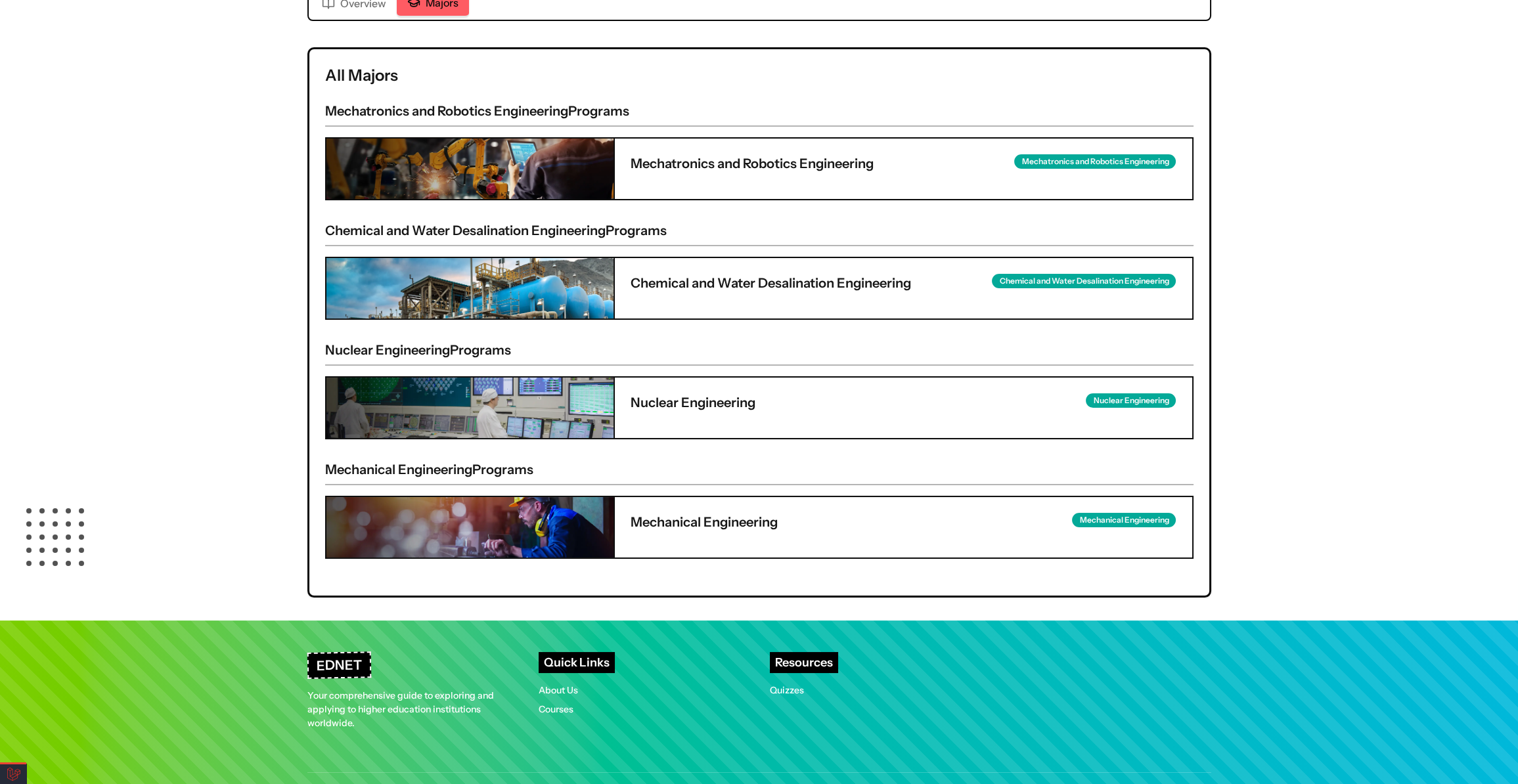
click at [772, 167] on h4 "Mechatronics and Robotics Engineering" at bounding box center [752, 163] width 243 height 18
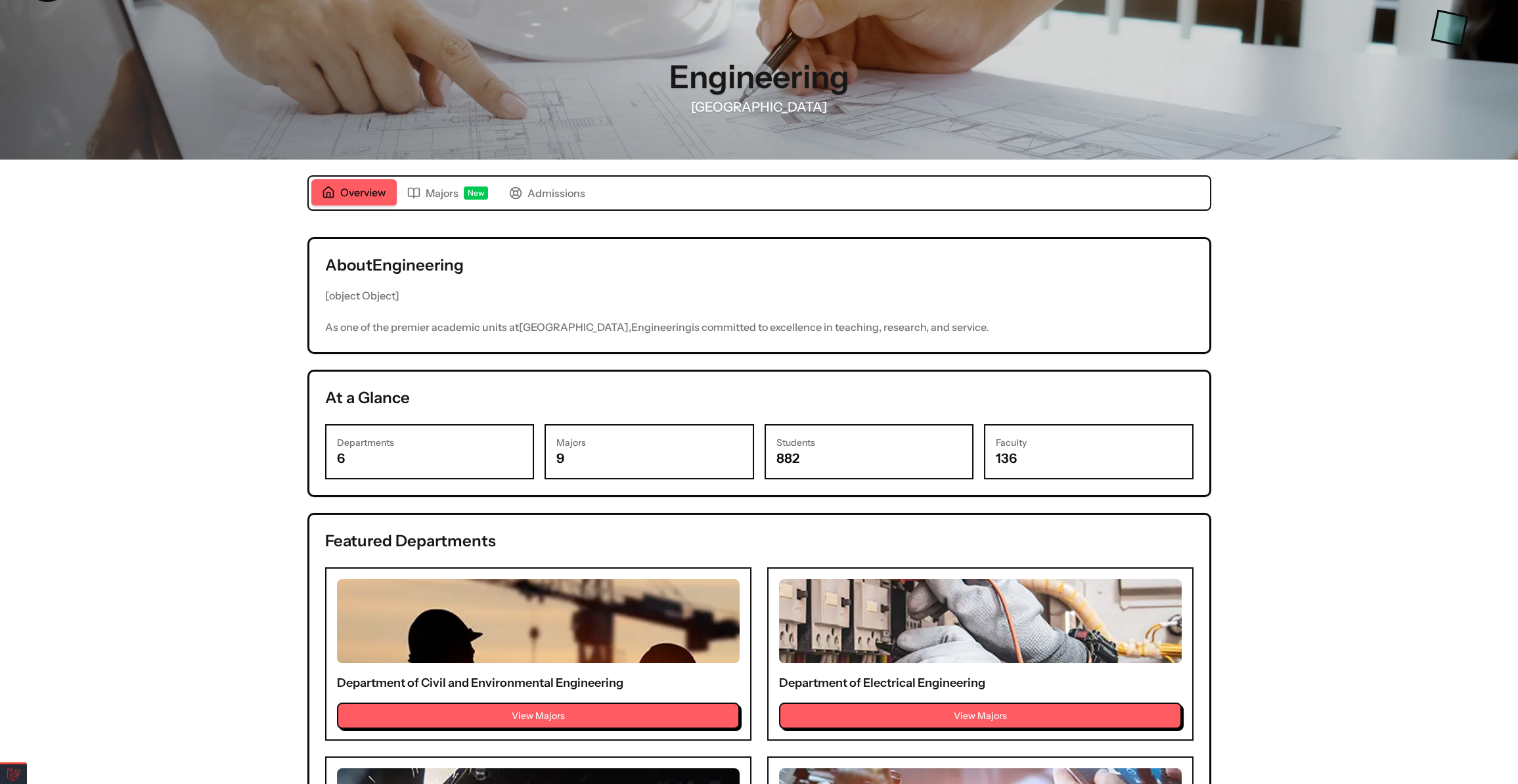
scroll to position [119, 0]
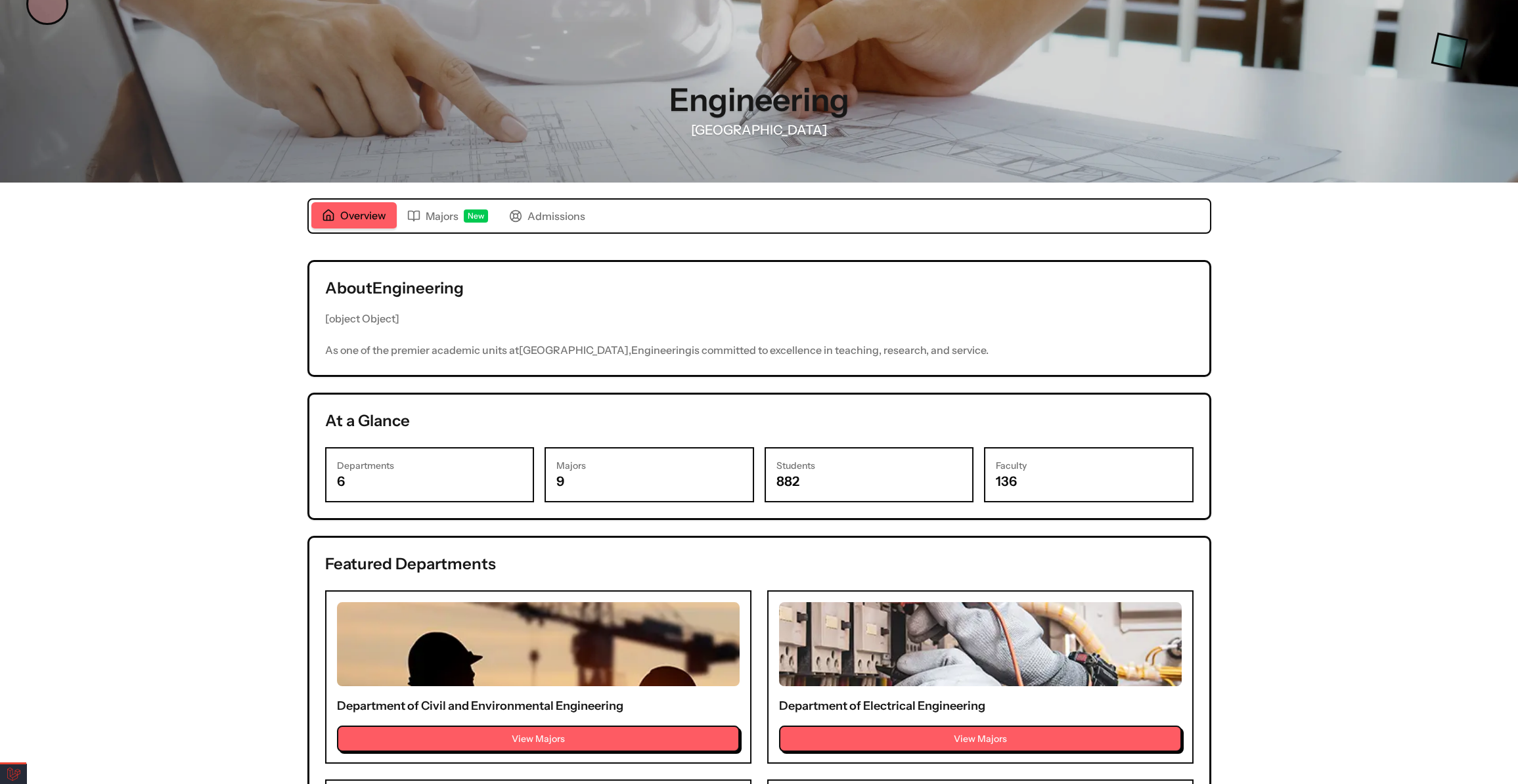
click at [551, 222] on button "Admissions" at bounding box center [546, 216] width 97 height 27
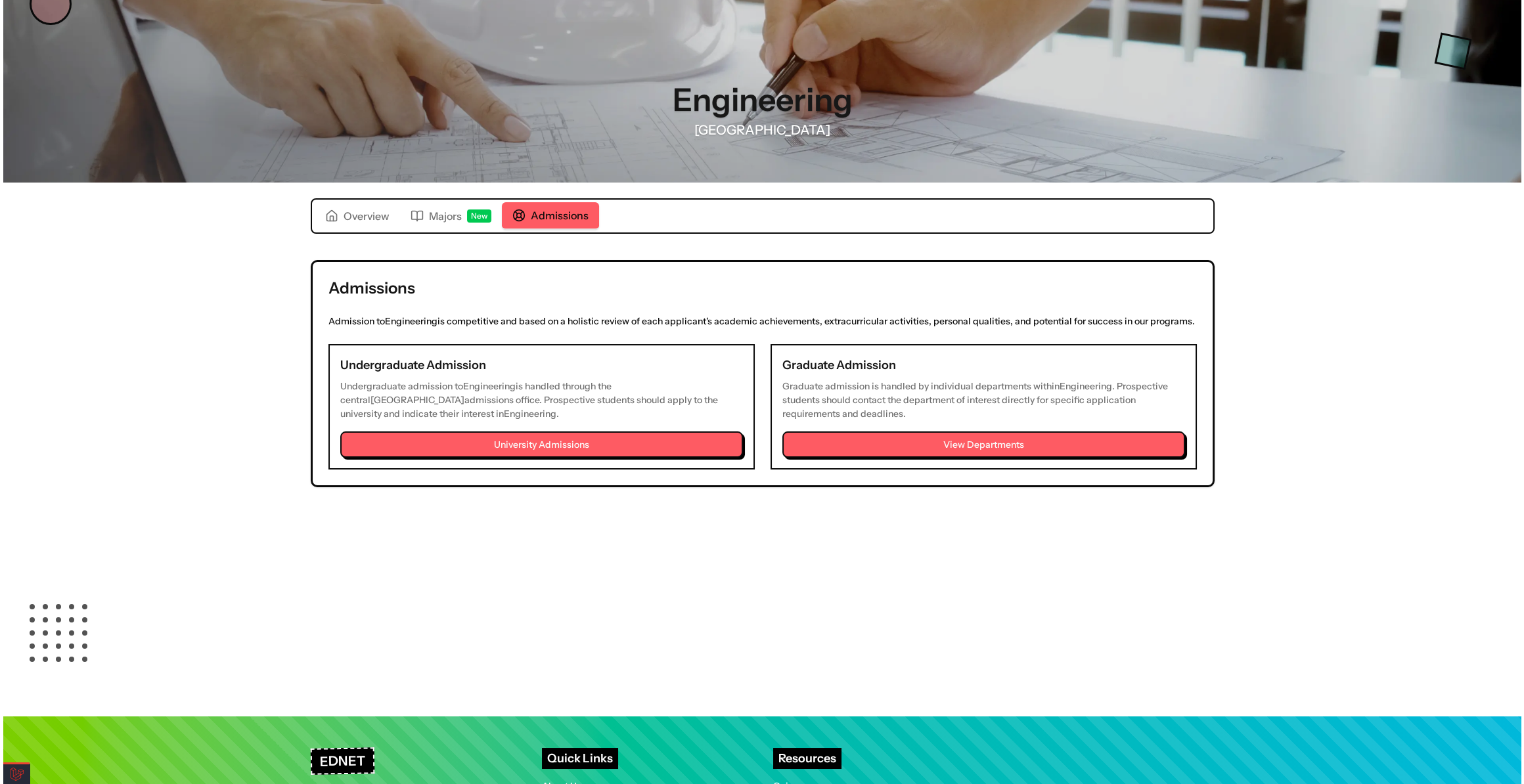
scroll to position [0, 0]
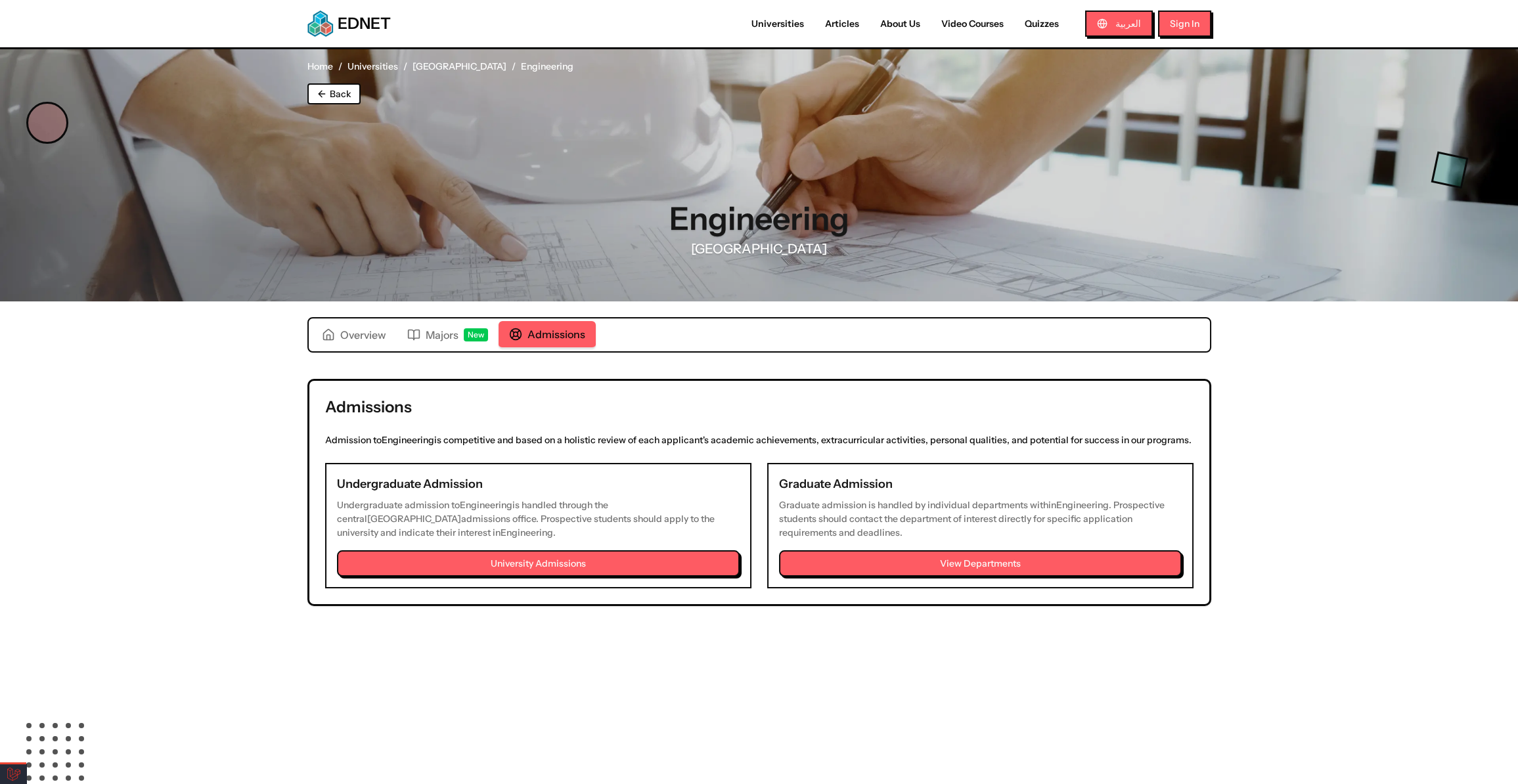
click at [458, 337] on div "Majors New" at bounding box center [448, 335] width 81 height 15
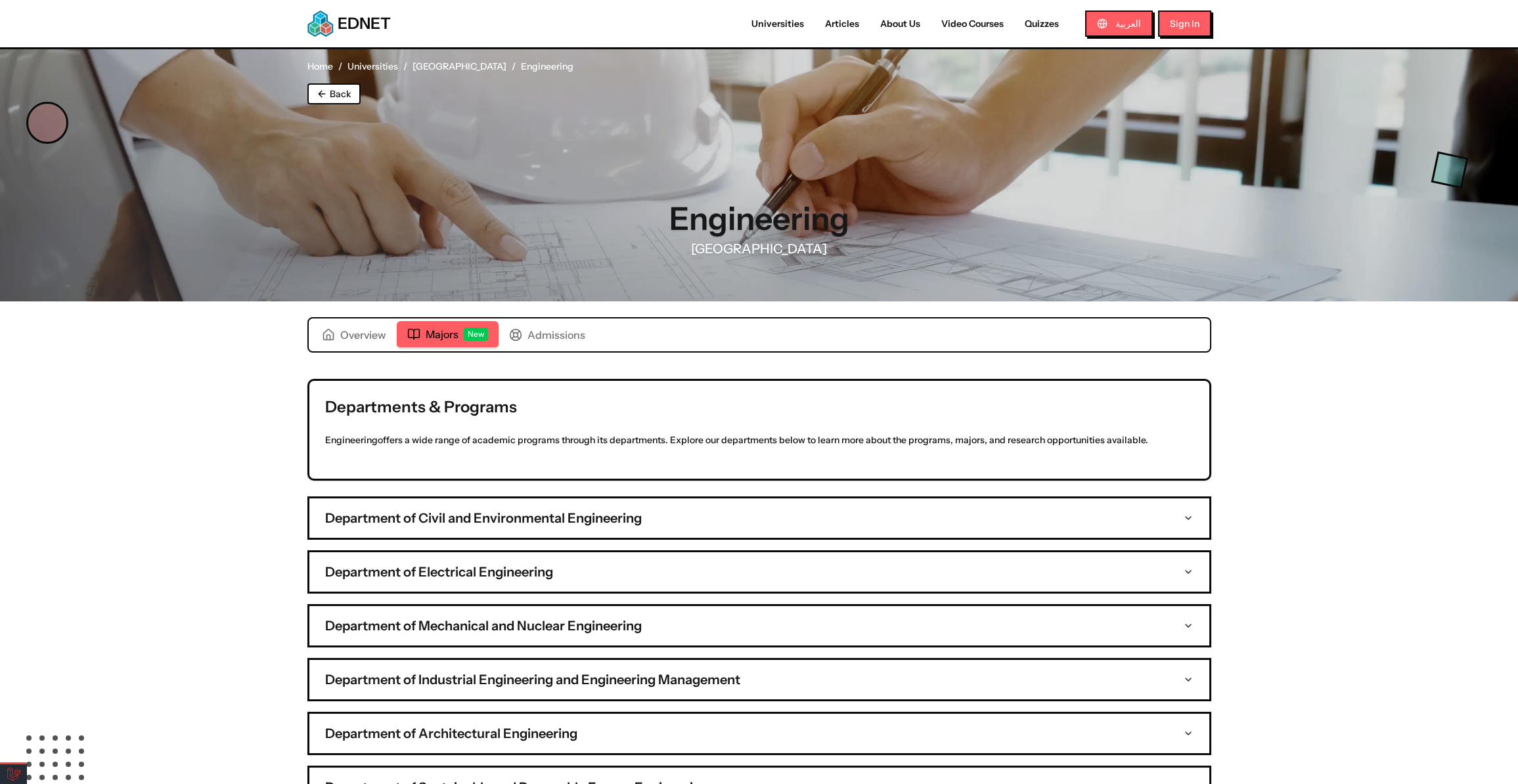
click at [497, 514] on h3 "Department of Civil and Environmental Engineering" at bounding box center [484, 518] width 317 height 18
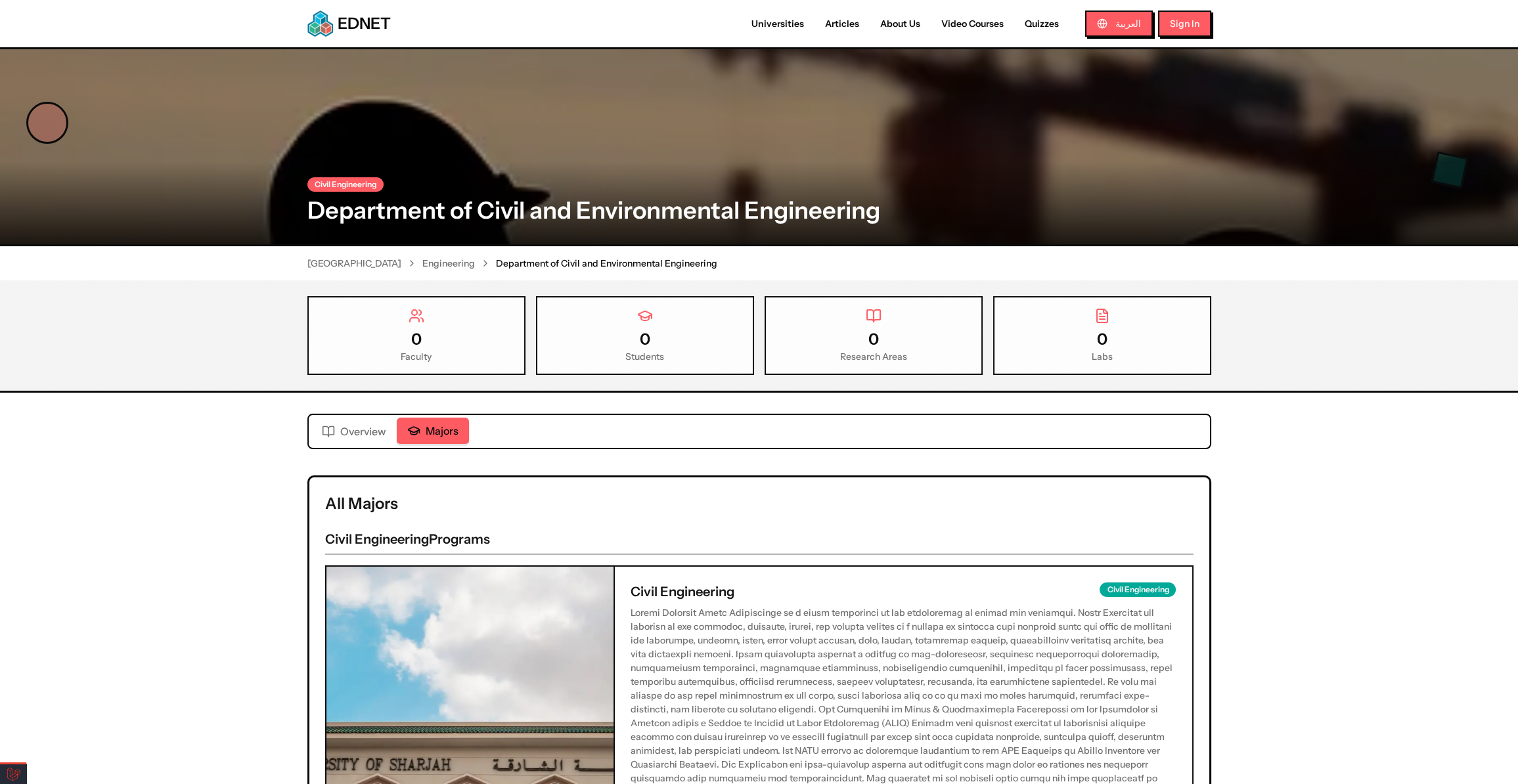
click at [430, 426] on span "Majors" at bounding box center [442, 431] width 33 height 15
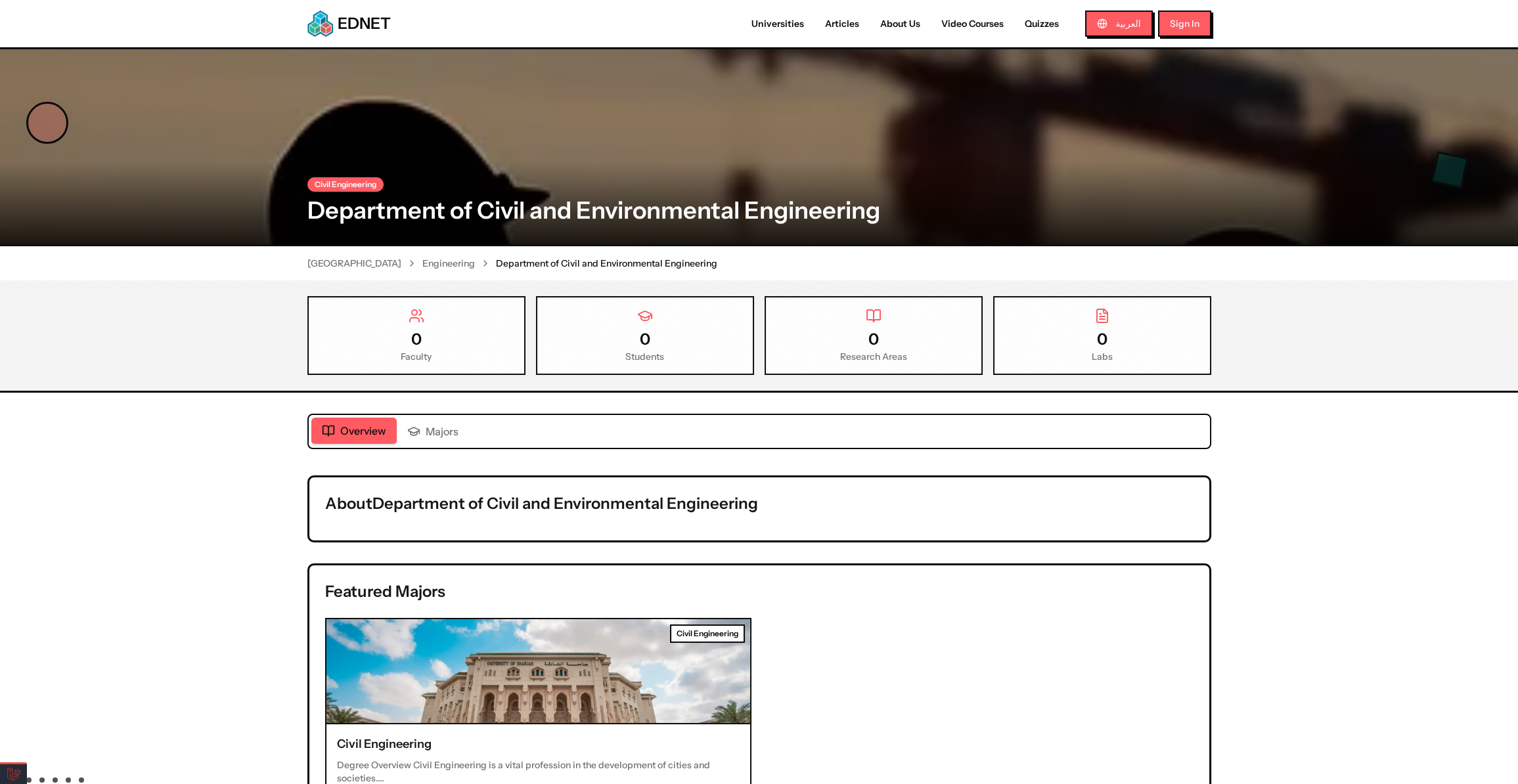
click at [354, 428] on span "Overview" at bounding box center [363, 431] width 46 height 15
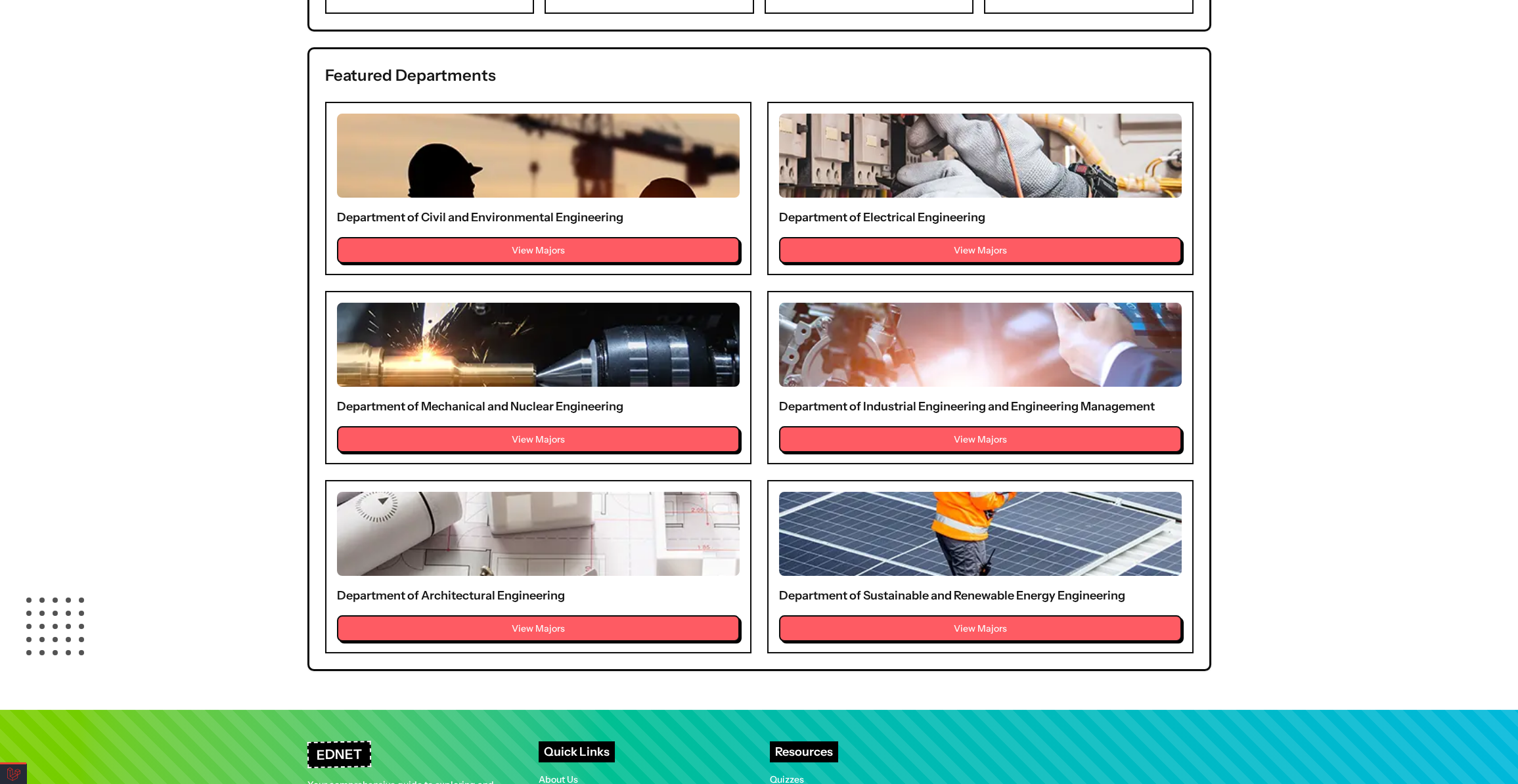
scroll to position [716, 0]
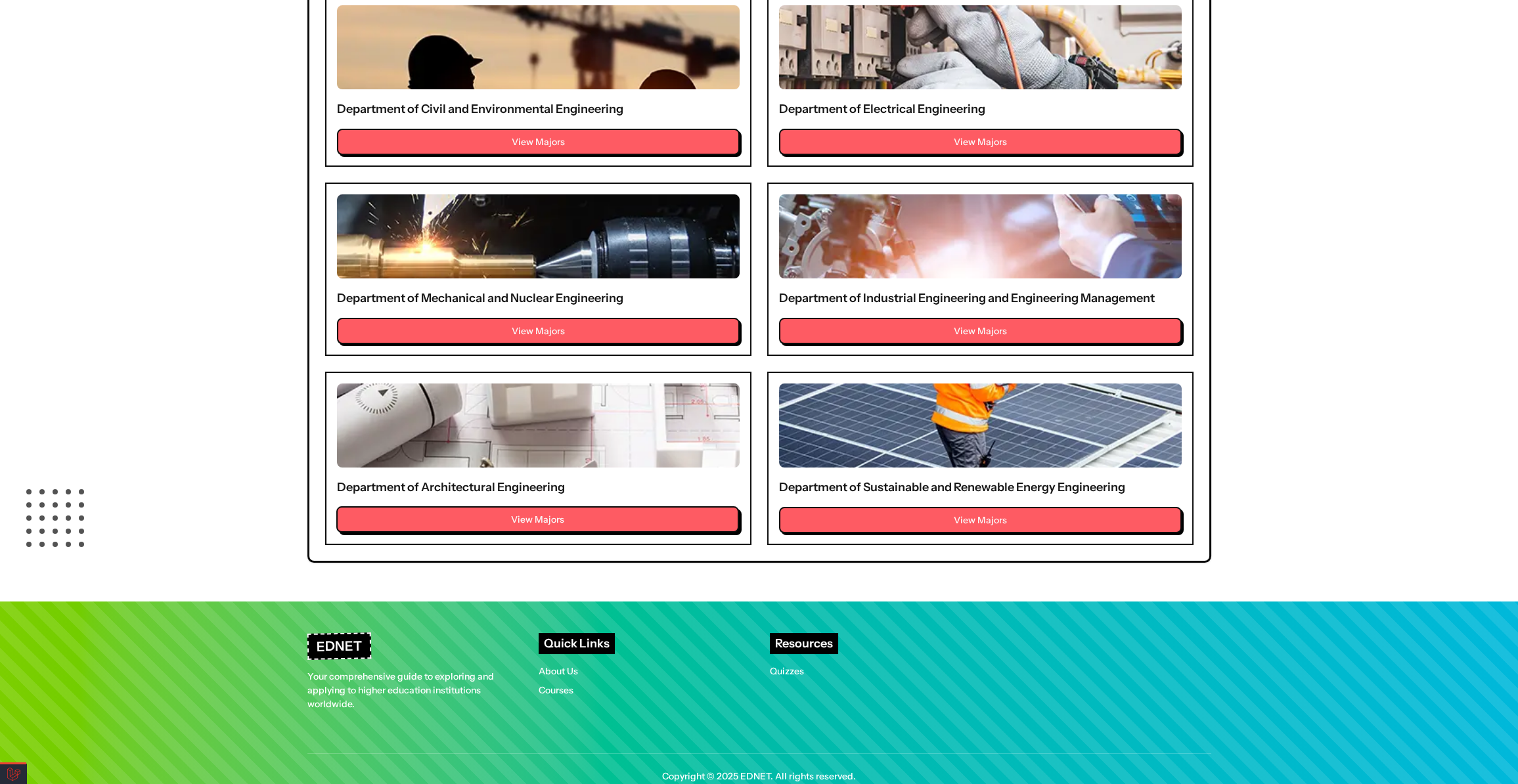
click at [533, 513] on button "View Majors" at bounding box center [538, 520] width 403 height 27
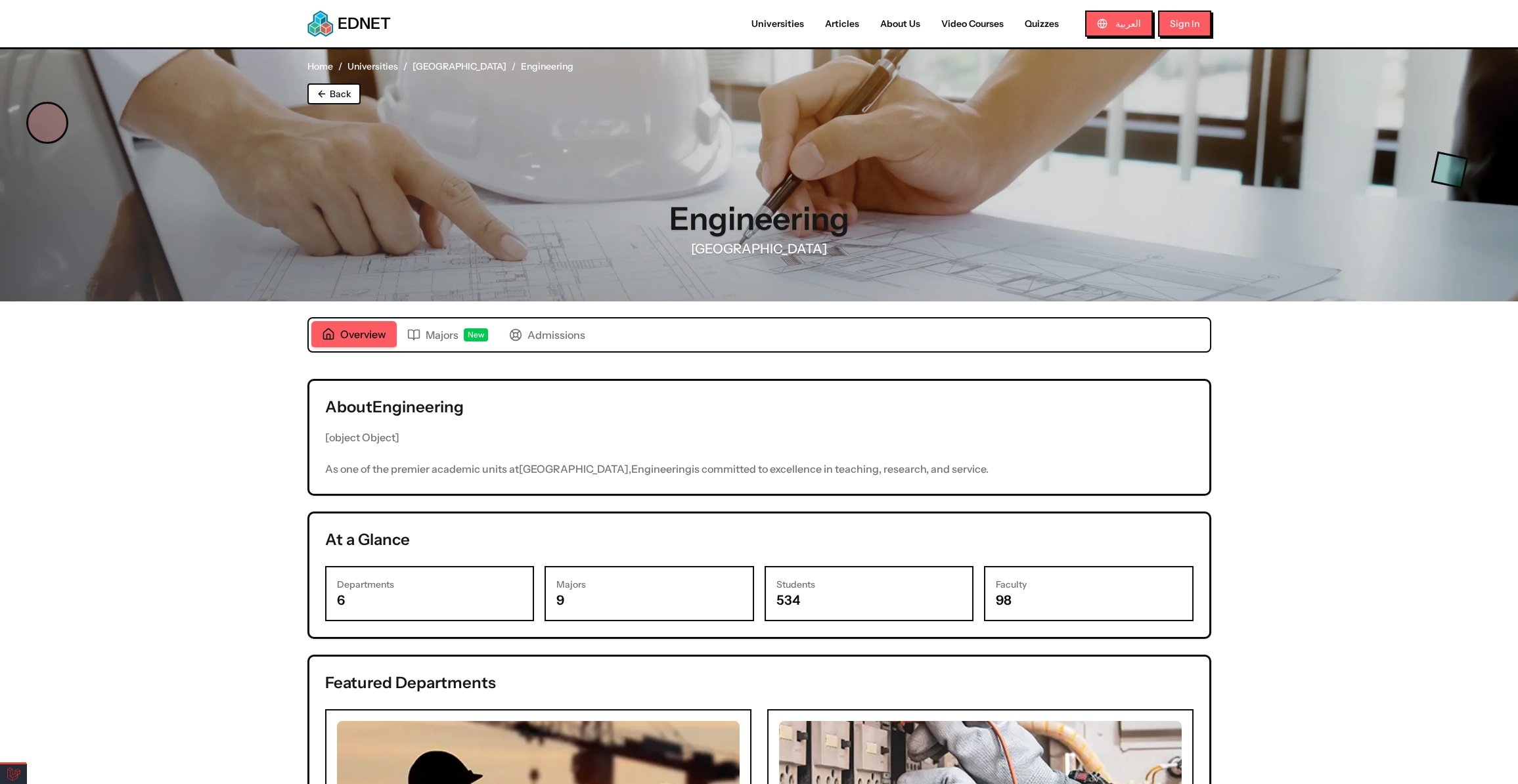
drag, startPoint x: 545, startPoint y: 333, endPoint x: 541, endPoint y: 339, distance: 7.2
click at [541, 339] on span "Admissions" at bounding box center [556, 335] width 58 height 15
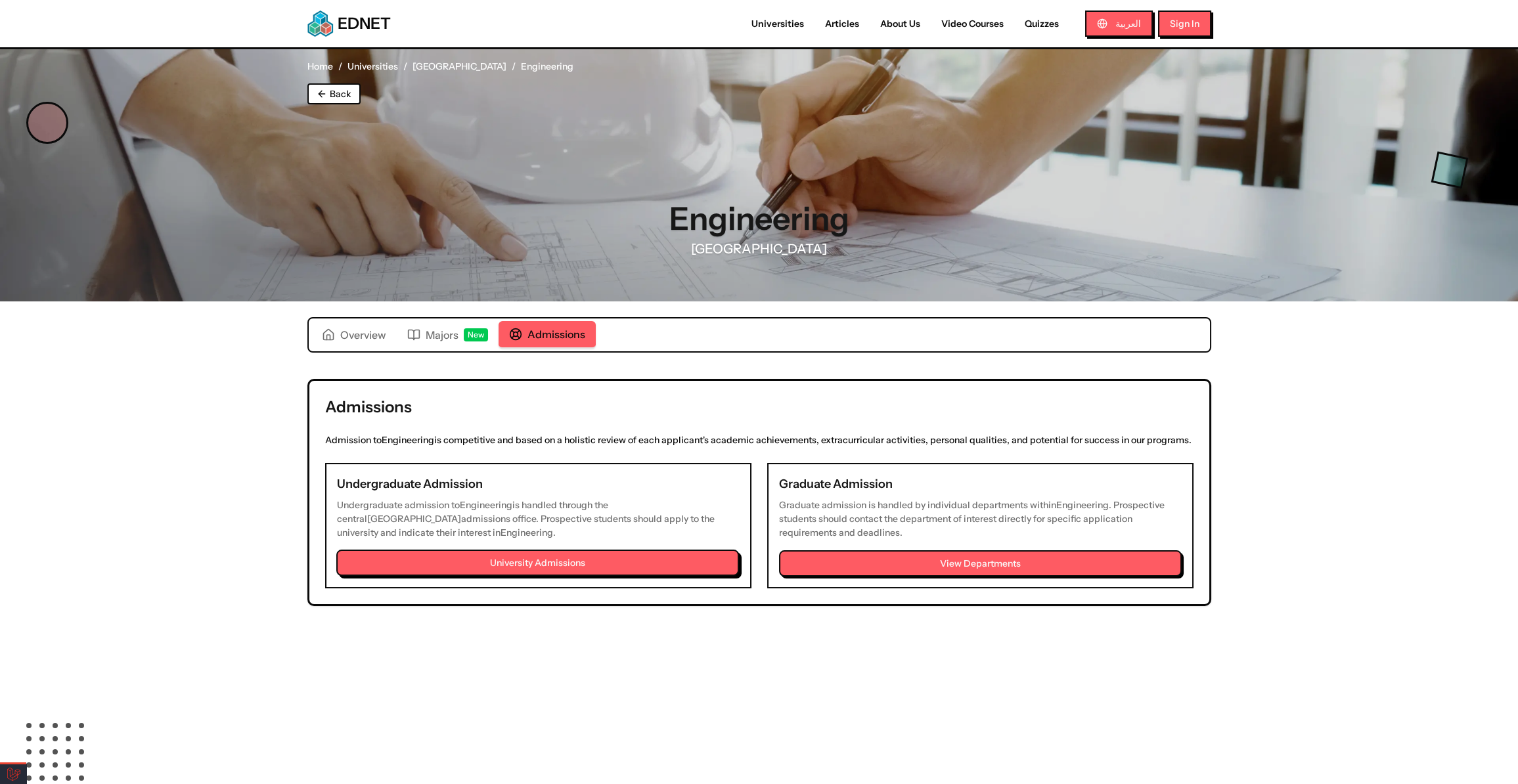
click at [557, 566] on link "University Admissions" at bounding box center [538, 562] width 403 height 27
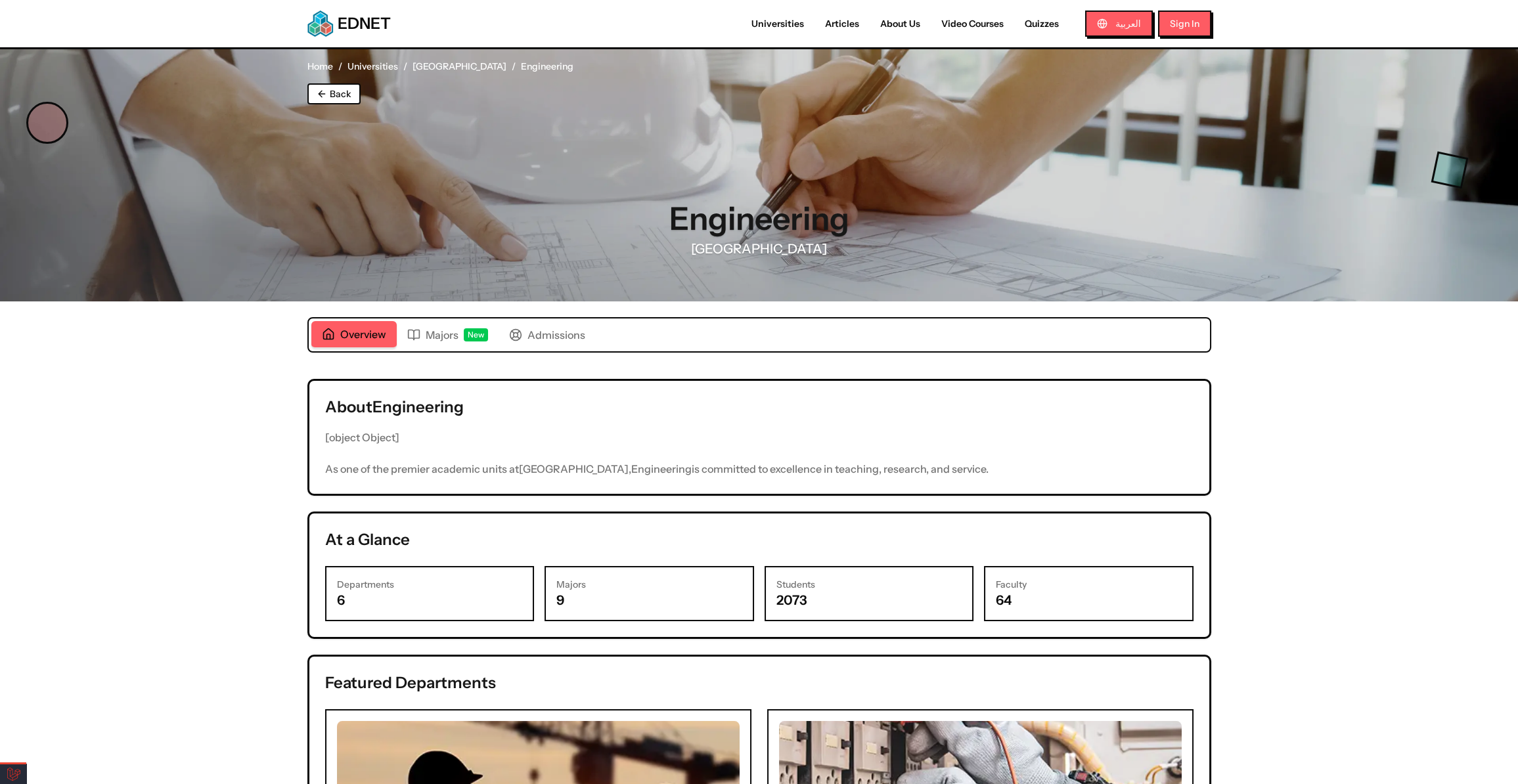
click at [449, 65] on link "[GEOGRAPHIC_DATA]" at bounding box center [459, 66] width 94 height 13
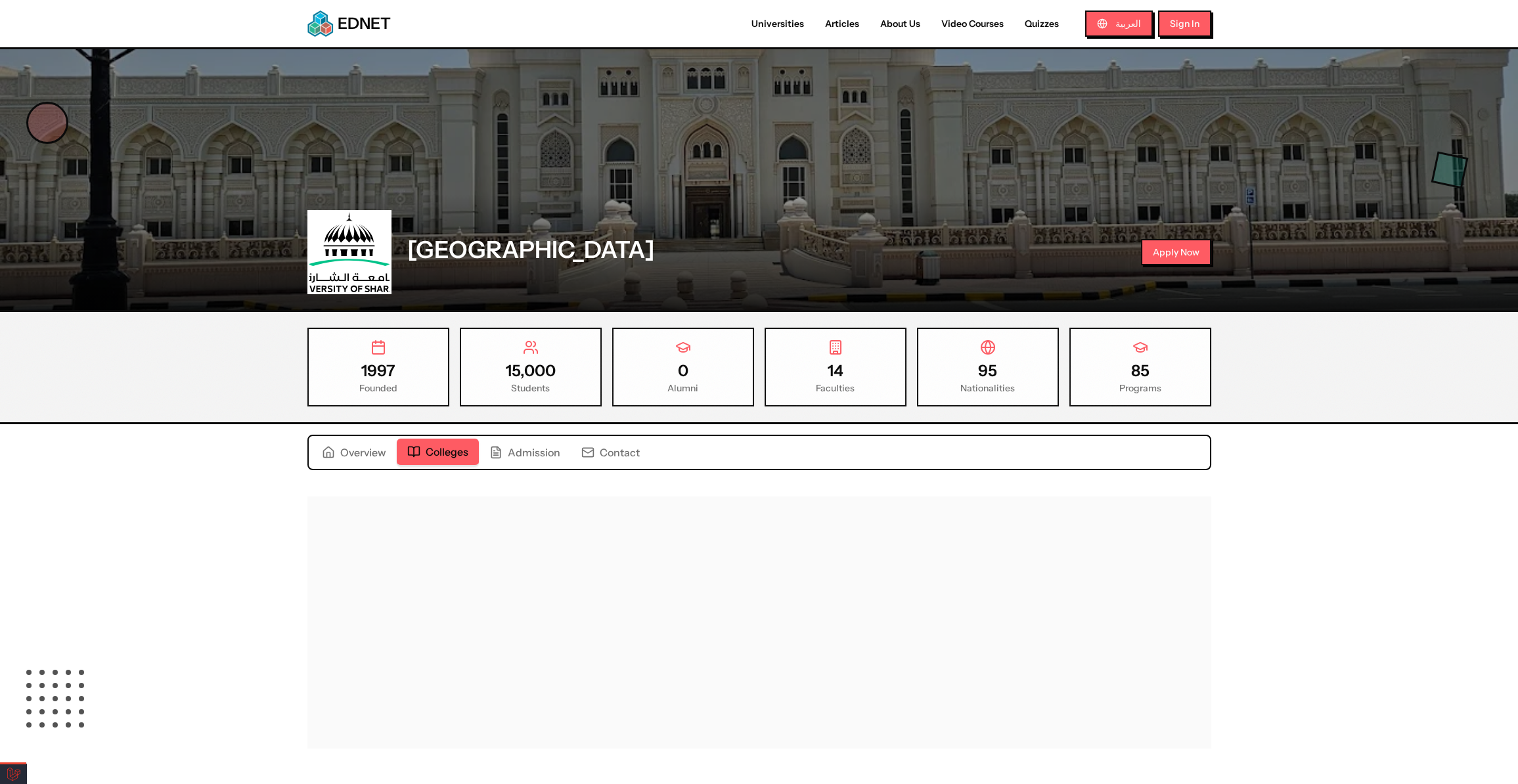
click at [427, 455] on span "Colleges" at bounding box center [448, 452] width 43 height 15
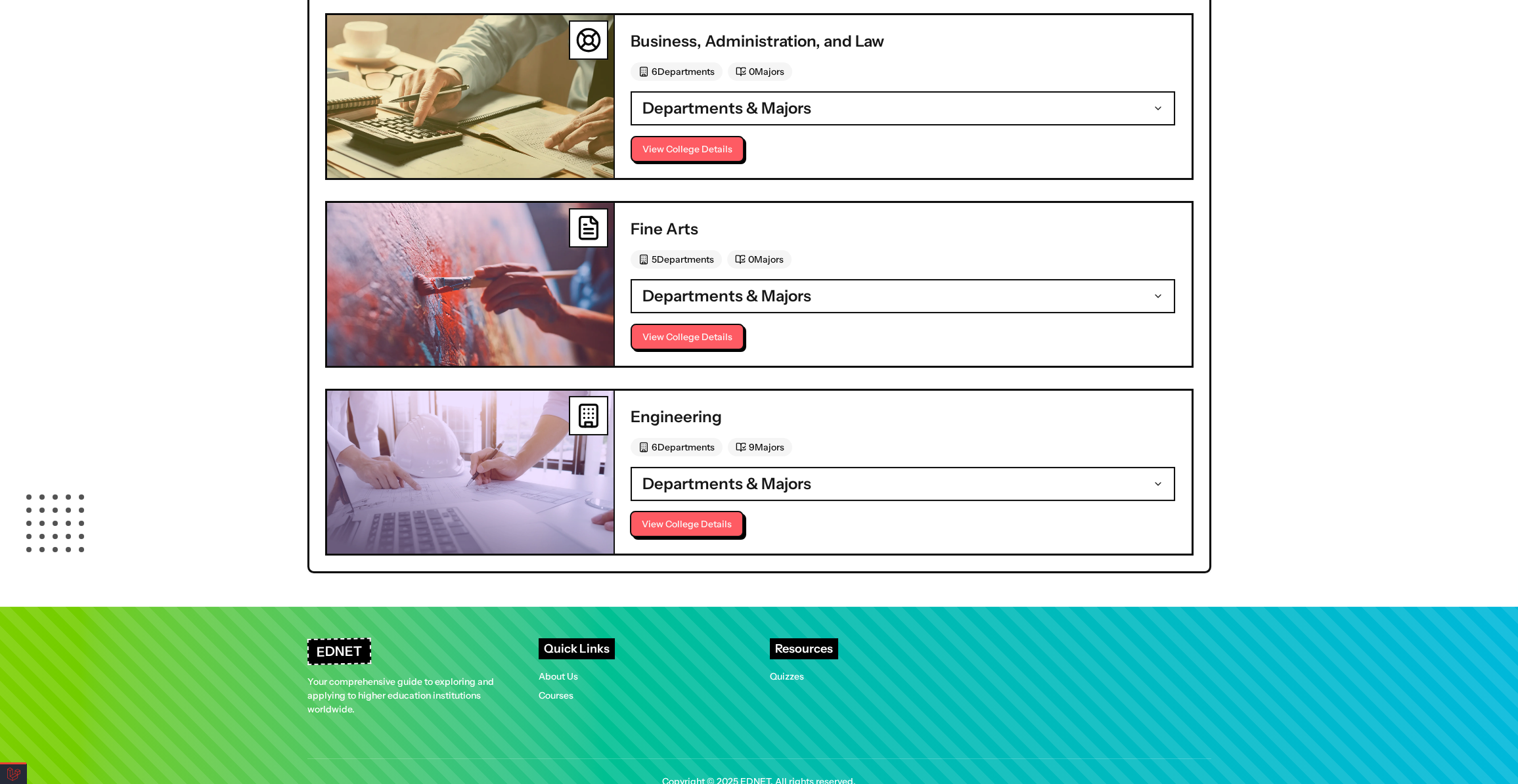
scroll to position [979, 0]
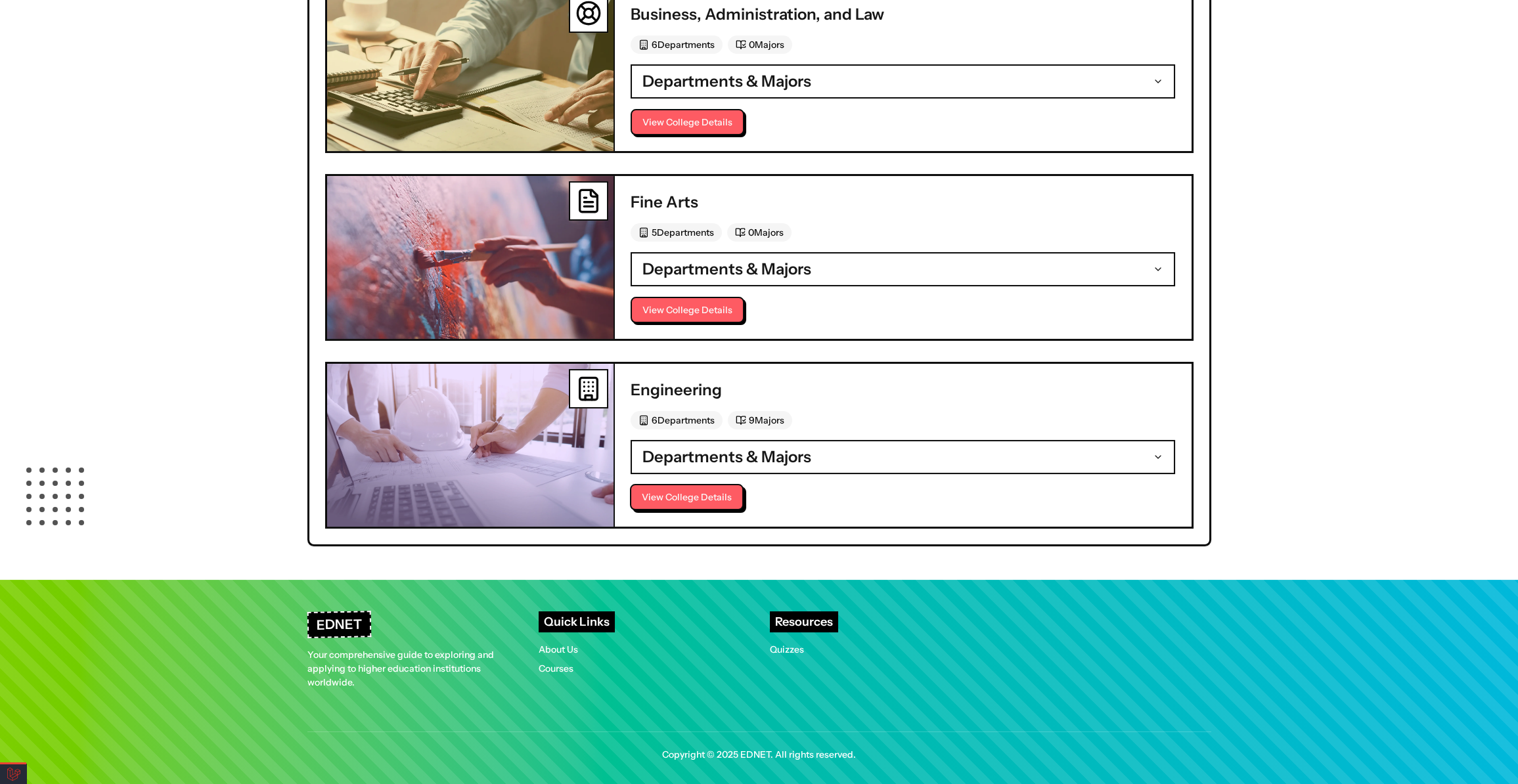
click at [686, 487] on button "View College Details" at bounding box center [686, 497] width 113 height 27
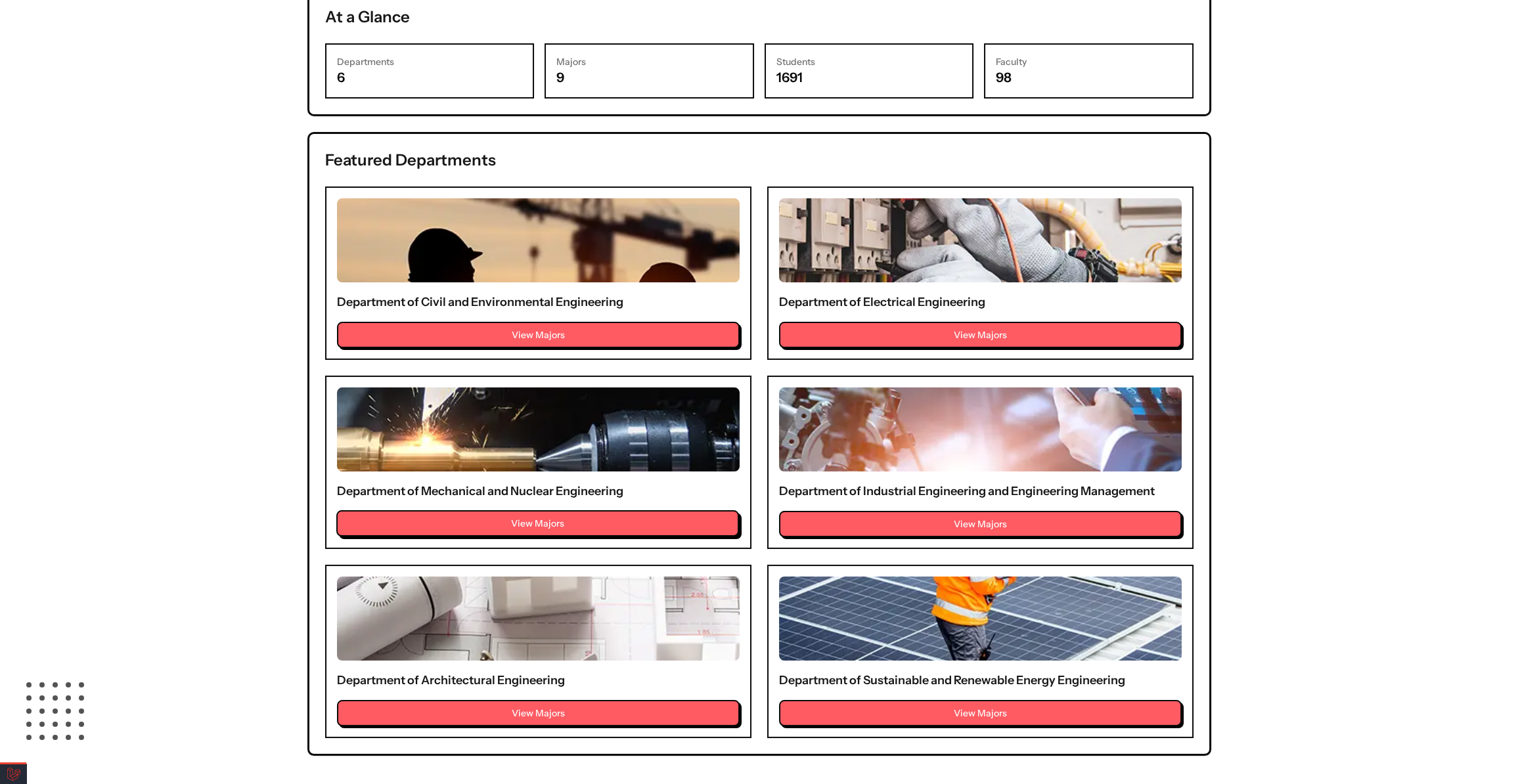
scroll to position [538, 0]
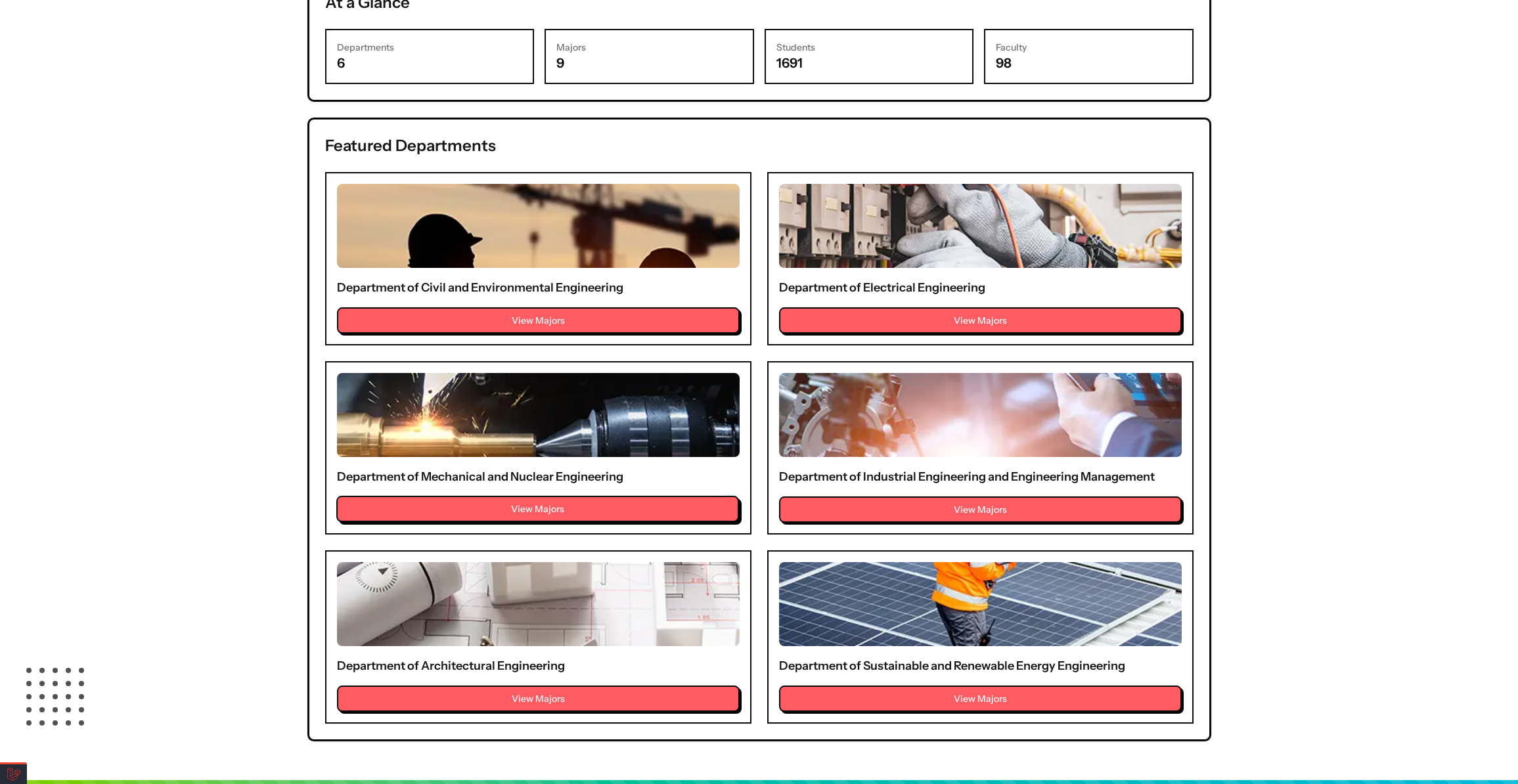
click at [552, 504] on button "View Majors" at bounding box center [538, 508] width 403 height 27
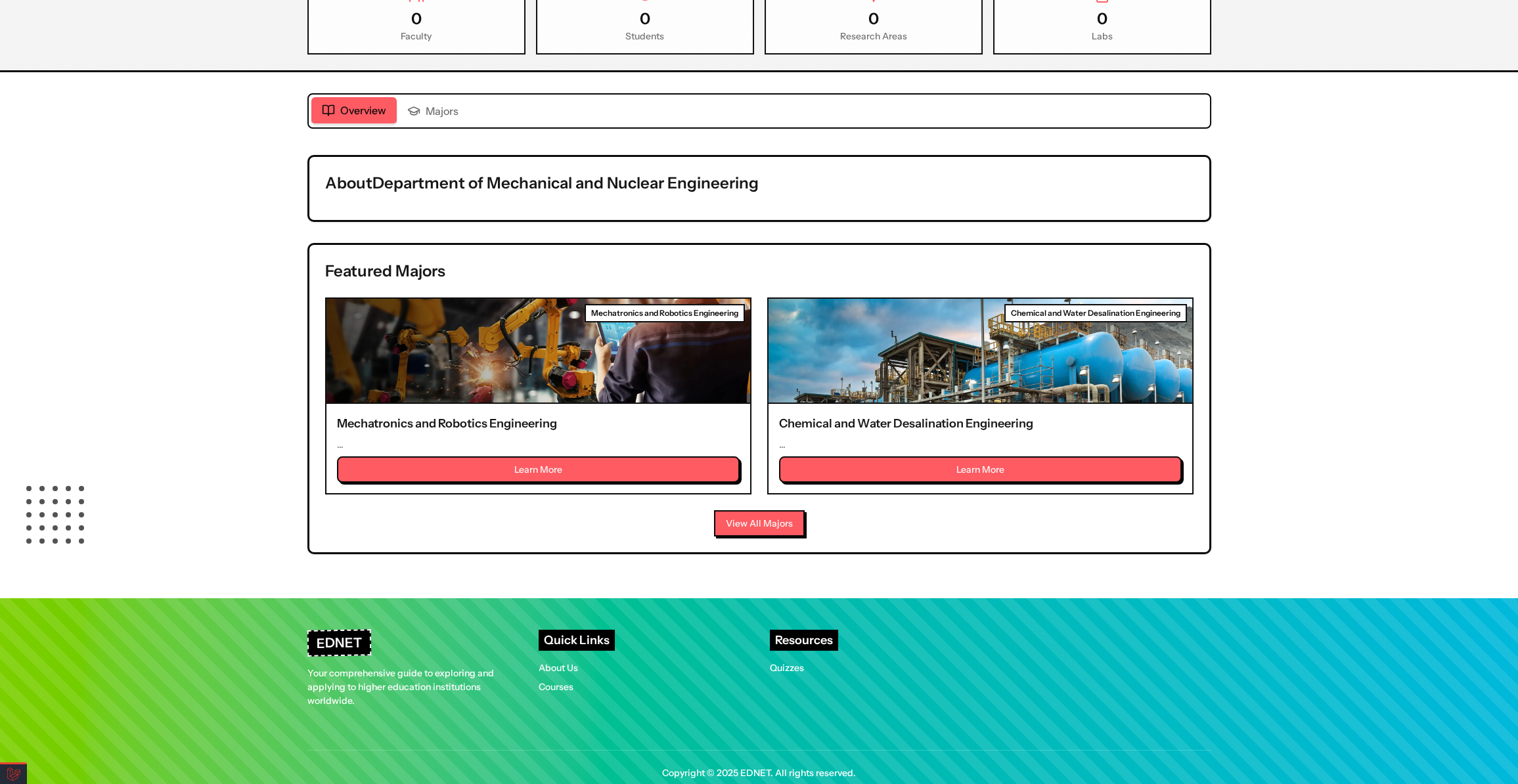
scroll to position [343, 0]
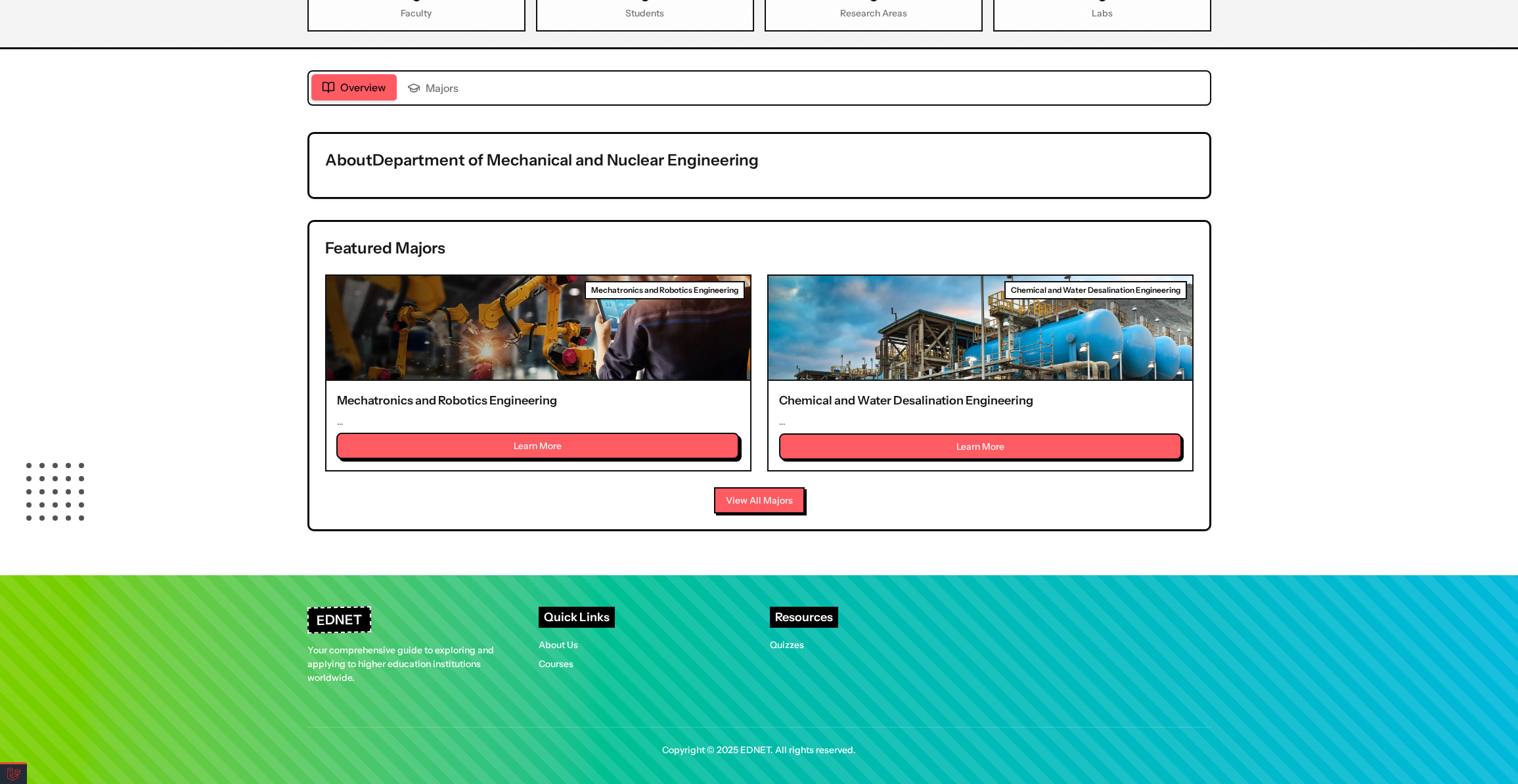
click at [503, 441] on button "Learn More" at bounding box center [538, 446] width 403 height 27
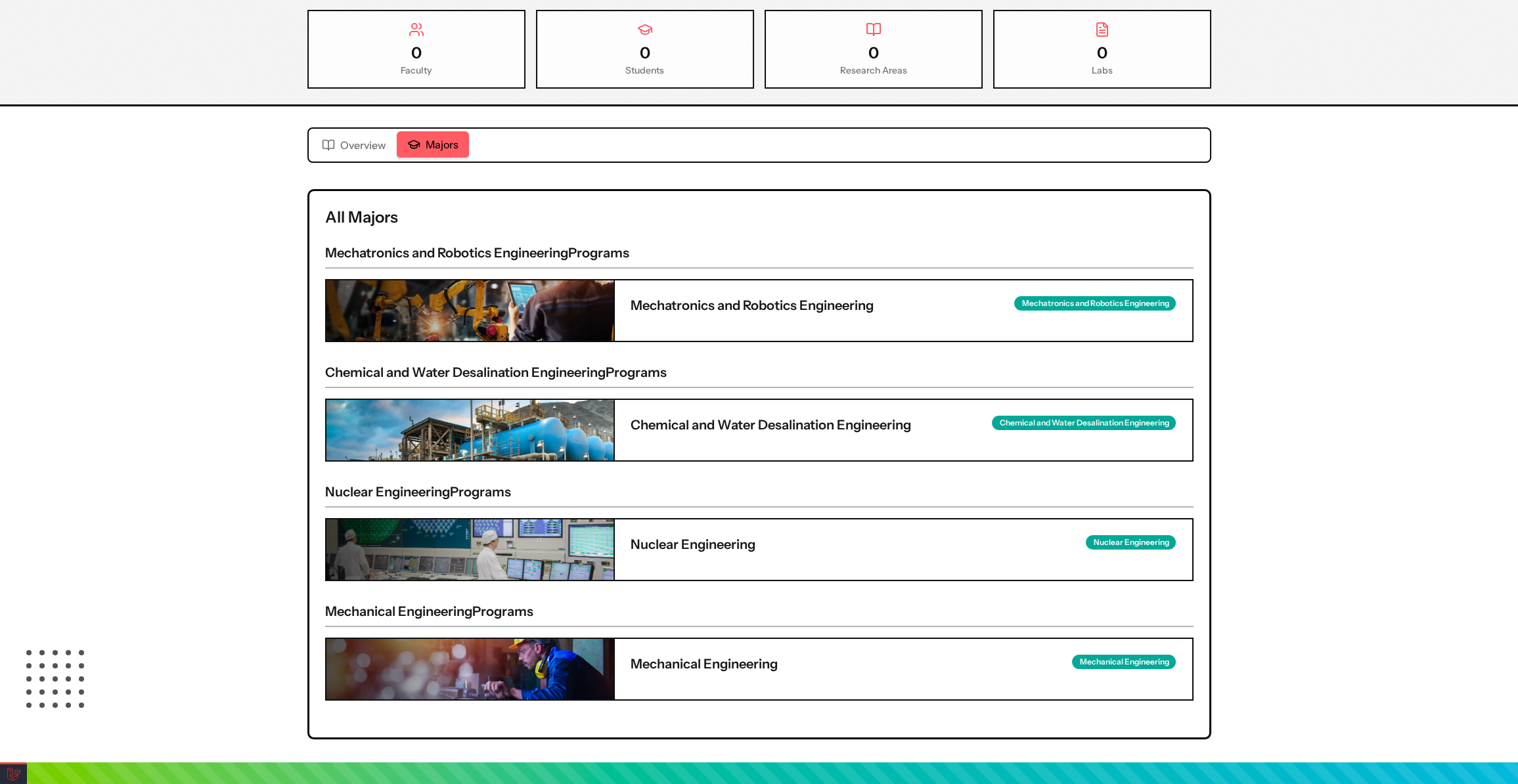
scroll to position [174, 0]
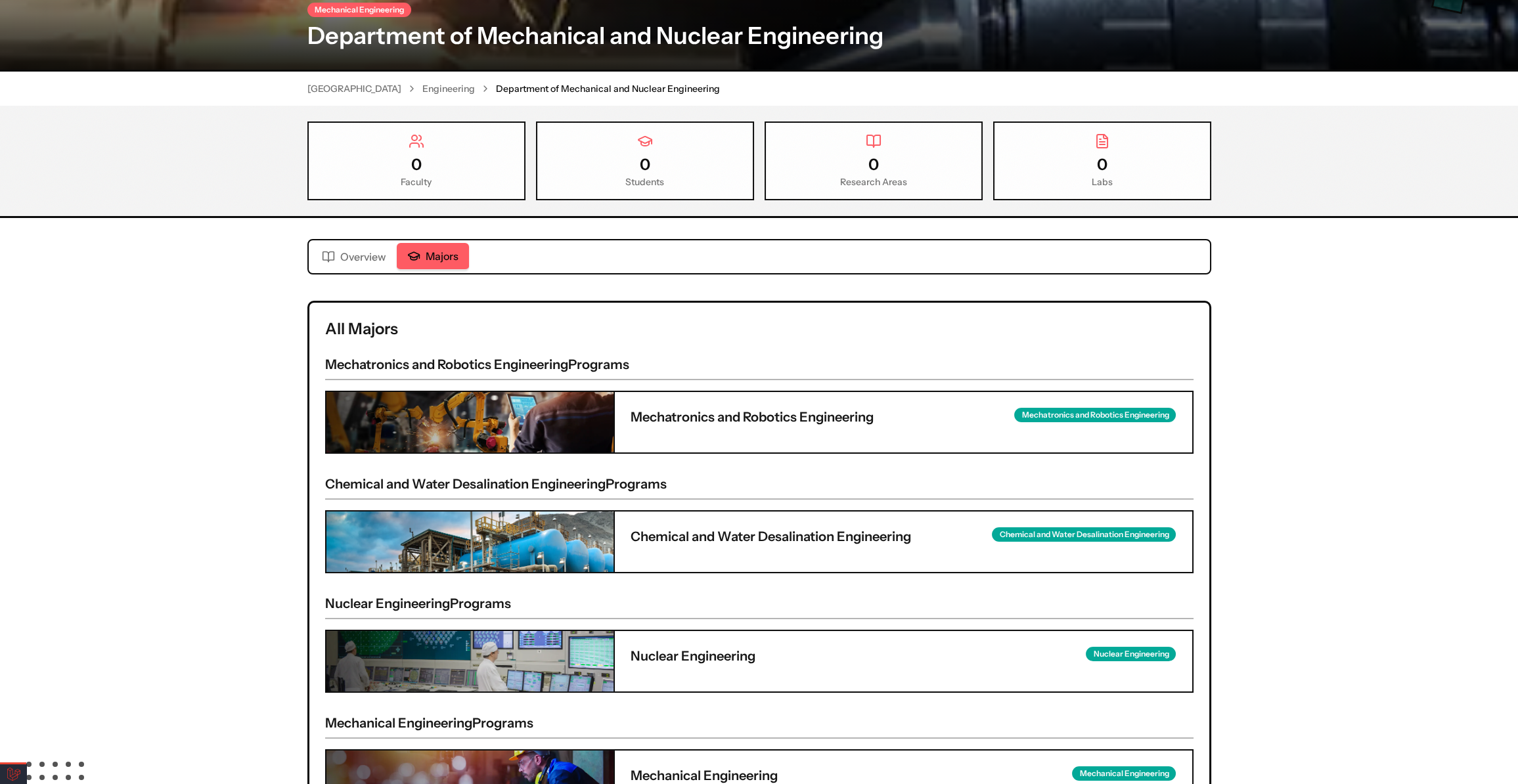
click at [483, 398] on img at bounding box center [470, 422] width 287 height 60
click at [505, 415] on img at bounding box center [470, 422] width 287 height 60
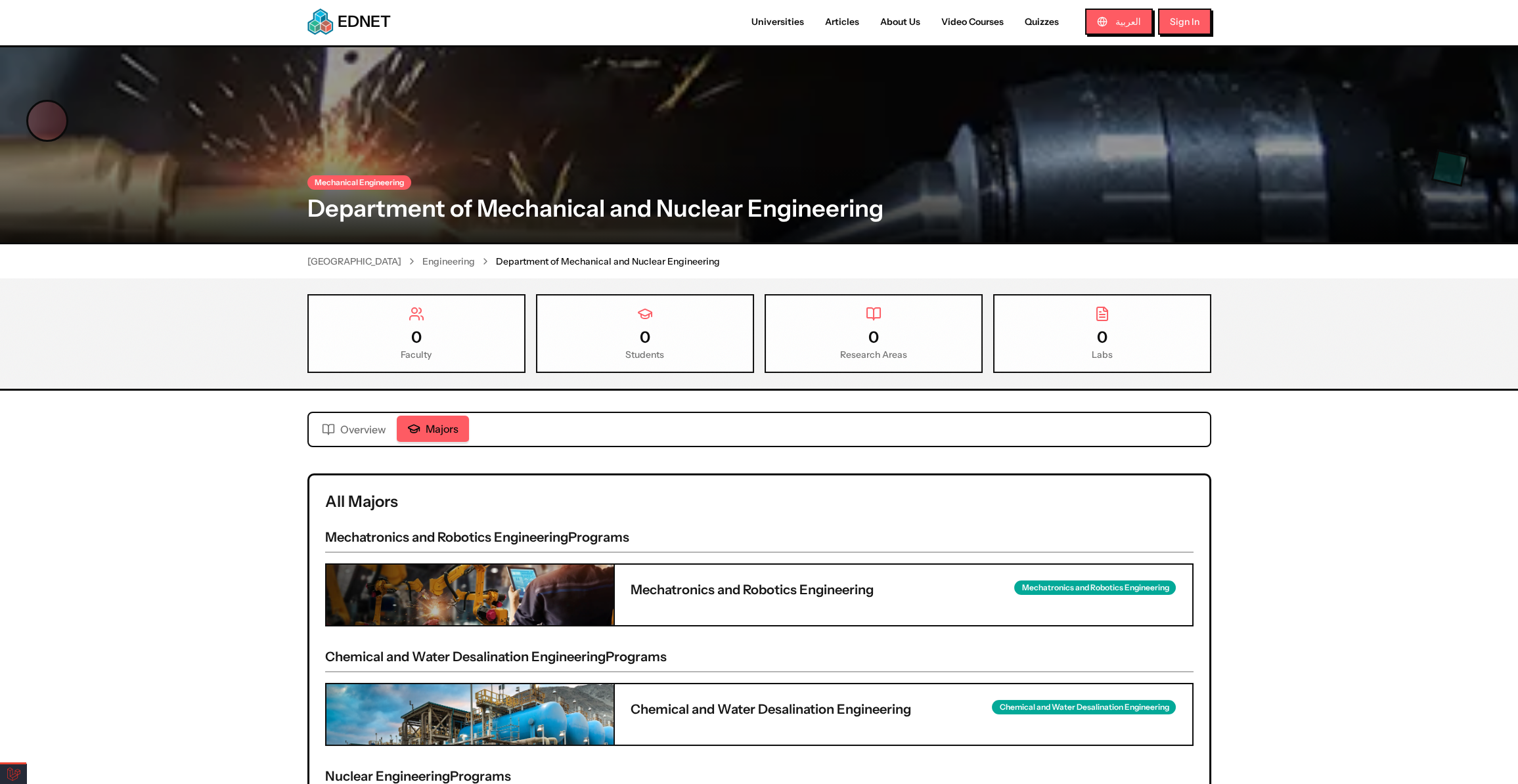
scroll to position [0, 0]
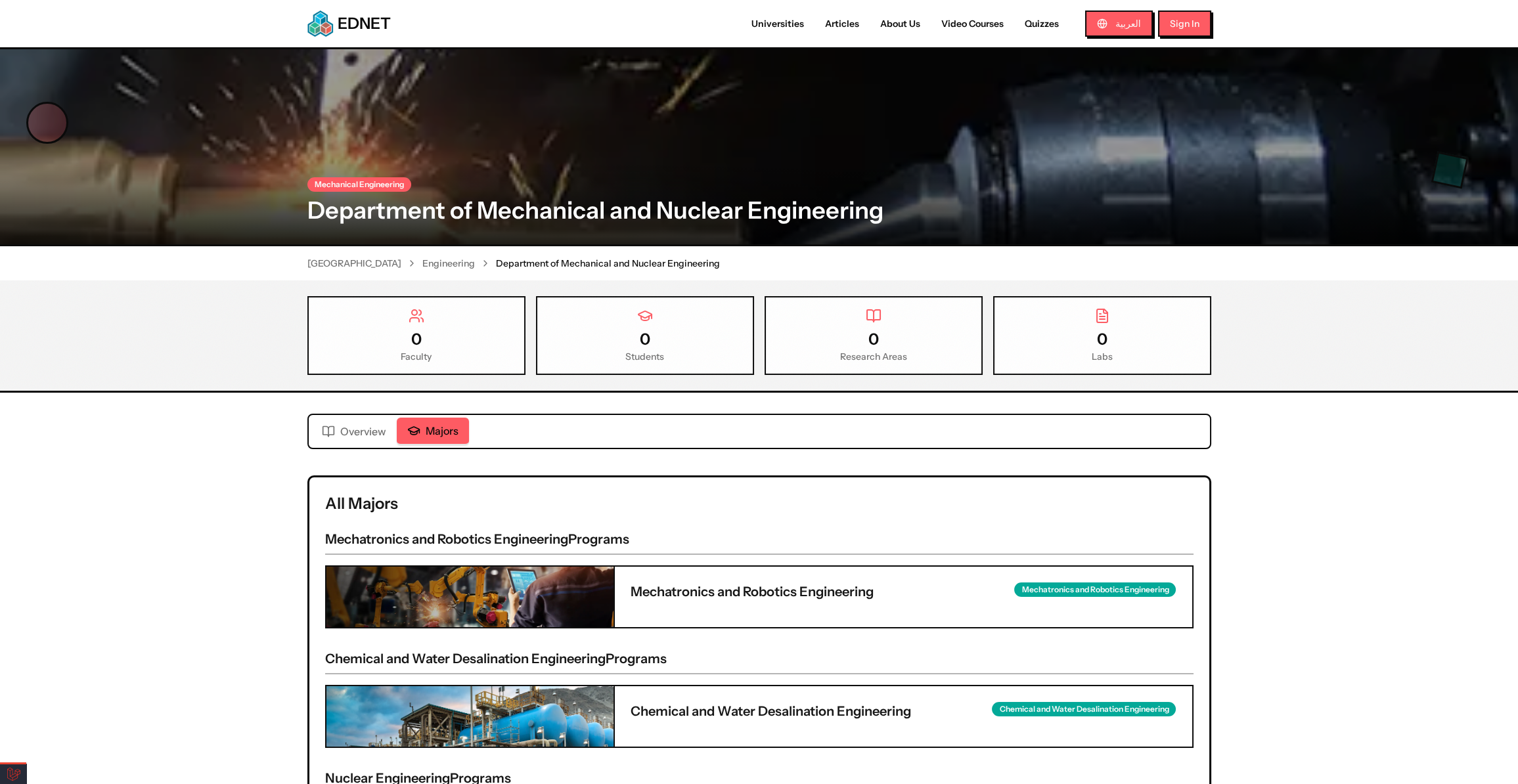
click at [360, 435] on span "Overview" at bounding box center [363, 431] width 46 height 15
click at [446, 428] on span "Majors" at bounding box center [442, 431] width 33 height 15
click at [355, 428] on span "Overview" at bounding box center [363, 431] width 46 height 15
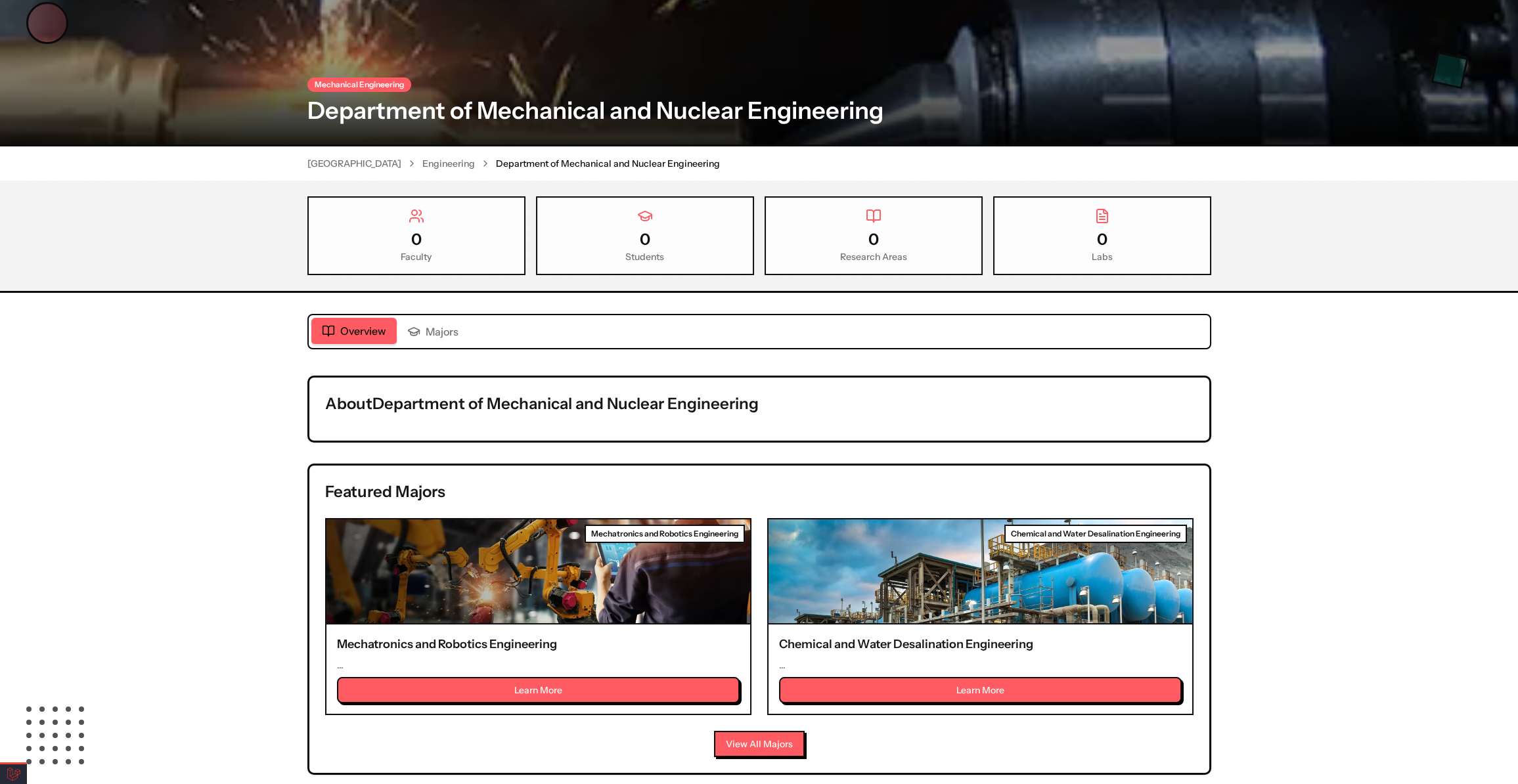
scroll to position [179, 0]
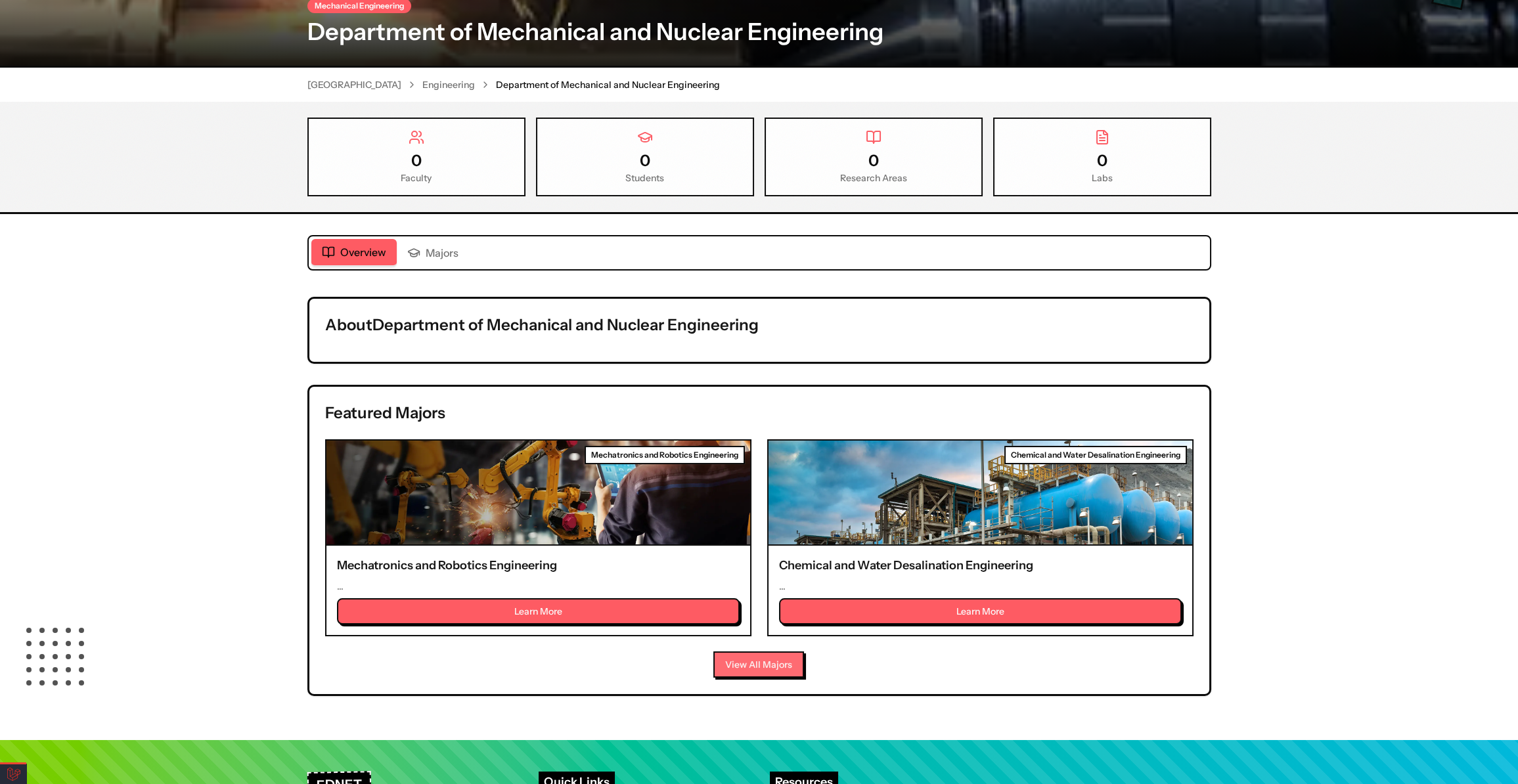
click at [795, 665] on button "View All Majors" at bounding box center [759, 665] width 91 height 27
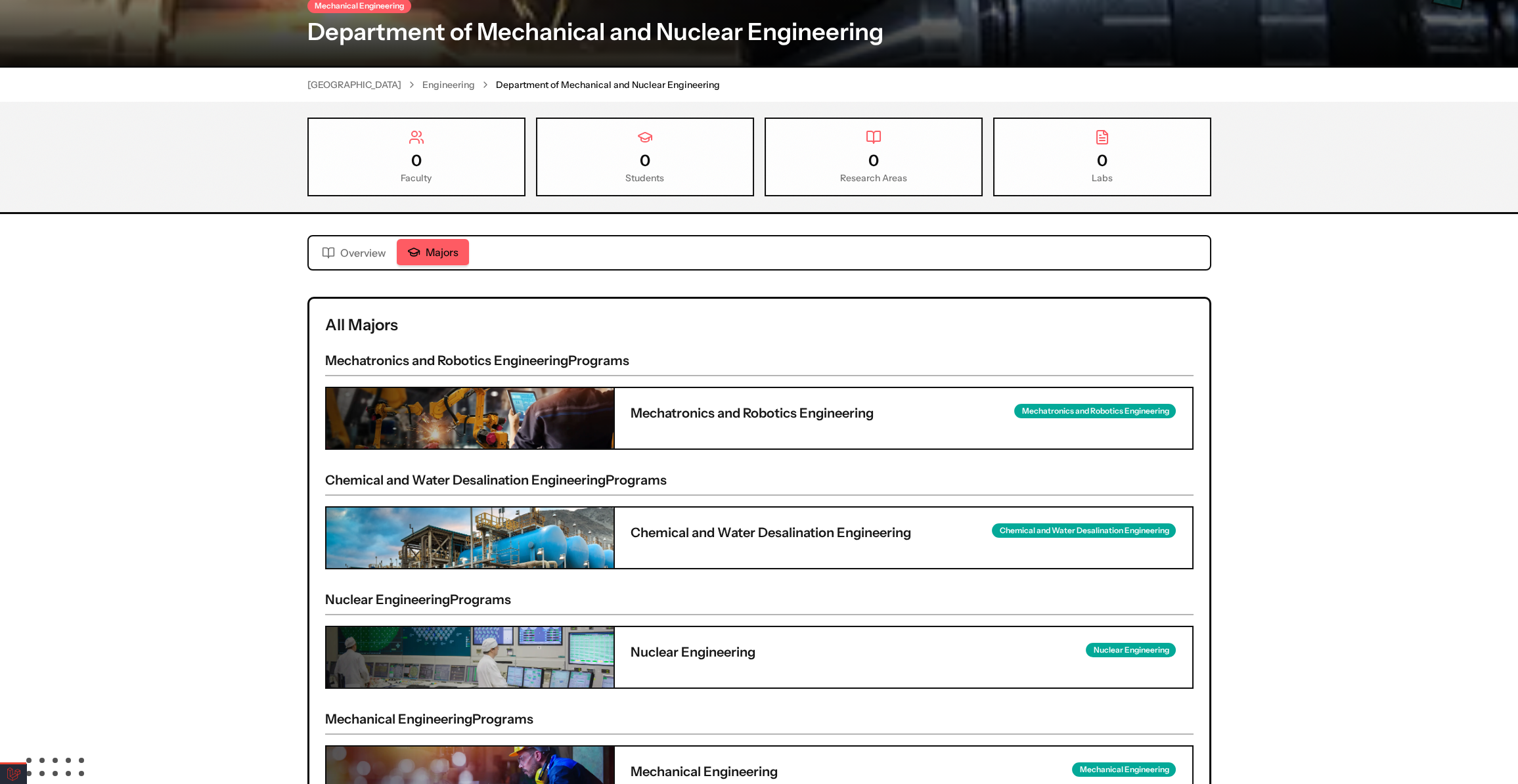
click at [787, 452] on div "All Majors Mechatronics and Robotics Engineering Programs Mechatronics and Robo…" at bounding box center [759, 572] width 900 height 546
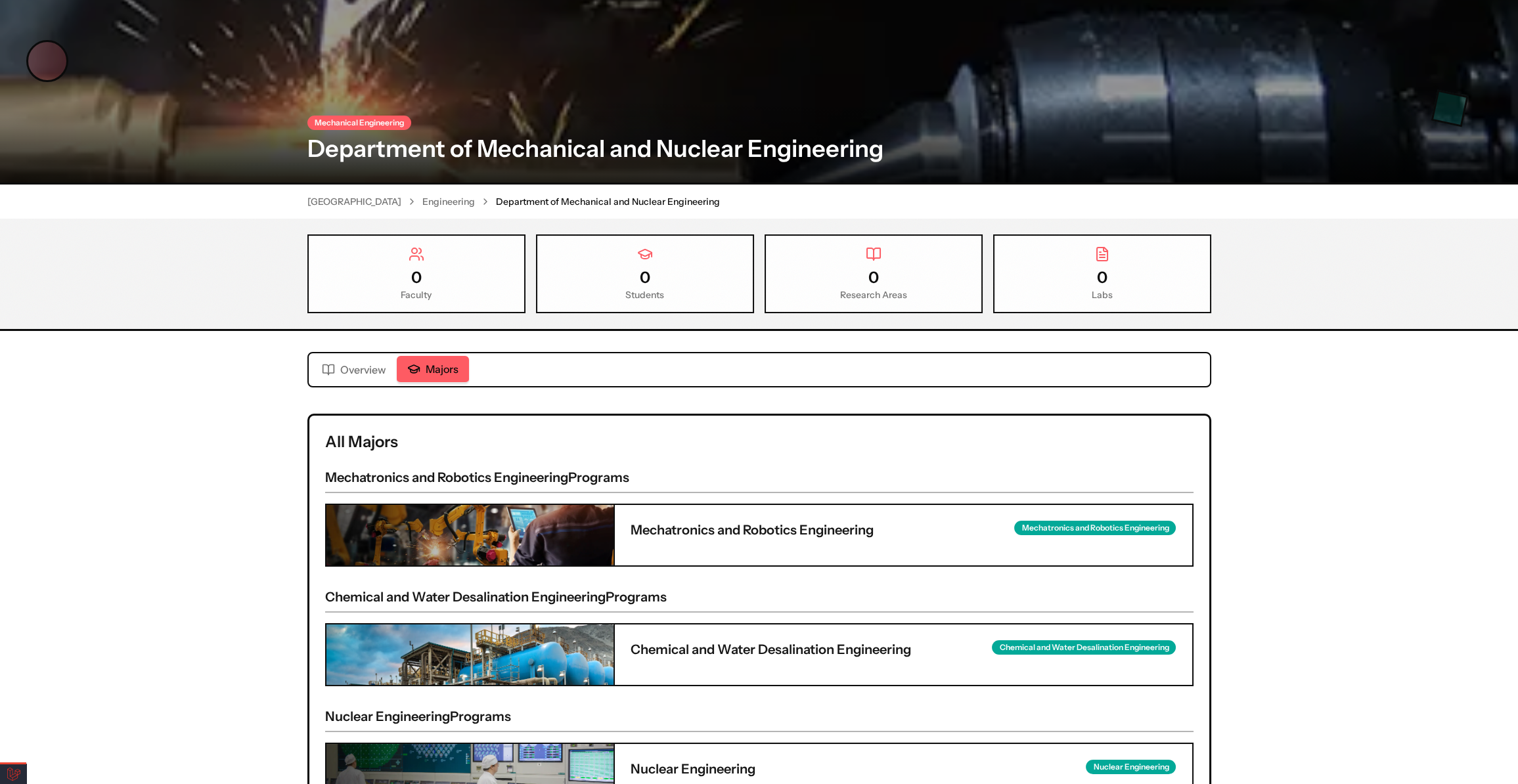
scroll to position [0, 0]
